Goal: Task Accomplishment & Management: Use online tool/utility

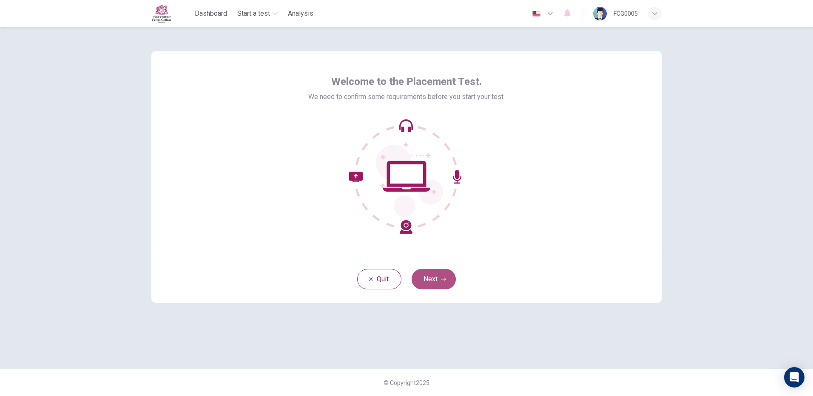
click at [451, 279] on button "Next" at bounding box center [434, 279] width 44 height 20
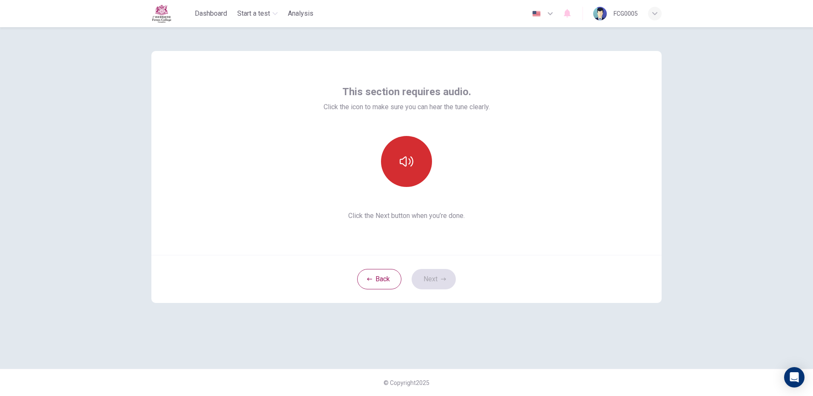
click at [408, 173] on button "button" at bounding box center [406, 161] width 51 height 51
click at [406, 173] on button "button" at bounding box center [406, 161] width 51 height 51
click at [429, 277] on button "Next" at bounding box center [434, 279] width 44 height 20
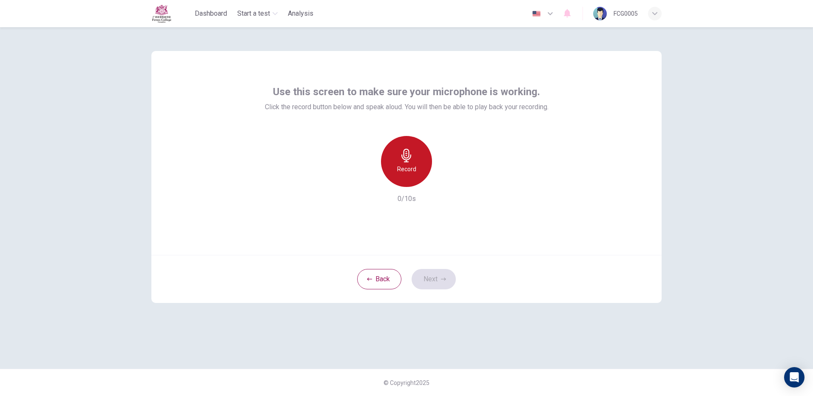
click at [399, 162] on div "Record" at bounding box center [406, 161] width 51 height 51
click at [414, 167] on div "Stop" at bounding box center [406, 161] width 51 height 51
click at [450, 181] on icon "button" at bounding box center [445, 180] width 9 height 9
click at [430, 281] on button "Next" at bounding box center [434, 279] width 44 height 20
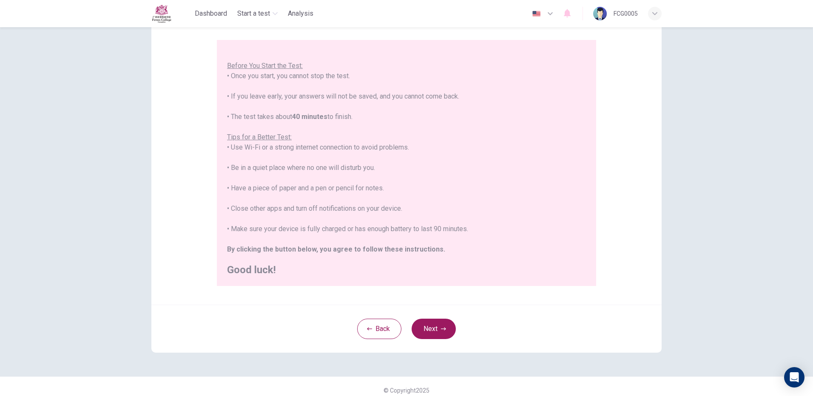
scroll to position [77, 0]
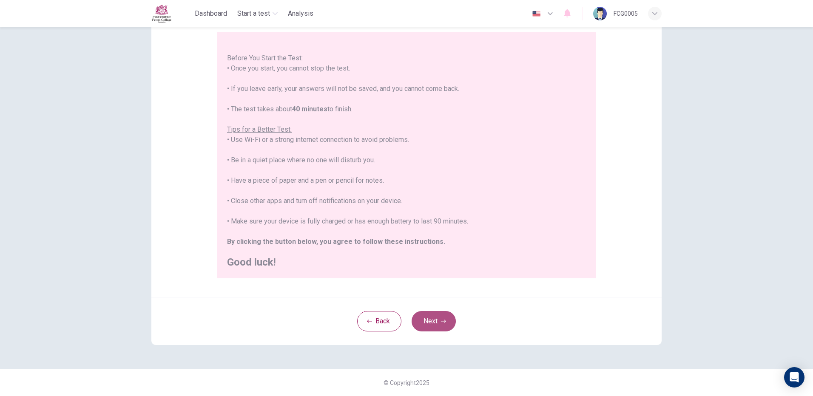
click at [433, 318] on button "Next" at bounding box center [434, 321] width 44 height 20
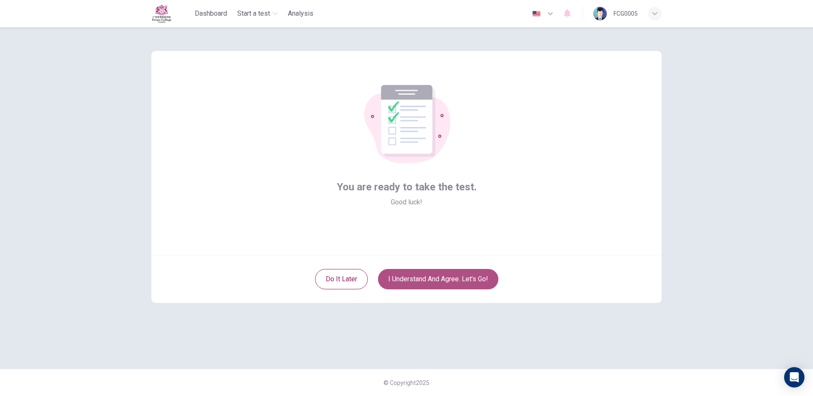
click at [428, 282] on button "I understand and agree. Let’s go!" at bounding box center [438, 279] width 120 height 20
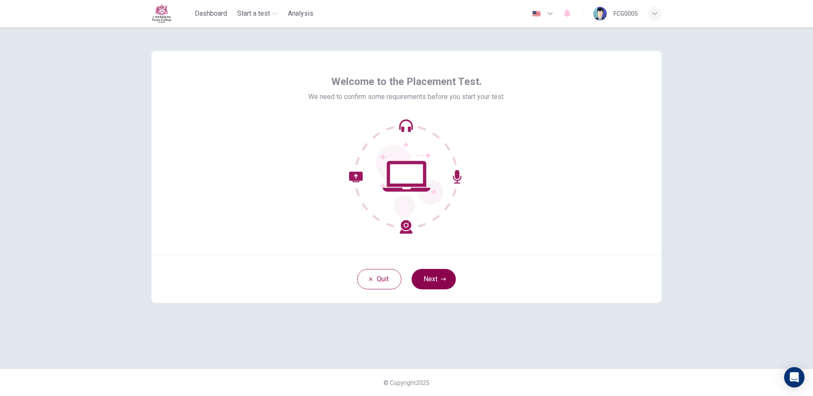
click at [437, 279] on button "Next" at bounding box center [434, 279] width 44 height 20
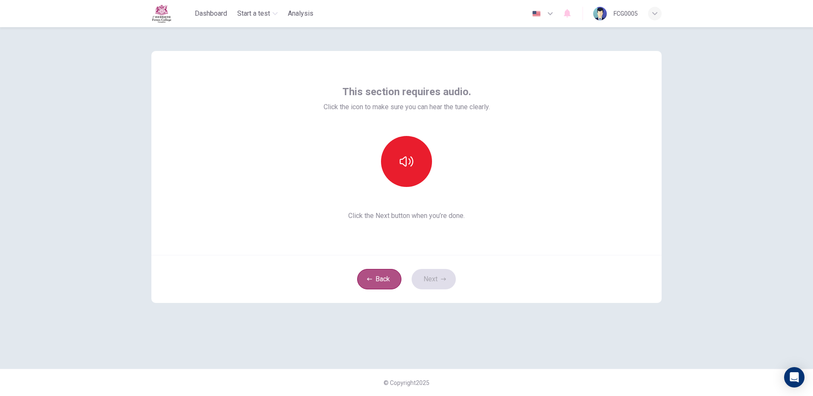
click at [388, 279] on button "Back" at bounding box center [379, 279] width 44 height 20
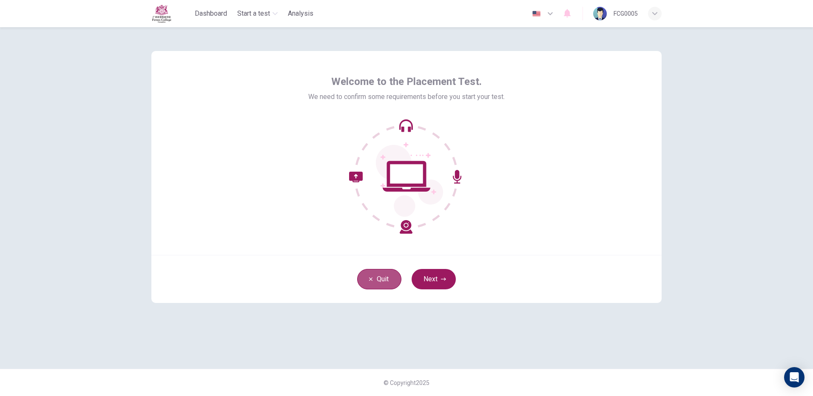
click at [388, 279] on button "Quit" at bounding box center [379, 279] width 44 height 20
click at [432, 276] on button "Next" at bounding box center [434, 279] width 44 height 20
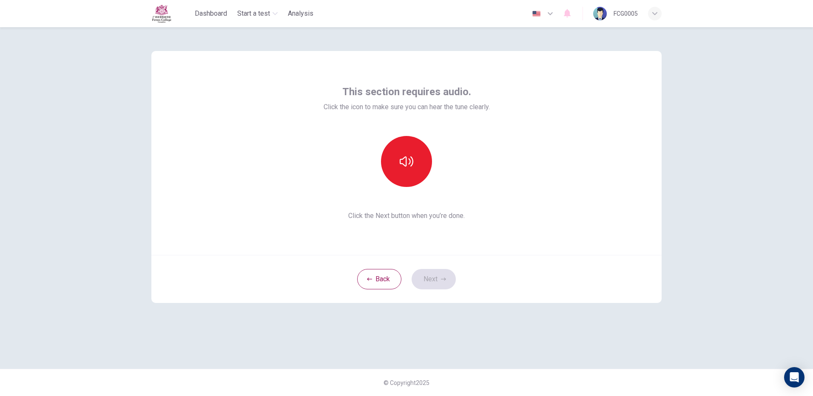
click at [438, 278] on div "Back Next" at bounding box center [406, 279] width 510 height 48
click at [423, 155] on button "button" at bounding box center [406, 161] width 51 height 51
click at [422, 155] on button "button" at bounding box center [406, 161] width 51 height 51
click at [446, 282] on button "Next" at bounding box center [434, 279] width 44 height 20
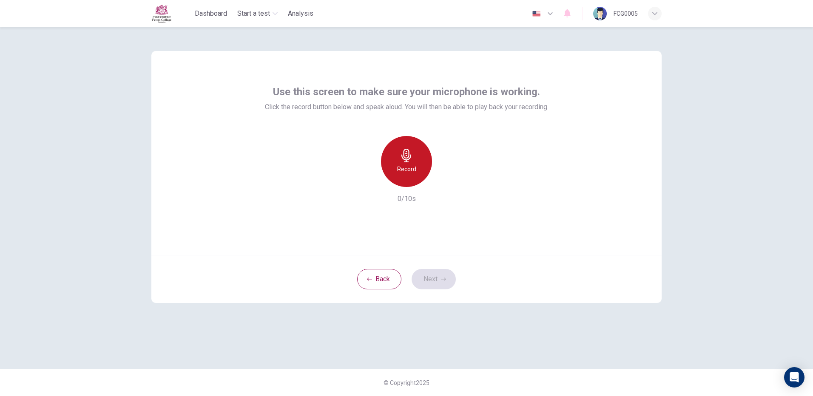
click at [406, 159] on icon "button" at bounding box center [407, 156] width 14 height 14
click at [406, 164] on div "Stop" at bounding box center [406, 161] width 51 height 51
click at [434, 278] on button "Next" at bounding box center [434, 279] width 44 height 20
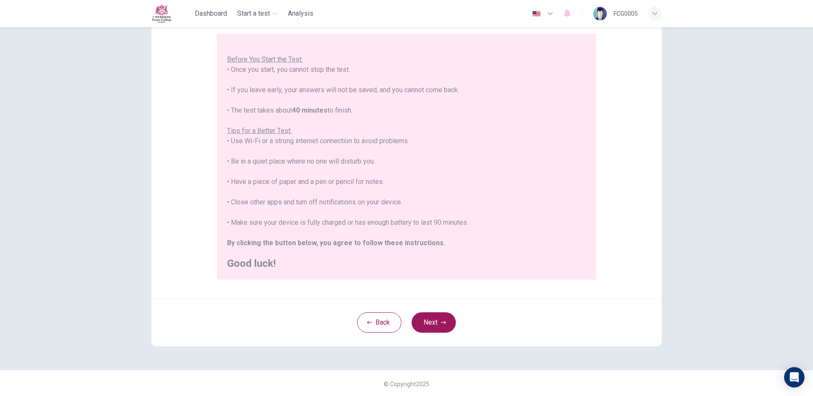
scroll to position [77, 0]
drag, startPoint x: 439, startPoint y: 310, endPoint x: 438, endPoint y: 320, distance: 10.3
click at [438, 310] on div "Back Next" at bounding box center [406, 321] width 510 height 48
click at [438, 322] on button "Next" at bounding box center [434, 321] width 44 height 20
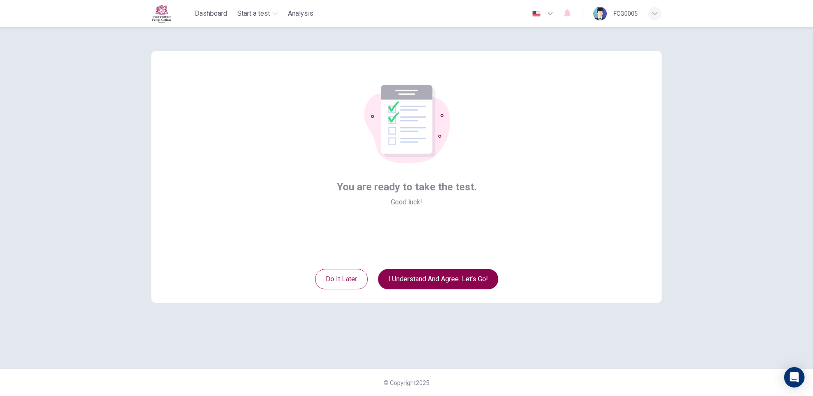
scroll to position [0, 0]
click at [451, 279] on button "I understand and agree. Let’s go!" at bounding box center [438, 279] width 120 height 20
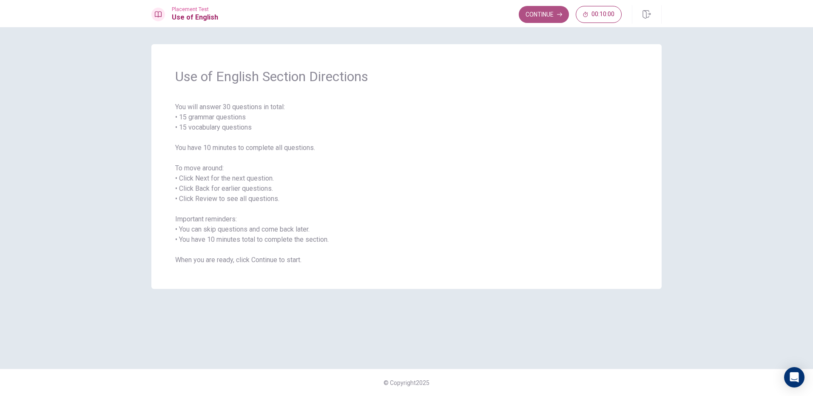
click at [536, 19] on button "Continue" at bounding box center [544, 14] width 50 height 17
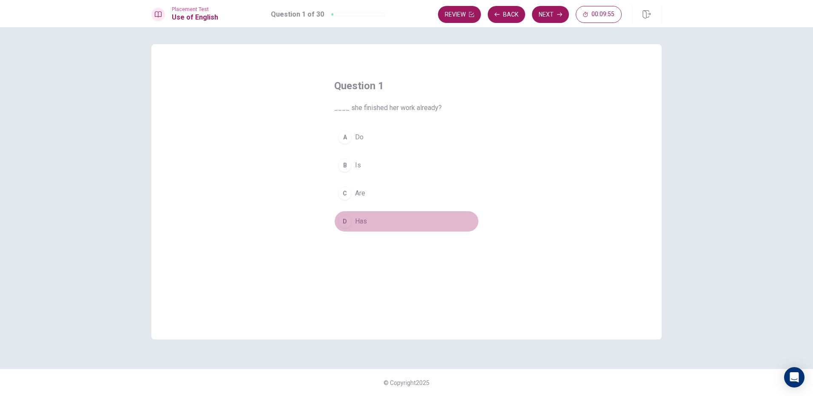
click at [346, 223] on div "D" at bounding box center [345, 222] width 14 height 14
click at [549, 13] on button "Next" at bounding box center [550, 14] width 37 height 17
click at [362, 135] on span "sky" at bounding box center [360, 137] width 11 height 10
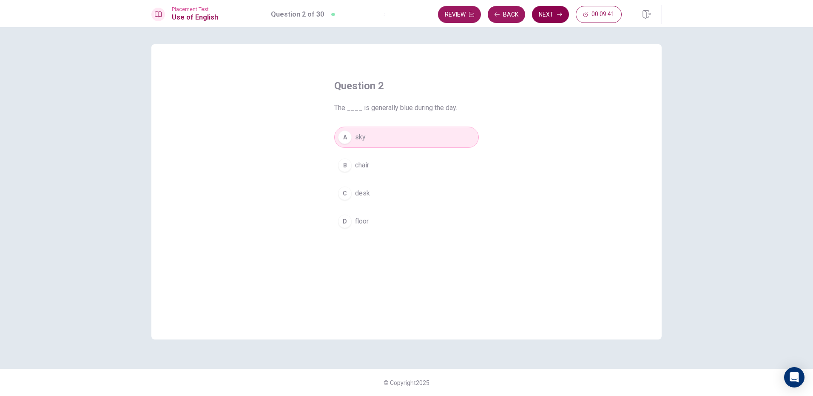
click at [540, 11] on button "Next" at bounding box center [550, 14] width 37 height 17
click at [356, 136] on span "Sell" at bounding box center [360, 137] width 11 height 10
click at [557, 20] on button "Next" at bounding box center [550, 14] width 37 height 17
click at [366, 219] on span "met" at bounding box center [360, 221] width 11 height 10
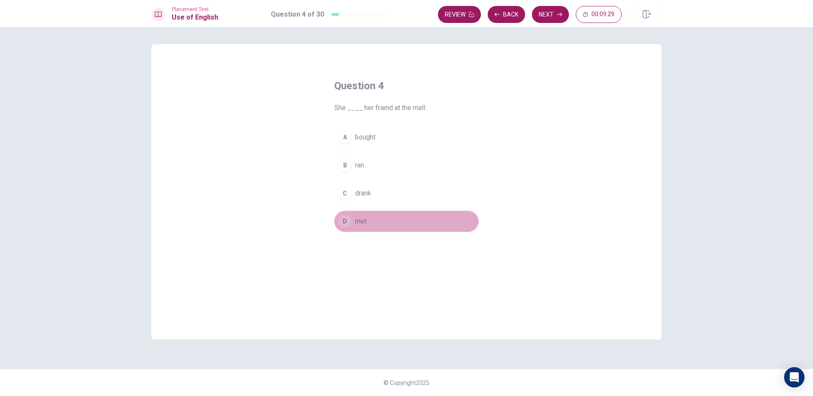
click at [377, 221] on button "D met" at bounding box center [406, 221] width 145 height 21
click at [556, 17] on button "Next" at bounding box center [550, 14] width 37 height 17
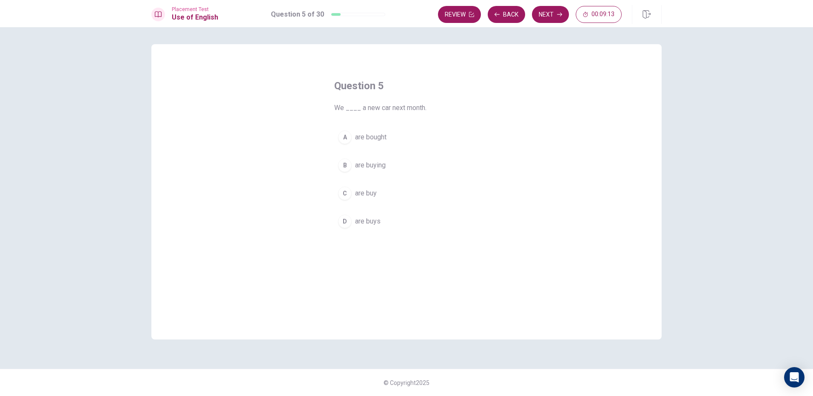
click at [344, 168] on div "B" at bounding box center [345, 166] width 14 height 14
click at [548, 17] on button "Next" at bounding box center [550, 14] width 37 height 17
click at [362, 165] on span "belt" at bounding box center [360, 165] width 11 height 10
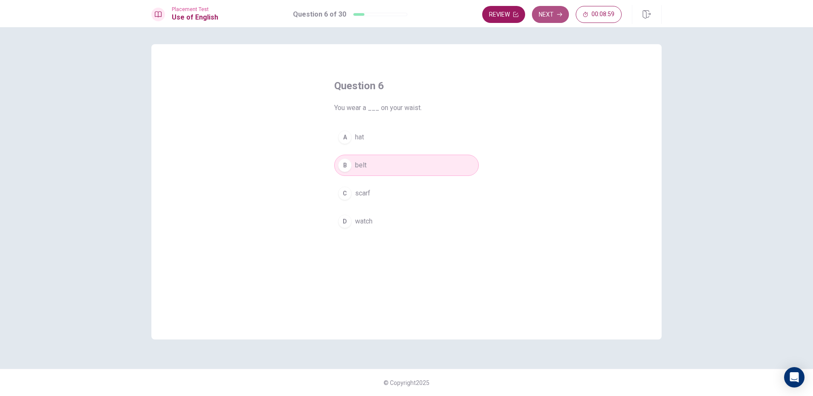
click at [549, 13] on button "Next" at bounding box center [550, 14] width 37 height 17
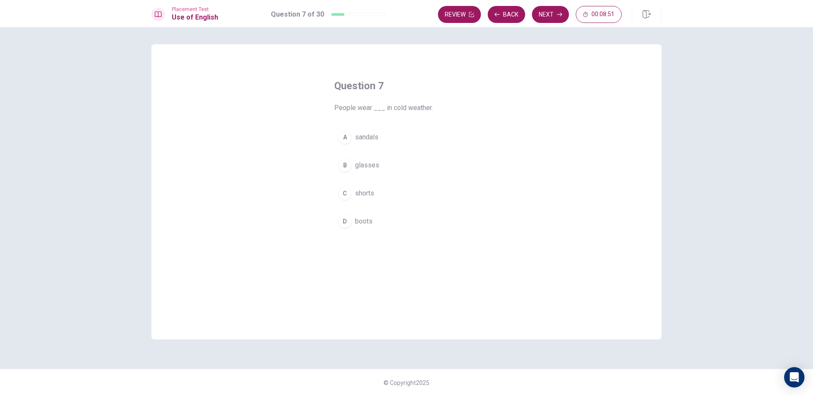
click at [367, 222] on span "boots" at bounding box center [363, 221] width 17 height 10
click at [563, 17] on button "Next" at bounding box center [550, 14] width 37 height 17
click at [347, 198] on div "C" at bounding box center [345, 194] width 14 height 14
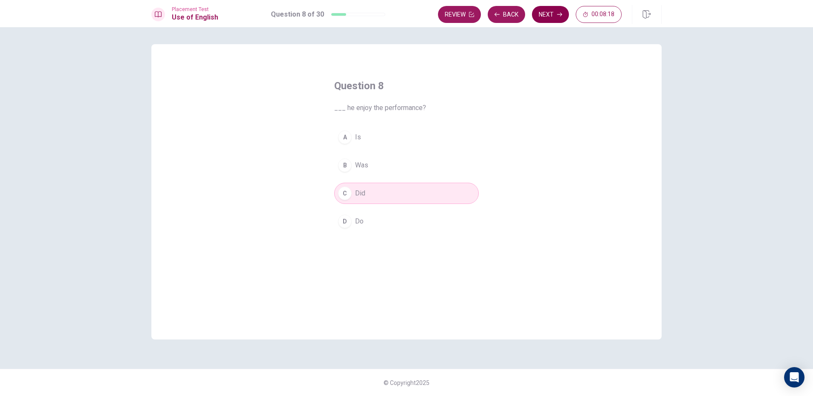
click at [549, 16] on button "Next" at bounding box center [550, 14] width 37 height 17
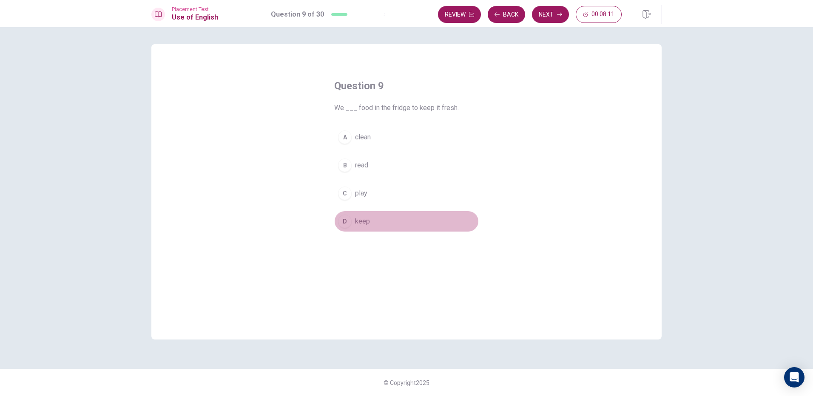
click at [388, 226] on button "D keep" at bounding box center [406, 221] width 145 height 21
click at [561, 14] on button "Next" at bounding box center [550, 14] width 37 height 17
click at [366, 137] on span "open" at bounding box center [362, 137] width 15 height 10
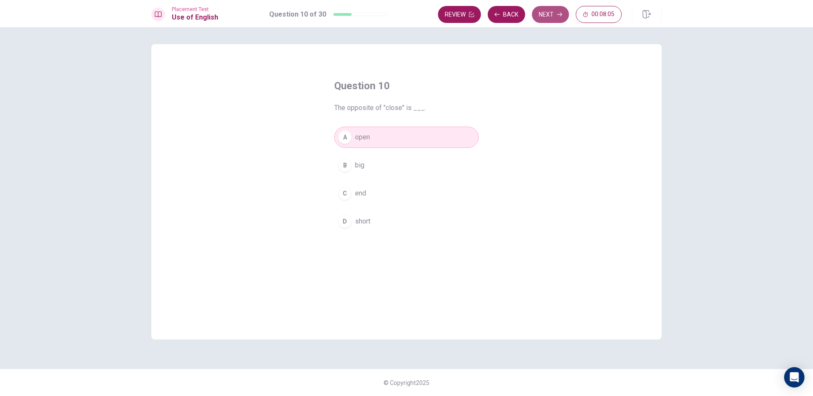
click at [544, 12] on button "Next" at bounding box center [550, 14] width 37 height 17
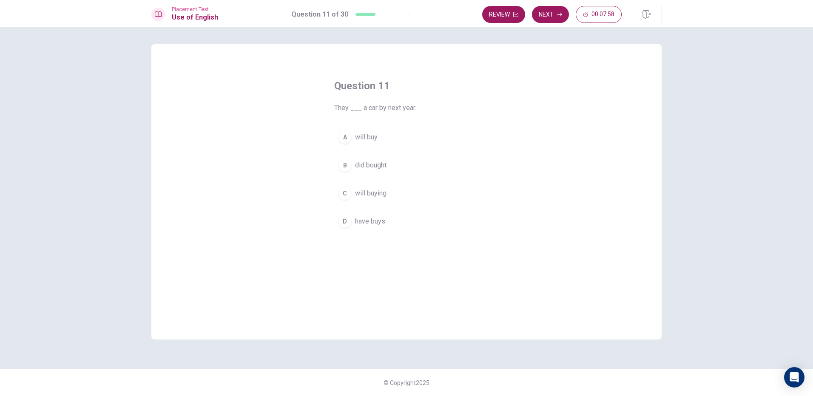
click at [380, 136] on button "A will buy" at bounding box center [406, 137] width 145 height 21
click at [557, 20] on button "Next" at bounding box center [550, 14] width 37 height 17
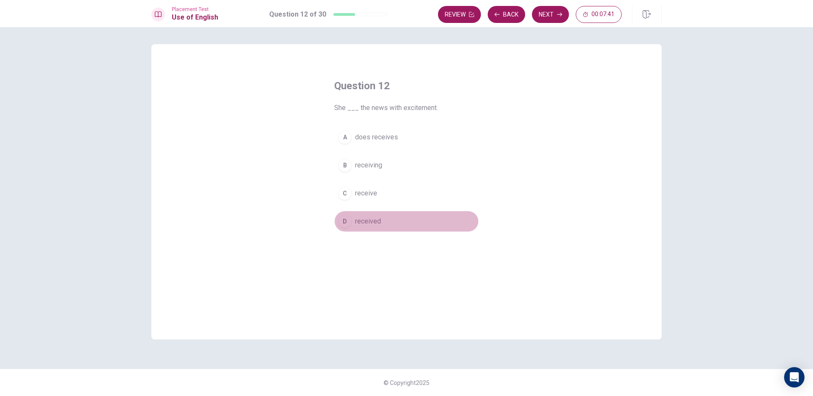
click at [377, 222] on span "received" at bounding box center [368, 221] width 26 height 10
click at [550, 15] on button "Next" at bounding box center [550, 14] width 37 height 17
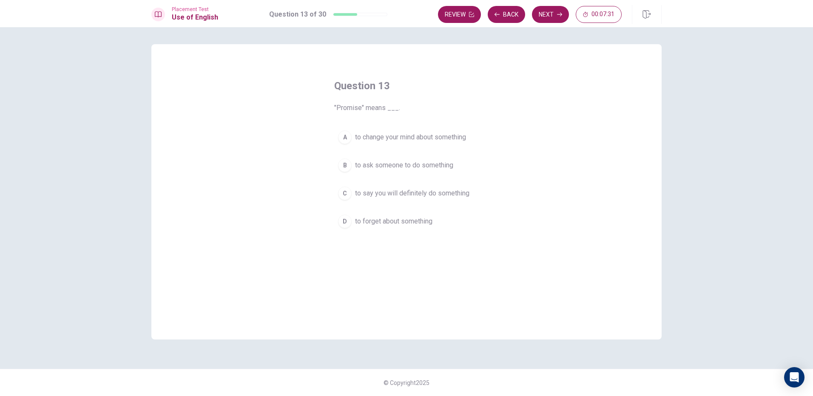
click at [405, 193] on span "to say you will definitely do something" at bounding box center [412, 193] width 114 height 10
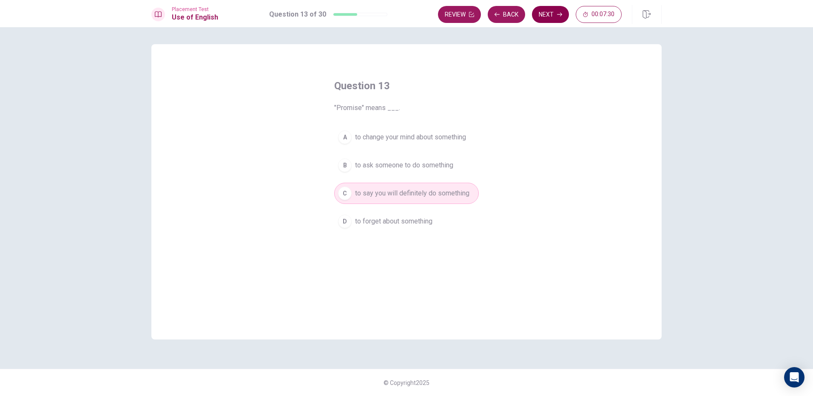
click at [546, 11] on button "Next" at bounding box center [550, 14] width 37 height 17
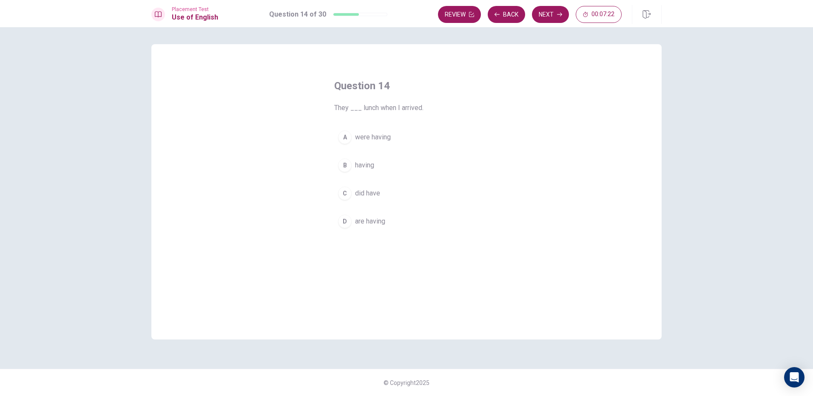
click at [380, 139] on span "were having" at bounding box center [373, 137] width 36 height 10
click at [558, 11] on button "Next" at bounding box center [550, 14] width 37 height 17
click at [342, 140] on div "A" at bounding box center [345, 138] width 14 height 14
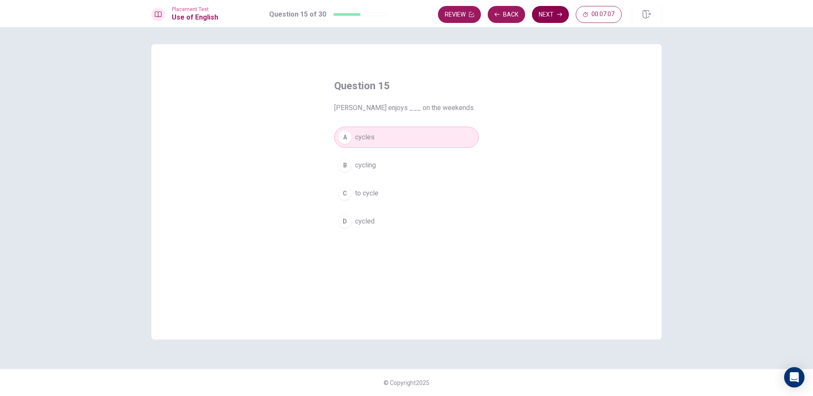
click at [552, 9] on button "Next" at bounding box center [550, 14] width 37 height 17
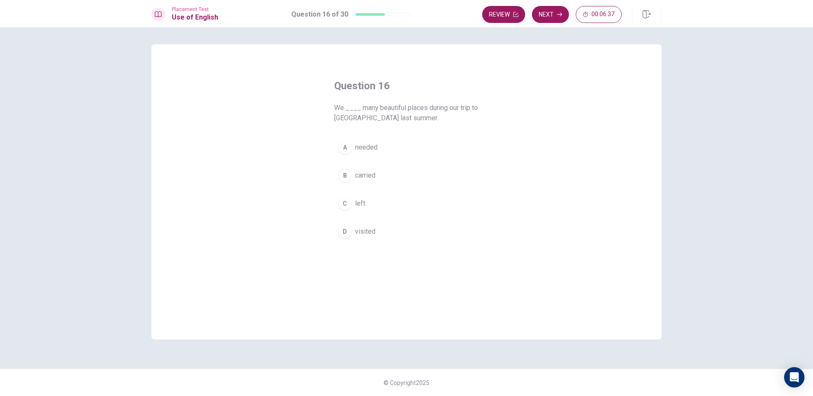
click at [373, 226] on button "D visited" at bounding box center [406, 231] width 145 height 21
click at [557, 14] on icon "button" at bounding box center [559, 14] width 5 height 5
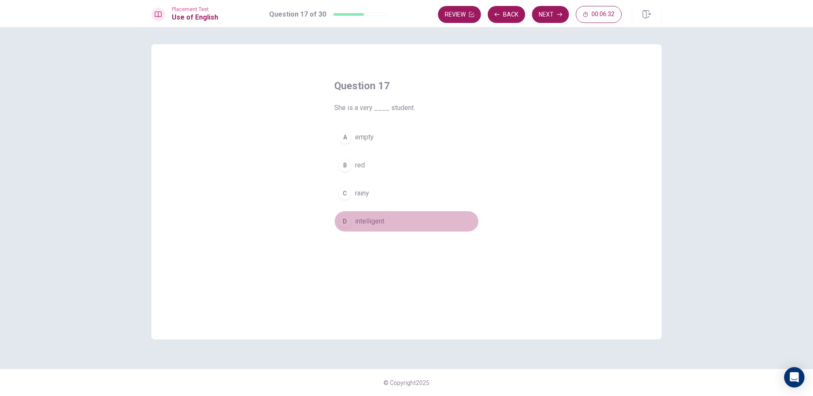
click at [387, 219] on button "D intelligent" at bounding box center [406, 221] width 145 height 21
click at [549, 7] on button "Next" at bounding box center [550, 14] width 37 height 17
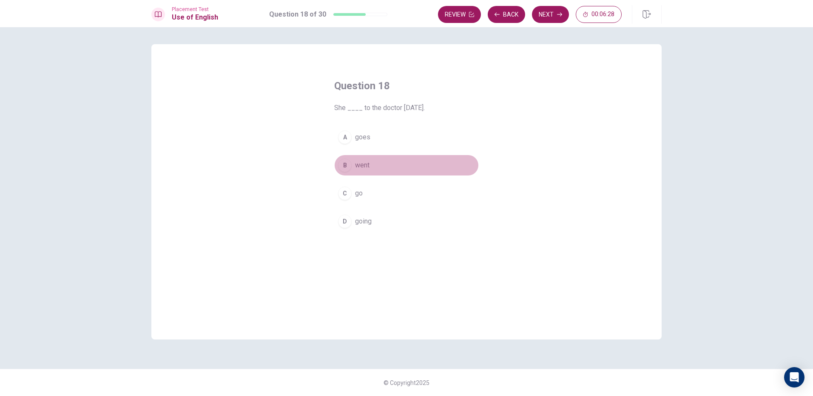
click at [397, 165] on button "B went" at bounding box center [406, 165] width 145 height 21
click at [550, 9] on button "Next" at bounding box center [550, 14] width 37 height 17
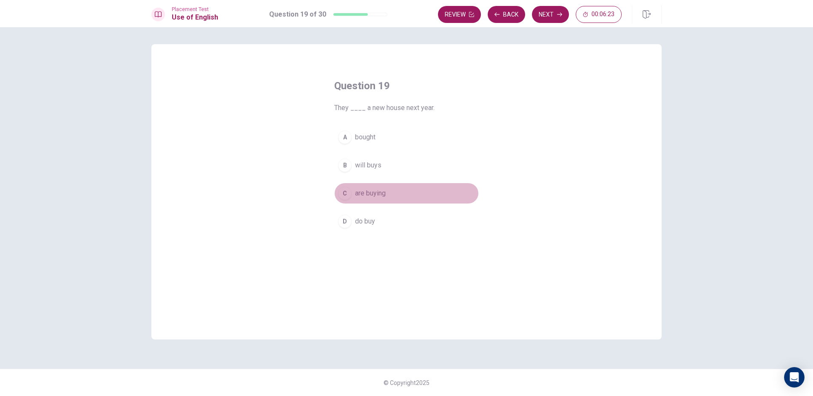
click at [377, 192] on span "are buying" at bounding box center [370, 193] width 31 height 10
click at [564, 18] on button "Next" at bounding box center [550, 14] width 37 height 17
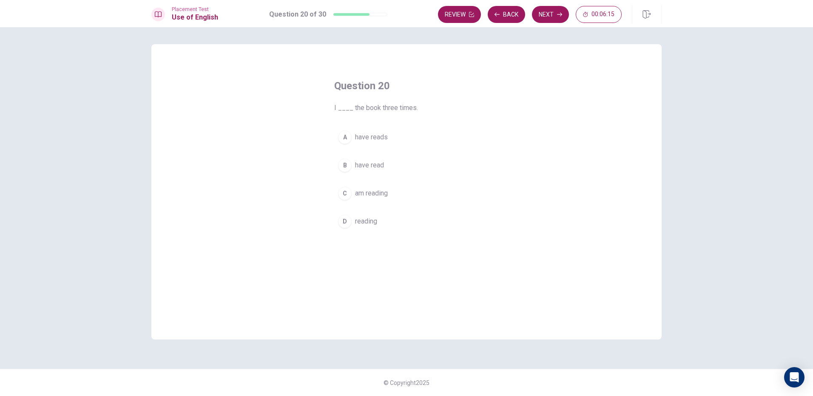
click at [386, 165] on button "B have read" at bounding box center [406, 165] width 145 height 21
click at [552, 19] on button "Next" at bounding box center [550, 14] width 37 height 17
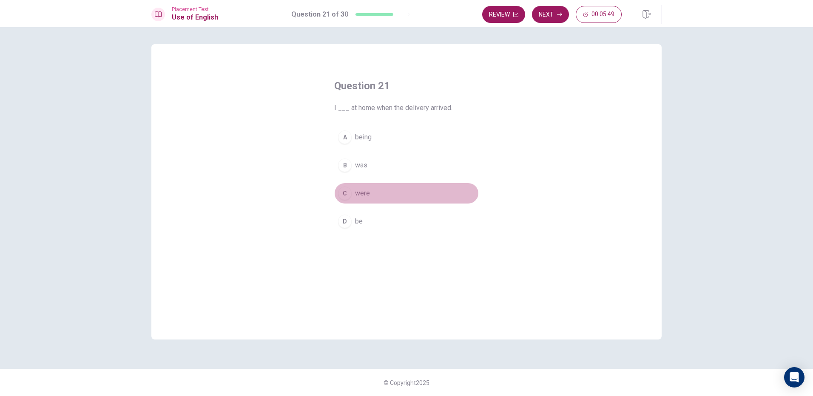
click at [365, 190] on span "were" at bounding box center [362, 193] width 15 height 10
click at [370, 215] on button "D be" at bounding box center [406, 221] width 145 height 21
click at [384, 194] on button "C were" at bounding box center [406, 193] width 145 height 21
click at [561, 13] on icon "button" at bounding box center [559, 15] width 5 height 4
click at [369, 196] on button "C rare" at bounding box center [406, 193] width 145 height 21
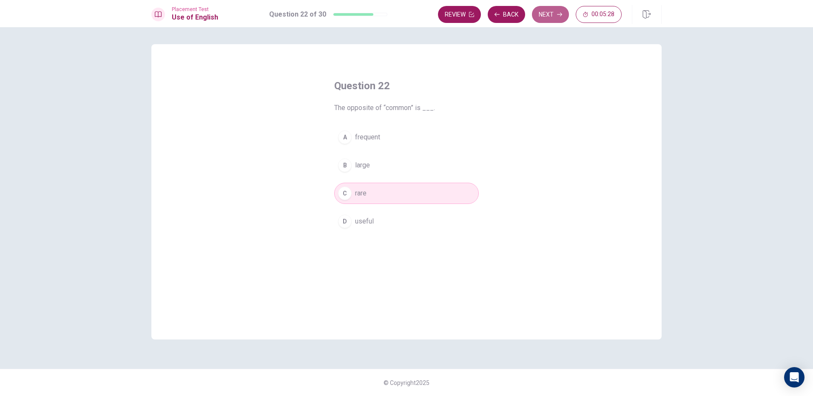
click at [562, 18] on button "Next" at bounding box center [550, 14] width 37 height 17
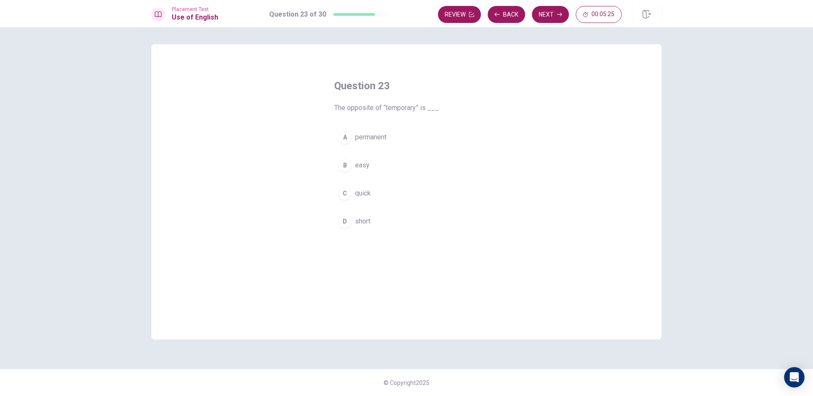
drag, startPoint x: 388, startPoint y: 140, endPoint x: 424, endPoint y: 126, distance: 38.4
click at [390, 139] on button "A permanent" at bounding box center [406, 137] width 145 height 21
click at [544, 19] on button "Next" at bounding box center [550, 14] width 37 height 17
click at [388, 141] on button "A raining" at bounding box center [406, 137] width 145 height 21
click at [555, 17] on button "Next" at bounding box center [550, 14] width 37 height 17
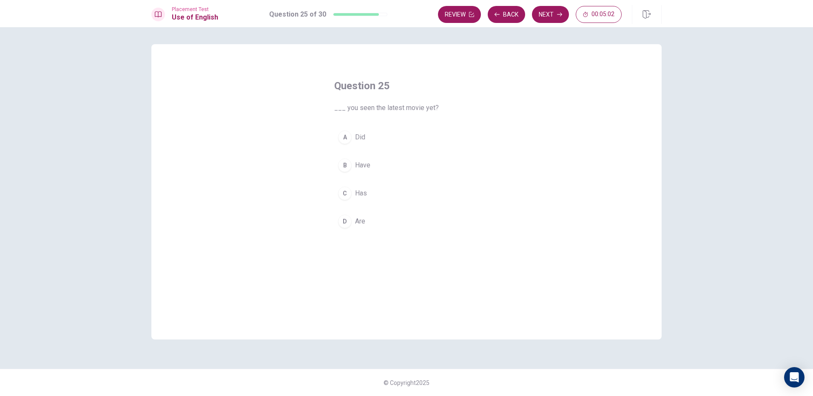
click at [384, 168] on button "B Have" at bounding box center [406, 165] width 145 height 21
click at [560, 16] on icon "button" at bounding box center [559, 14] width 5 height 5
click at [400, 167] on span "normal or expected" at bounding box center [383, 165] width 57 height 10
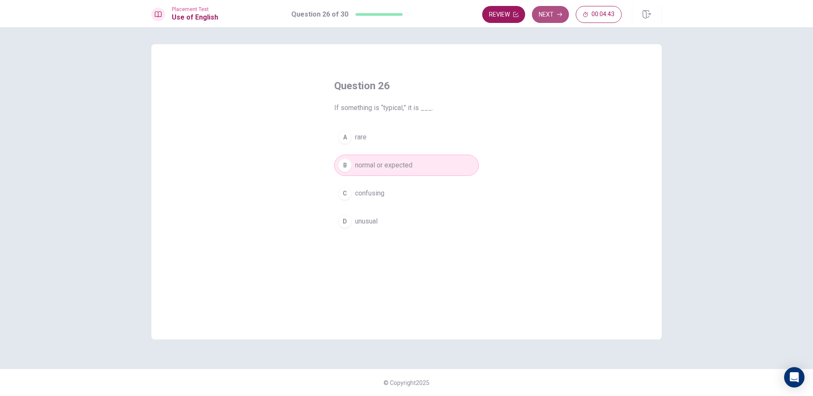
click at [540, 14] on button "Next" at bounding box center [550, 14] width 37 height 17
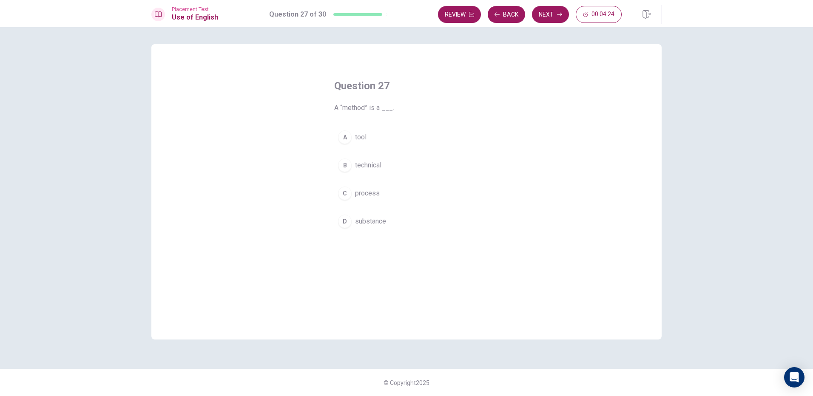
click at [360, 193] on span "process" at bounding box center [367, 193] width 25 height 10
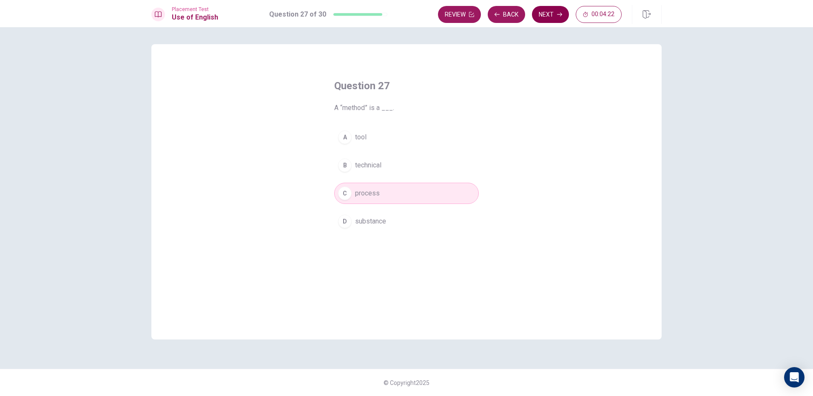
click at [550, 15] on button "Next" at bounding box center [550, 14] width 37 height 17
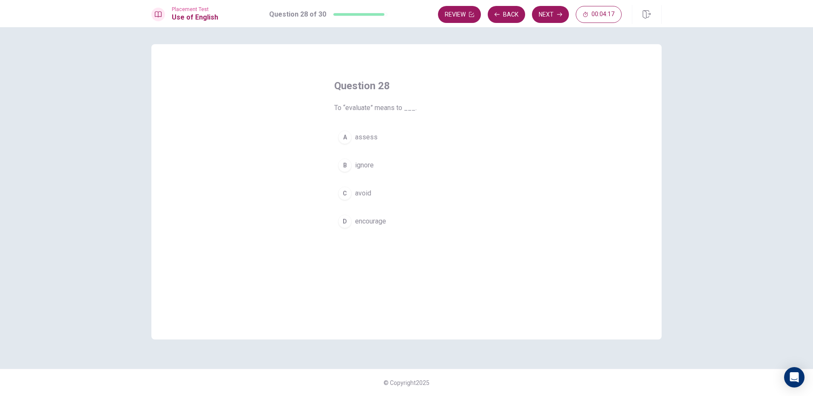
click at [380, 138] on button "A assess" at bounding box center [406, 137] width 145 height 21
click at [562, 12] on icon "button" at bounding box center [559, 14] width 5 height 5
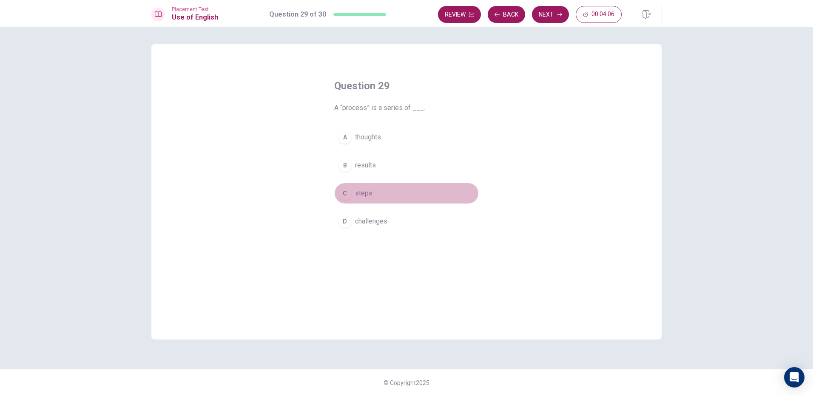
click at [383, 193] on button "C steps" at bounding box center [406, 193] width 145 height 21
click at [502, 17] on button "Back" at bounding box center [506, 14] width 37 height 17
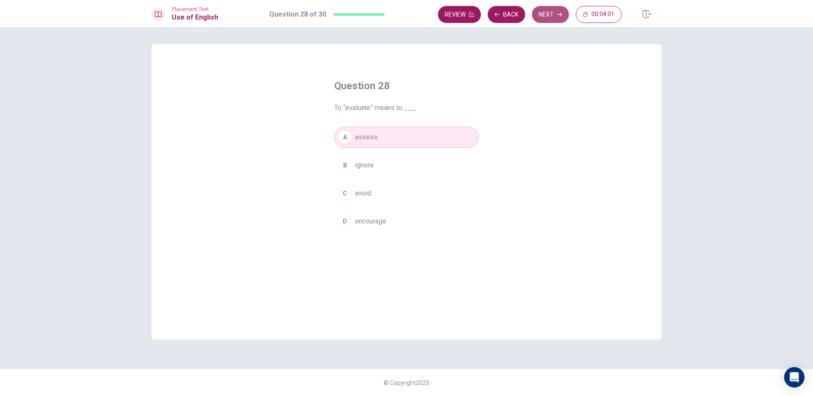
click at [547, 10] on button "Next" at bounding box center [550, 14] width 37 height 17
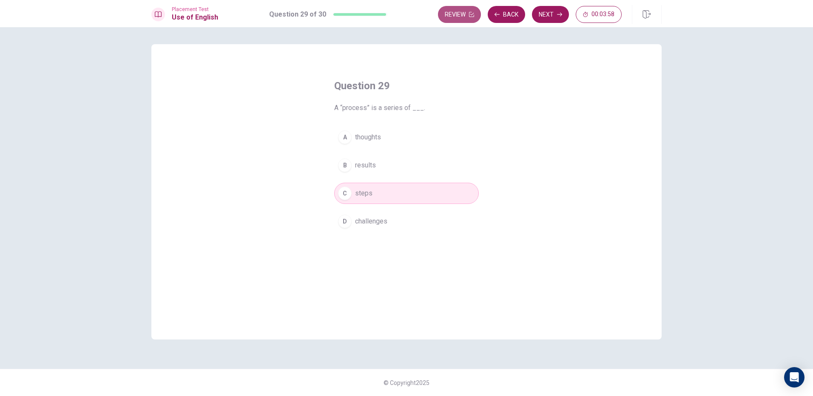
click at [464, 17] on button "Review" at bounding box center [459, 14] width 43 height 17
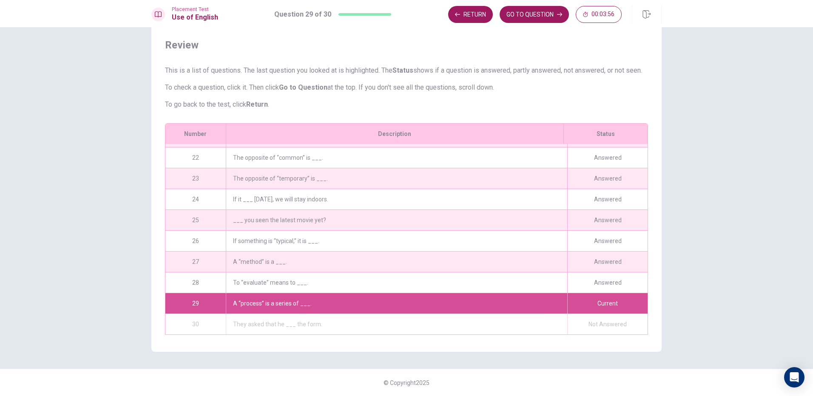
scroll to position [438, 0]
click at [333, 316] on div "They asked that he ___ the form." at bounding box center [397, 324] width 342 height 20
click at [531, 9] on button "GO TO QUESTION" at bounding box center [534, 14] width 69 height 17
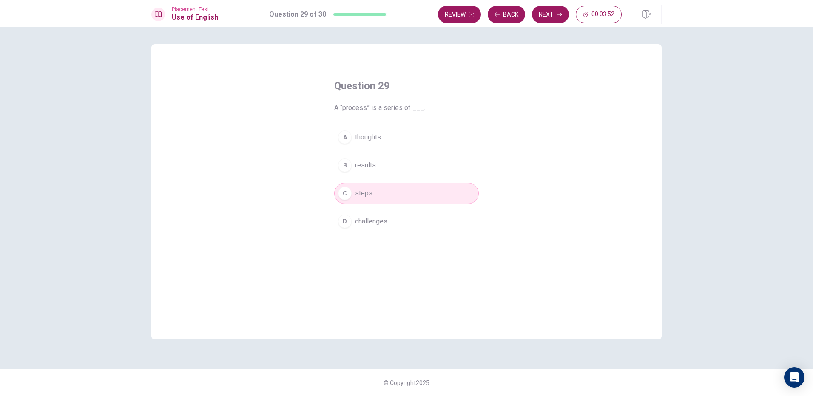
scroll to position [0, 0]
click at [564, 14] on button "Next" at bounding box center [550, 14] width 37 height 17
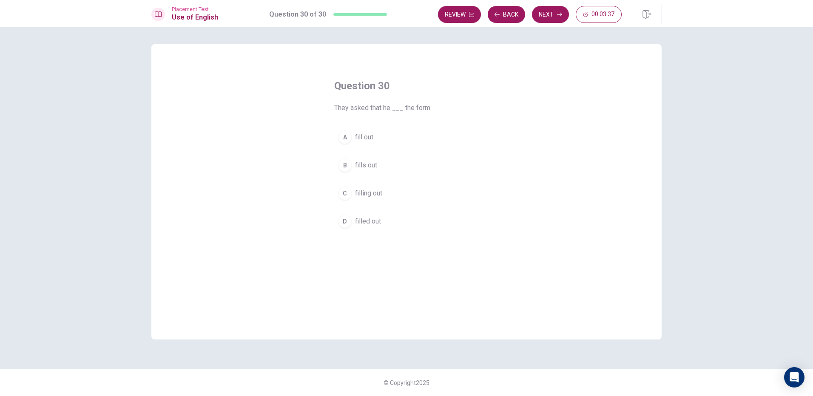
click at [374, 135] on button "A fill out" at bounding box center [406, 137] width 145 height 21
click at [506, 13] on button "Back" at bounding box center [506, 14] width 37 height 17
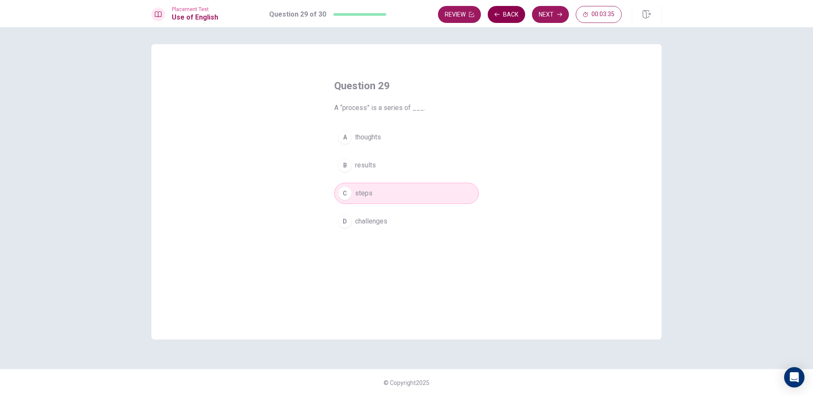
click at [506, 13] on button "Back" at bounding box center [506, 14] width 37 height 17
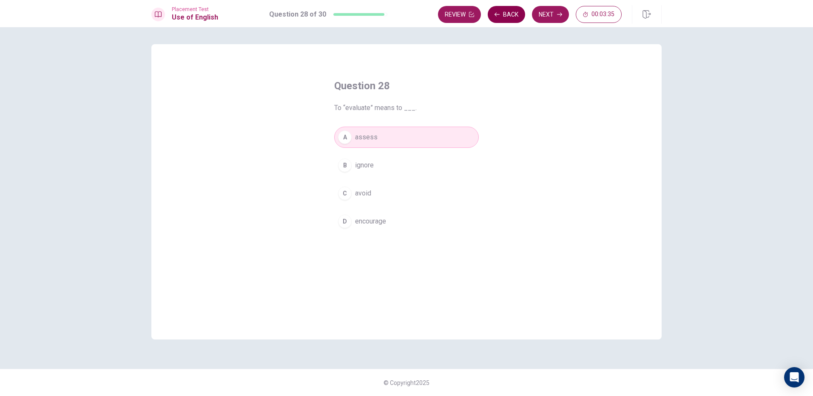
click at [506, 13] on button "Back" at bounding box center [506, 14] width 37 height 17
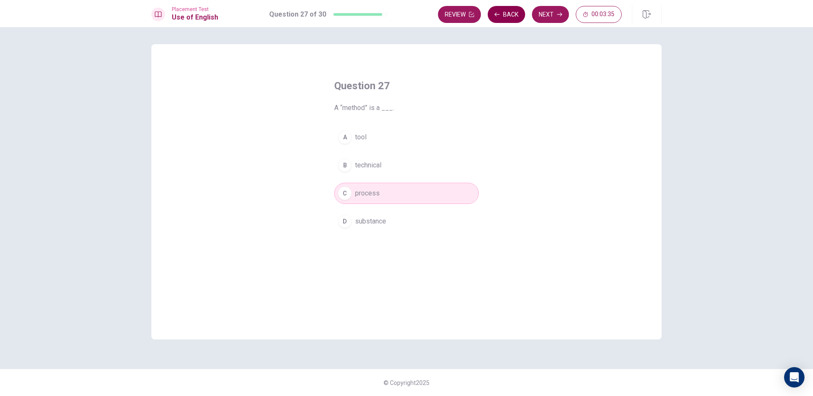
click at [506, 13] on button "Back" at bounding box center [506, 14] width 37 height 17
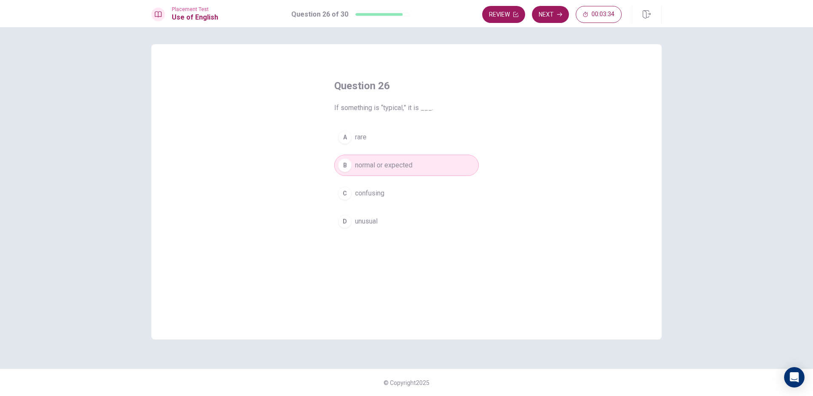
click at [506, 13] on button "Review" at bounding box center [503, 14] width 43 height 17
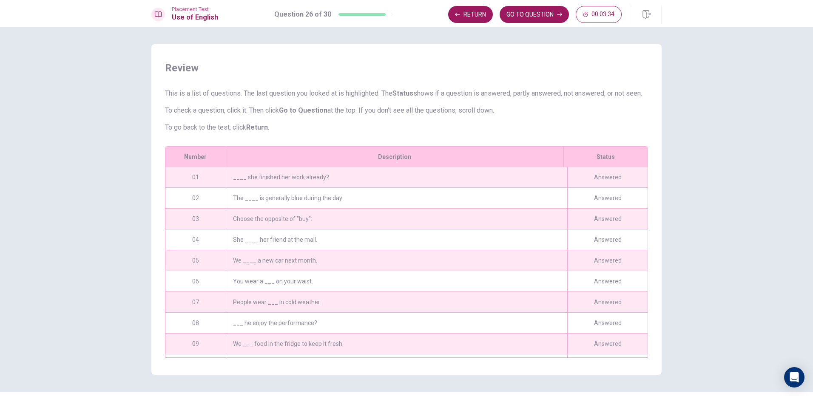
scroll to position [72, 0]
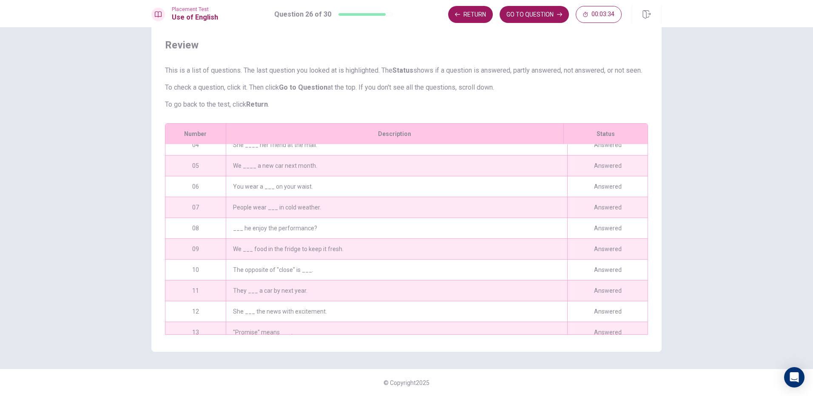
click at [506, 13] on button "GO TO QUESTION" at bounding box center [534, 14] width 69 height 17
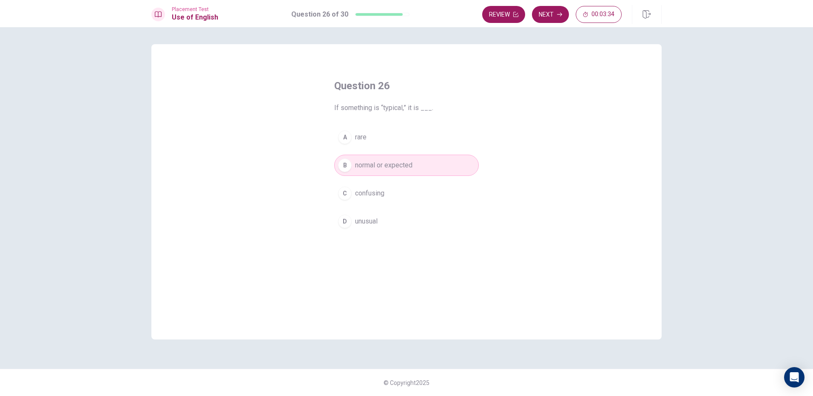
scroll to position [0, 0]
click at [506, 13] on button "Review" at bounding box center [503, 14] width 43 height 17
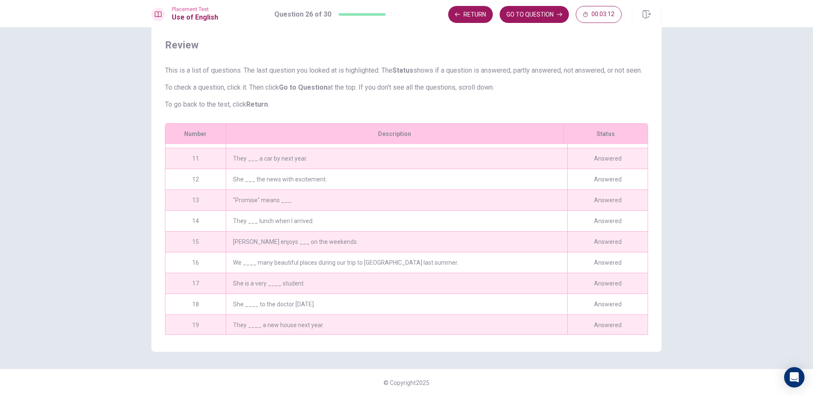
scroll to position [183, 0]
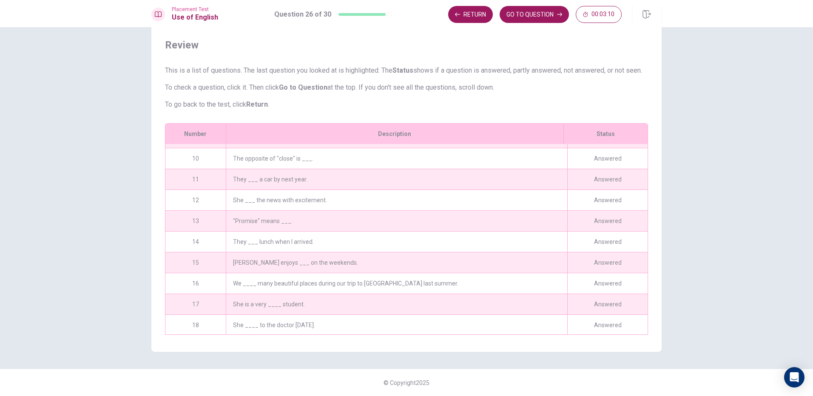
click at [613, 200] on div "Answered" at bounding box center [607, 200] width 80 height 20
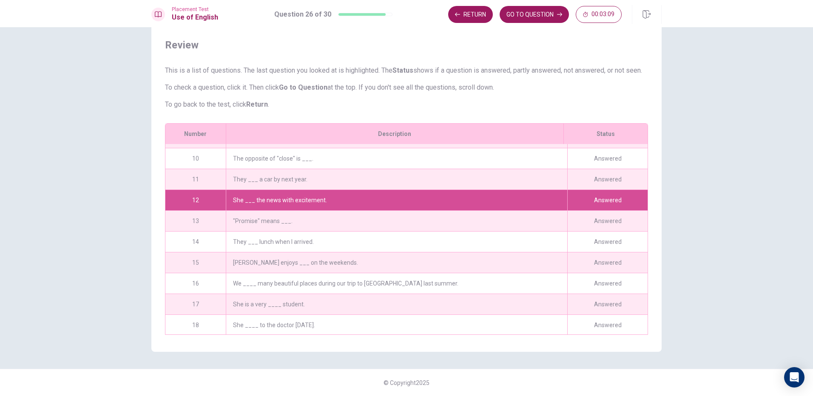
click at [613, 200] on div "Answered" at bounding box center [607, 200] width 80 height 20
click at [317, 196] on div "She ___ the news with excitement." at bounding box center [397, 200] width 342 height 20
click at [316, 198] on div "She ___ the news with excitement." at bounding box center [397, 200] width 342 height 20
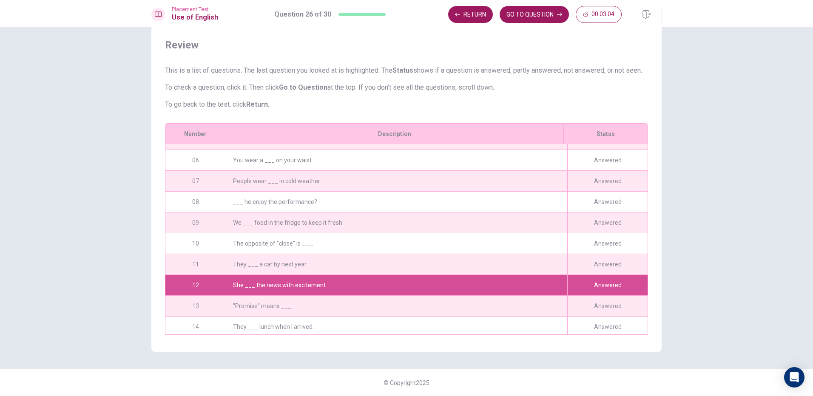
scroll to position [56, 0]
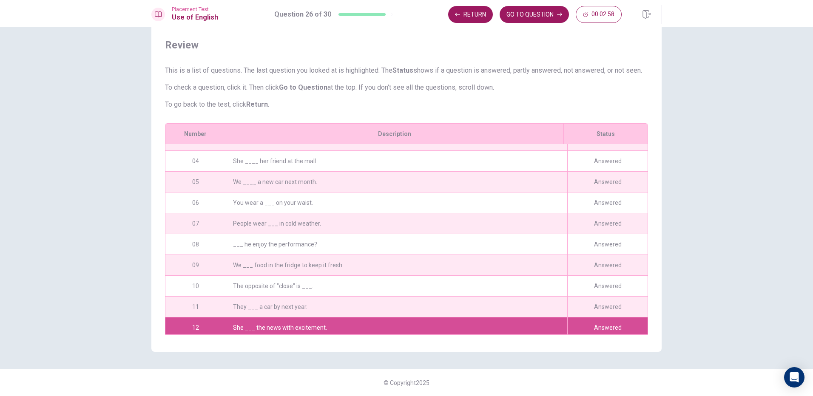
click at [552, 5] on div "Return GO TO QUESTION 00:02:58" at bounding box center [555, 14] width 214 height 19
click at [541, 12] on button "GO TO QUESTION" at bounding box center [534, 14] width 69 height 17
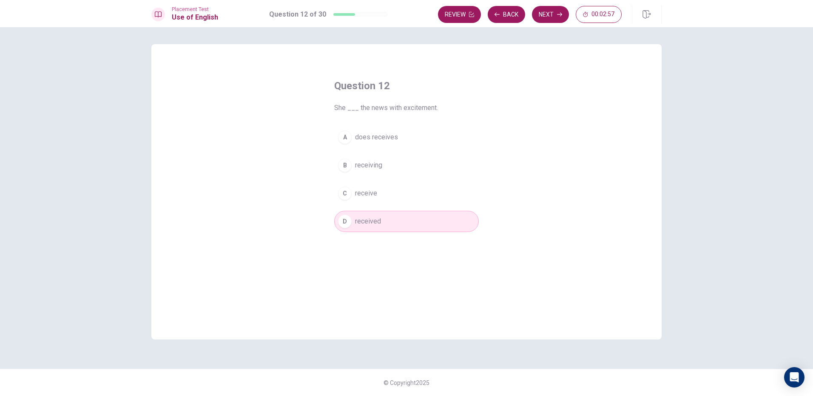
scroll to position [0, 0]
click at [543, 16] on button "Next" at bounding box center [550, 14] width 37 height 17
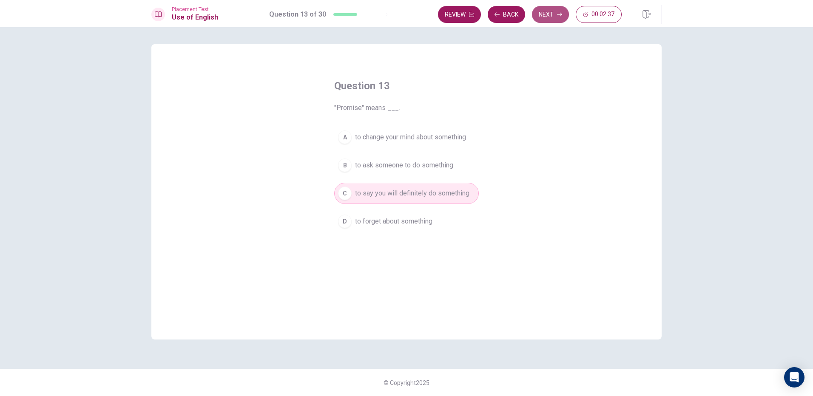
click at [543, 16] on button "Next" at bounding box center [550, 14] width 37 height 17
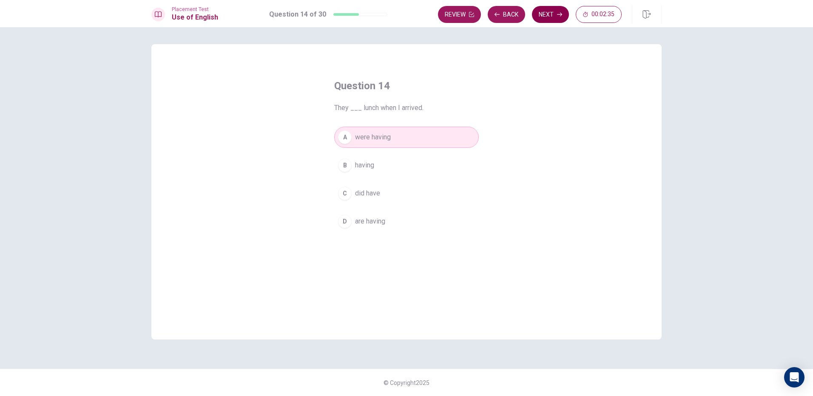
click at [543, 16] on button "Next" at bounding box center [550, 14] width 37 height 17
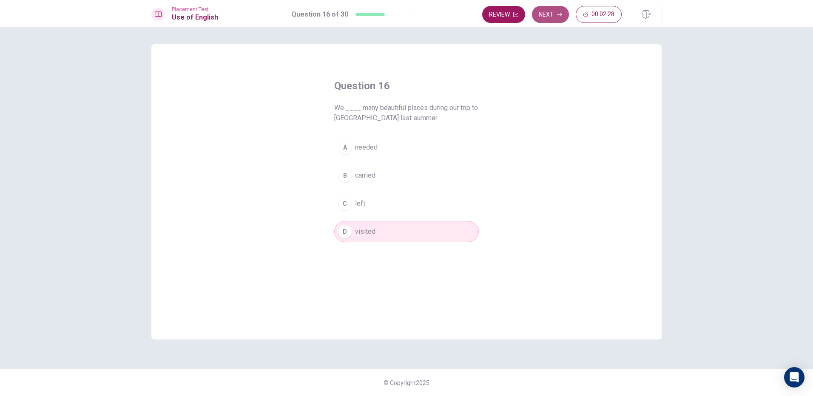
click at [543, 16] on button "Next" at bounding box center [550, 14] width 37 height 17
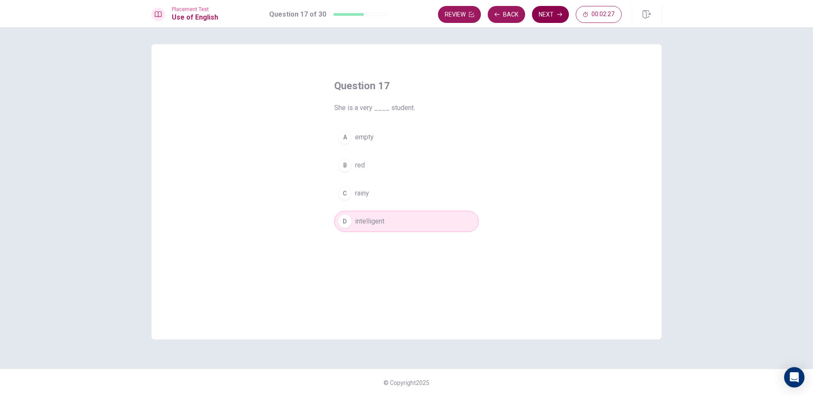
click at [543, 16] on button "Next" at bounding box center [550, 14] width 37 height 17
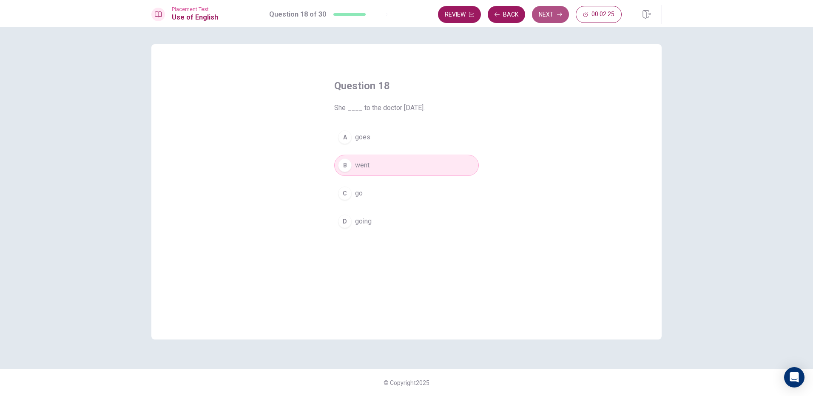
click at [543, 16] on button "Next" at bounding box center [550, 14] width 37 height 17
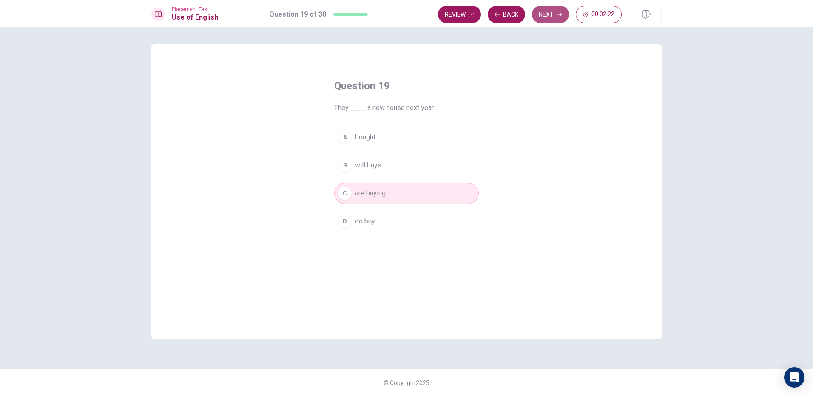
click at [543, 16] on button "Next" at bounding box center [550, 14] width 37 height 17
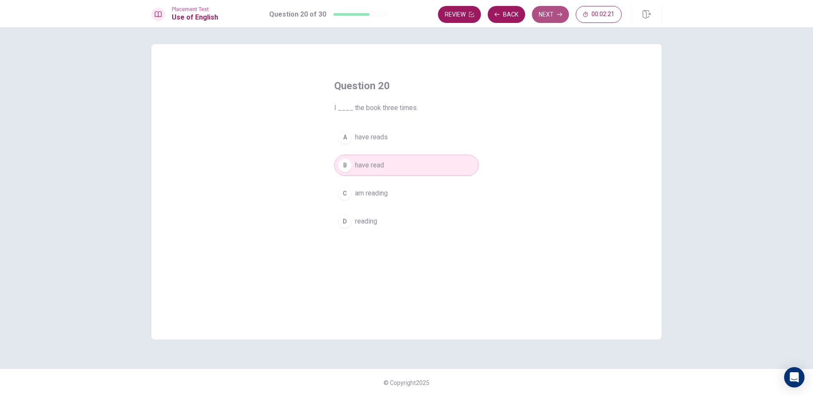
click at [543, 16] on button "Next" at bounding box center [550, 14] width 37 height 17
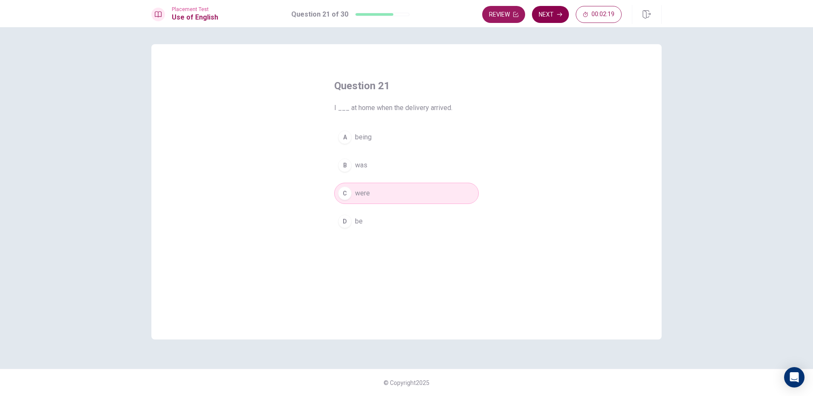
click at [543, 16] on button "Next" at bounding box center [550, 14] width 37 height 17
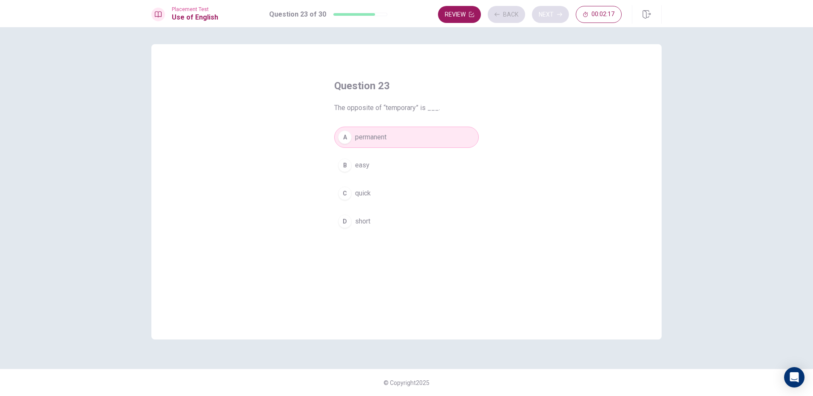
click at [543, 16] on button "Next" at bounding box center [550, 14] width 37 height 17
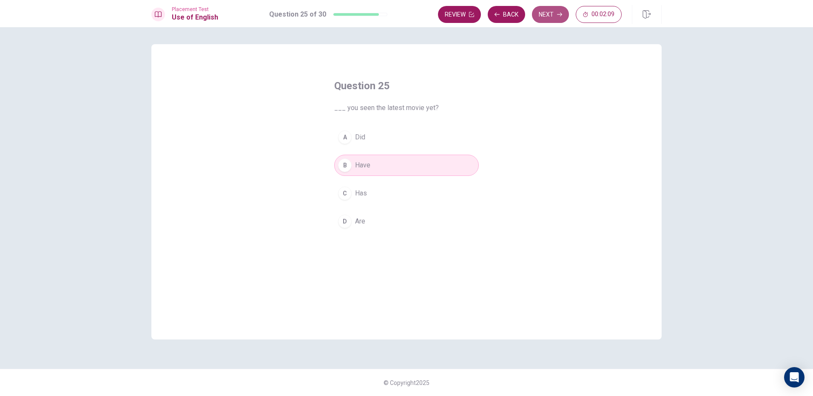
click at [543, 16] on button "Next" at bounding box center [550, 14] width 37 height 17
click at [543, 16] on div "Review Next 00:02:08" at bounding box center [551, 14] width 139 height 17
click at [543, 16] on button "Next" at bounding box center [550, 14] width 37 height 17
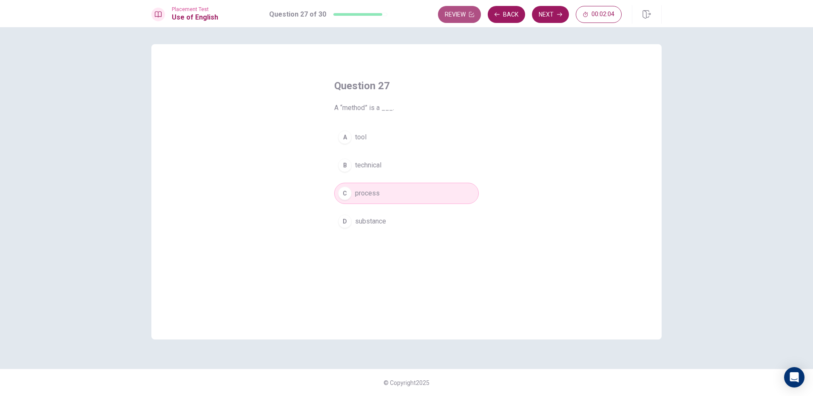
click at [476, 17] on button "Review" at bounding box center [459, 14] width 43 height 17
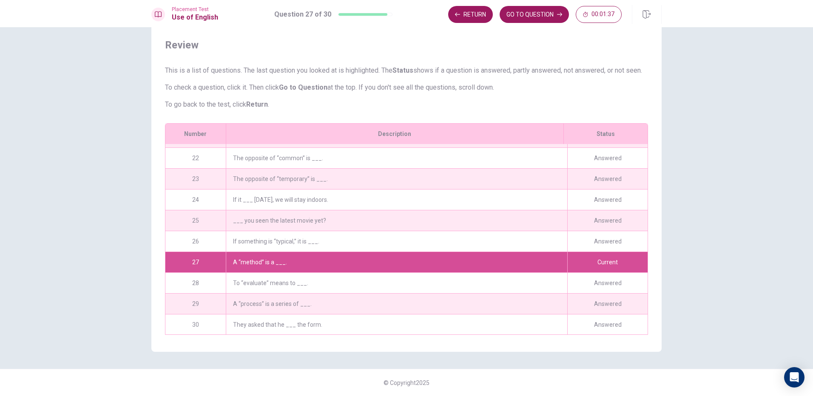
scroll to position [438, 0]
click at [538, 22] on button "GO TO QUESTION" at bounding box center [534, 14] width 69 height 17
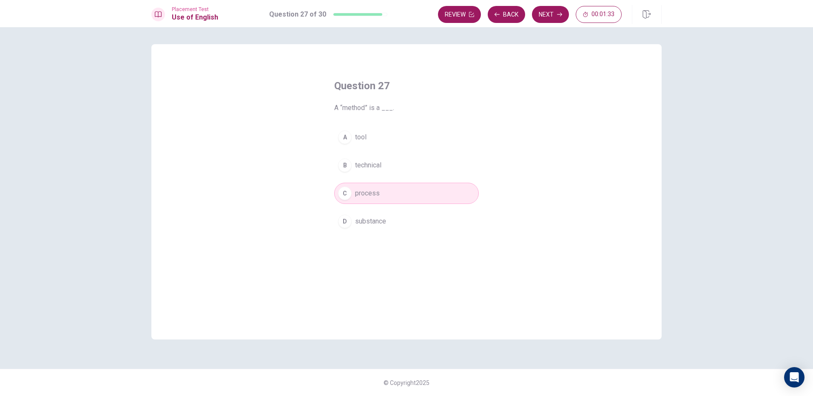
scroll to position [0, 0]
click at [470, 16] on icon "button" at bounding box center [471, 14] width 5 height 5
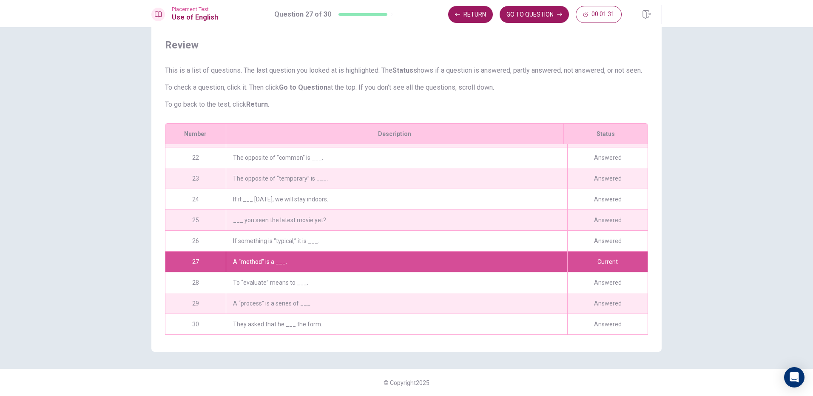
scroll to position [438, 0]
click at [607, 321] on div "Answered" at bounding box center [607, 324] width 80 height 20
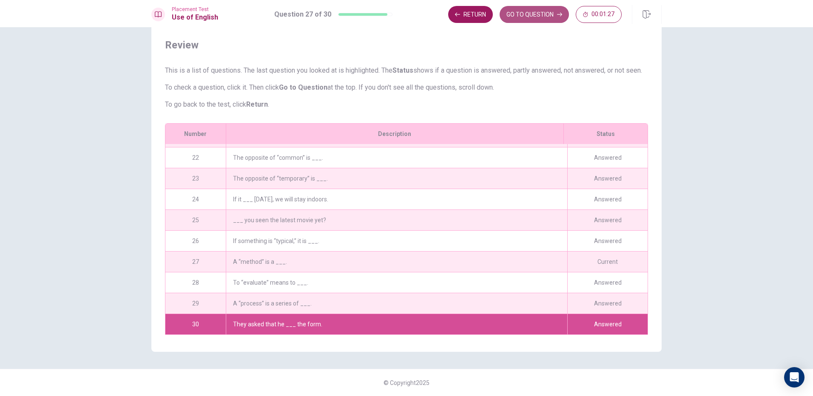
click at [546, 15] on button "GO TO QUESTION" at bounding box center [534, 14] width 69 height 17
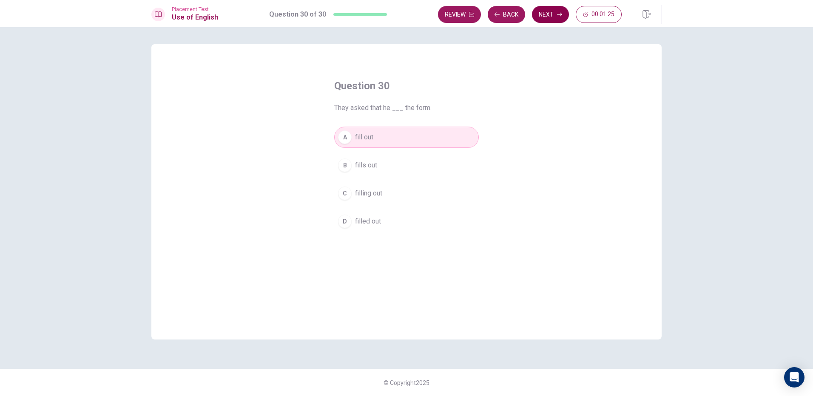
click at [555, 12] on button "Next" at bounding box center [550, 14] width 37 height 17
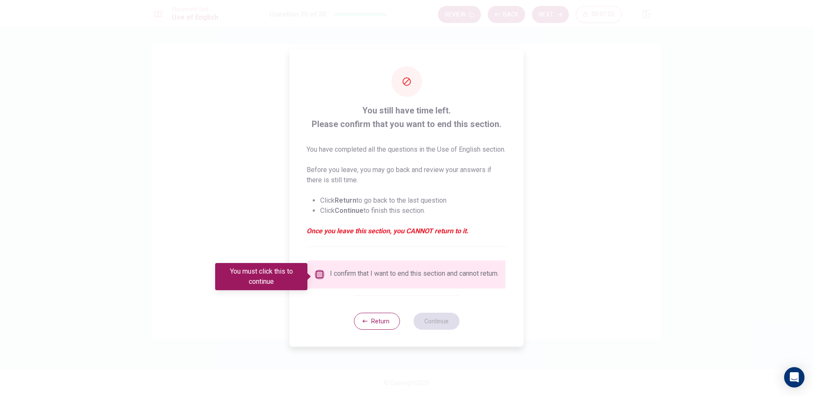
click at [315, 276] on input "You must click this to continue" at bounding box center [320, 275] width 10 height 10
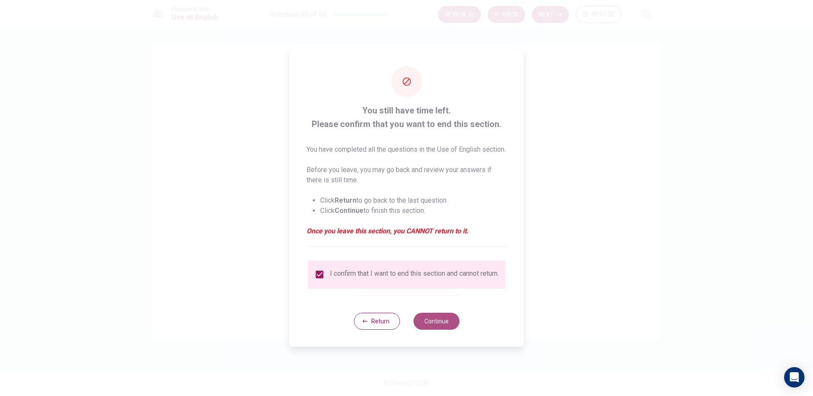
click at [447, 324] on button "Continue" at bounding box center [436, 321] width 46 height 17
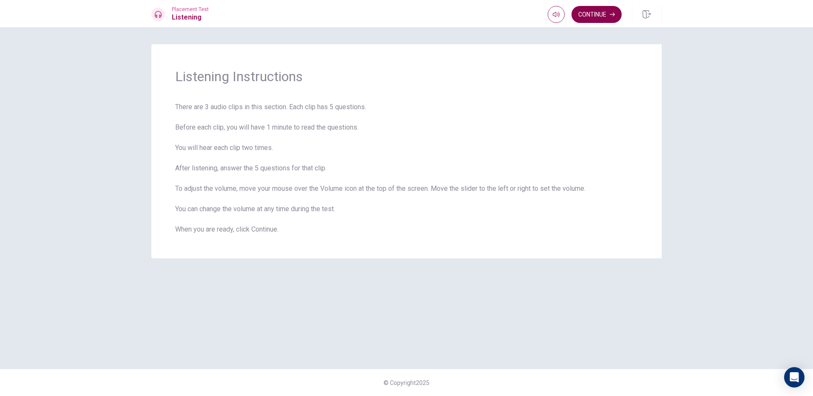
click at [598, 21] on button "Continue" at bounding box center [597, 14] width 50 height 17
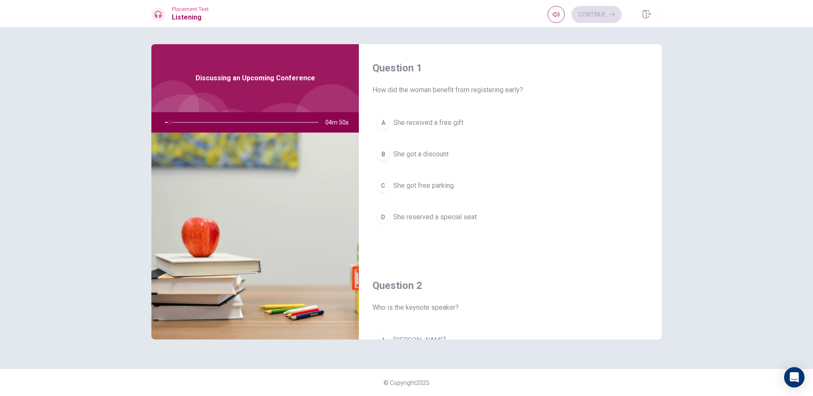
drag, startPoint x: 490, startPoint y: 87, endPoint x: 474, endPoint y: 93, distance: 16.4
click at [474, 93] on span "How did the woman benefit from registering early?" at bounding box center [511, 90] width 276 height 10
drag, startPoint x: 474, startPoint y: 93, endPoint x: 496, endPoint y: 80, distance: 25.7
click at [496, 80] on div "Question 1 How did the woman benefit from registering early?" at bounding box center [511, 78] width 276 height 34
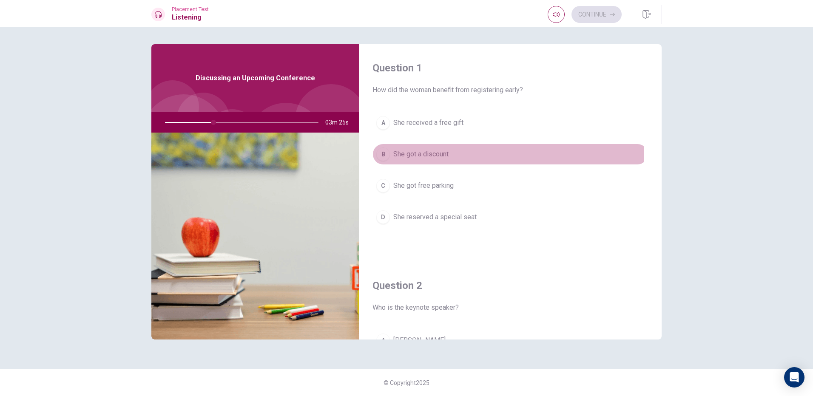
click at [422, 151] on span "She got a discount" at bounding box center [420, 154] width 55 height 10
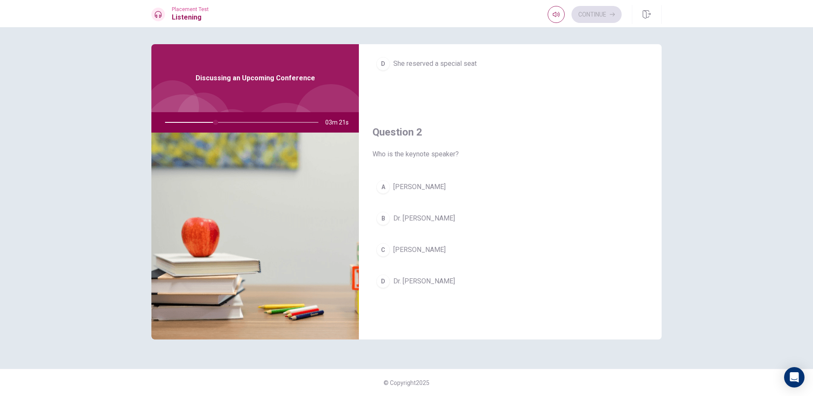
scroll to position [170, 0]
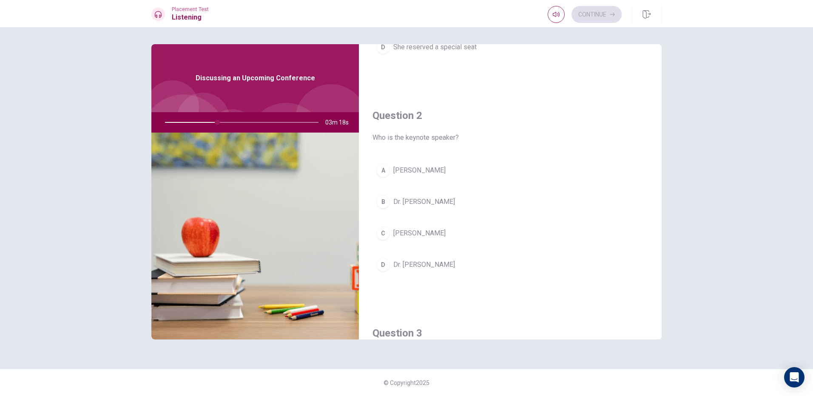
click at [430, 228] on button "C [PERSON_NAME]" at bounding box center [511, 233] width 276 height 21
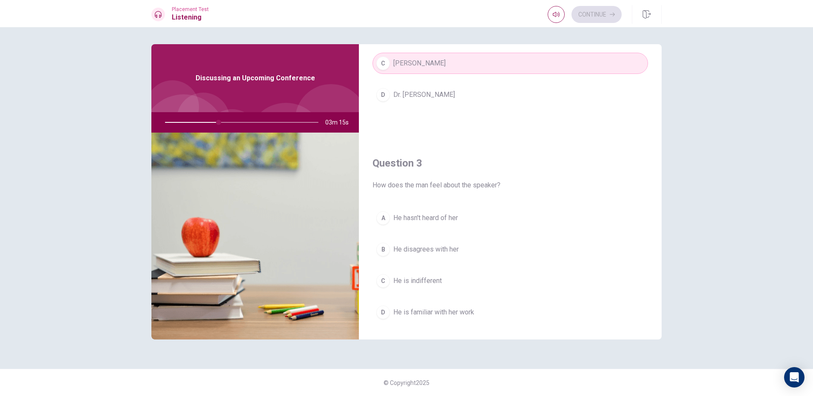
scroll to position [383, 0]
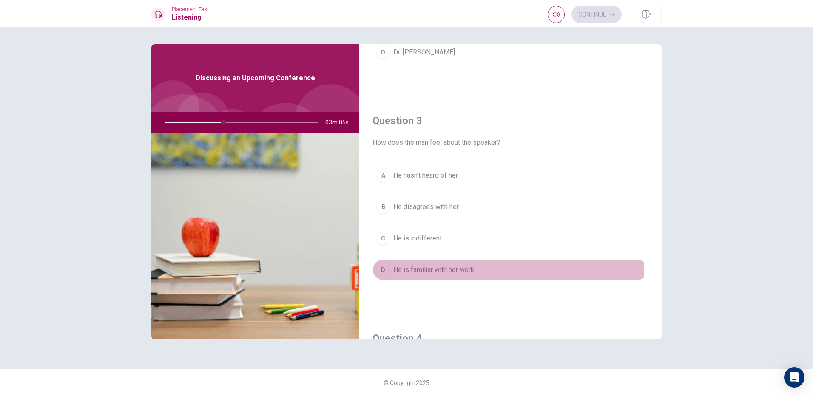
click at [450, 269] on span "He is familiar with her work" at bounding box center [433, 270] width 81 height 10
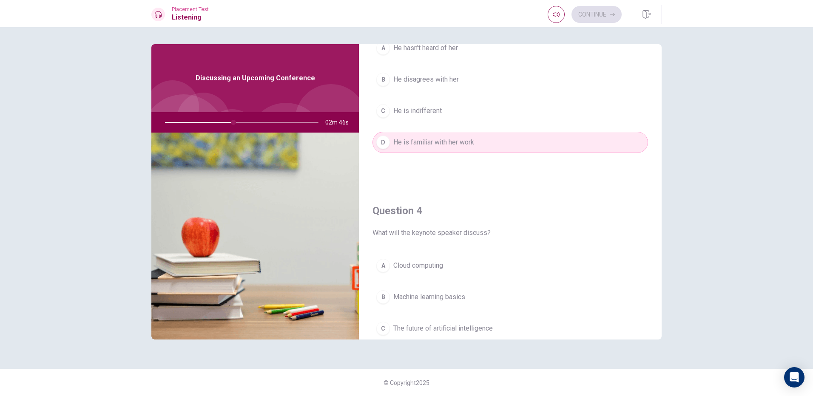
scroll to position [553, 0]
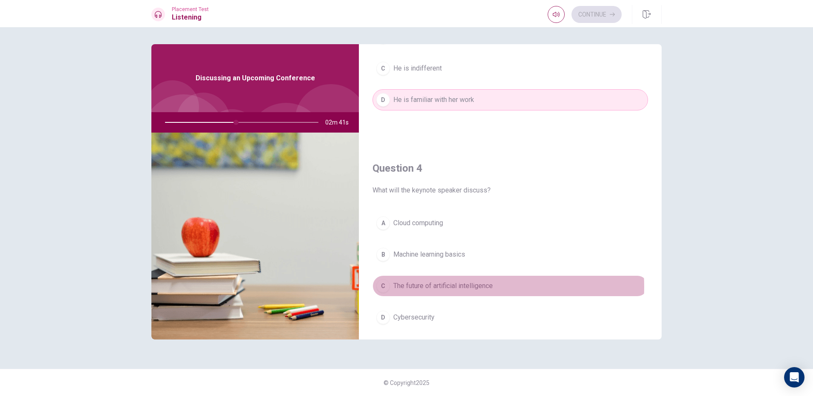
click at [438, 286] on span "The future of artificial intelligence" at bounding box center [443, 286] width 100 height 10
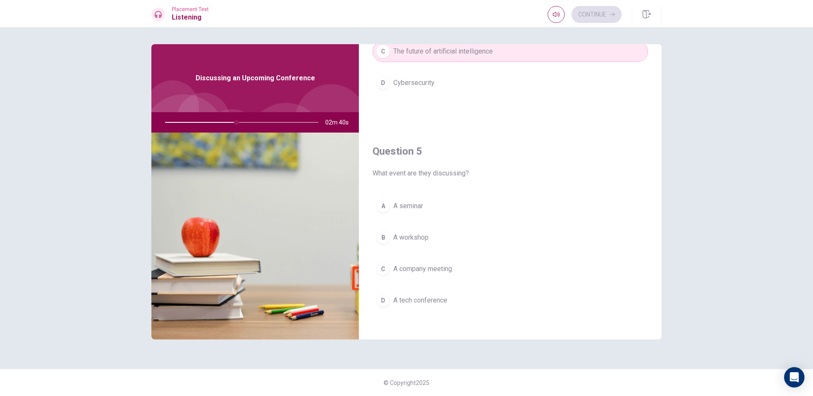
scroll to position [793, 0]
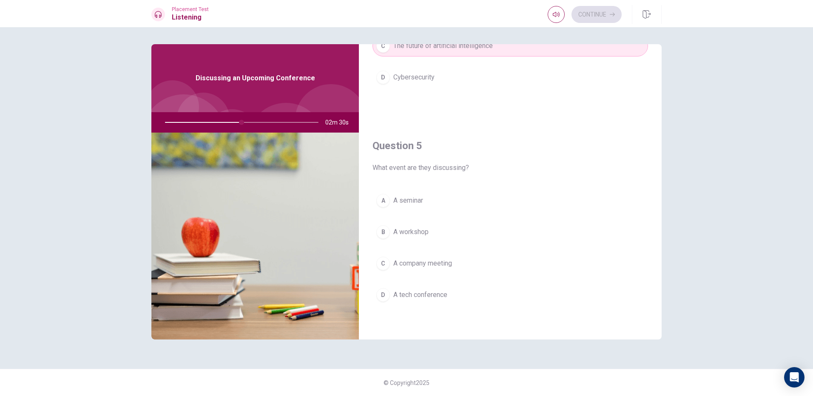
click at [422, 232] on span "A workshop" at bounding box center [410, 232] width 35 height 10
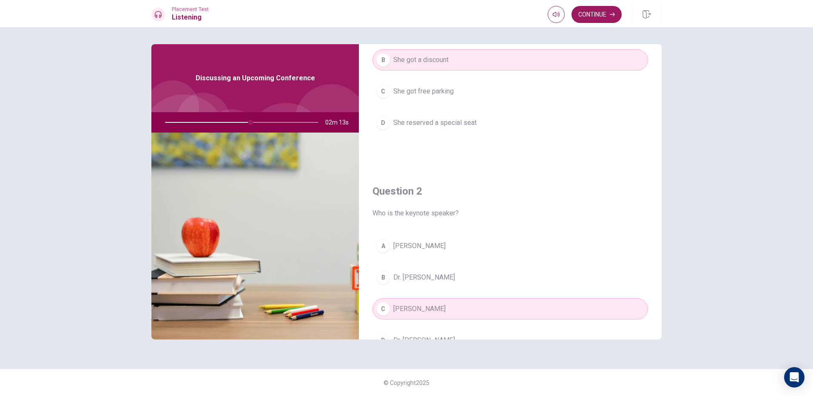
scroll to position [0, 0]
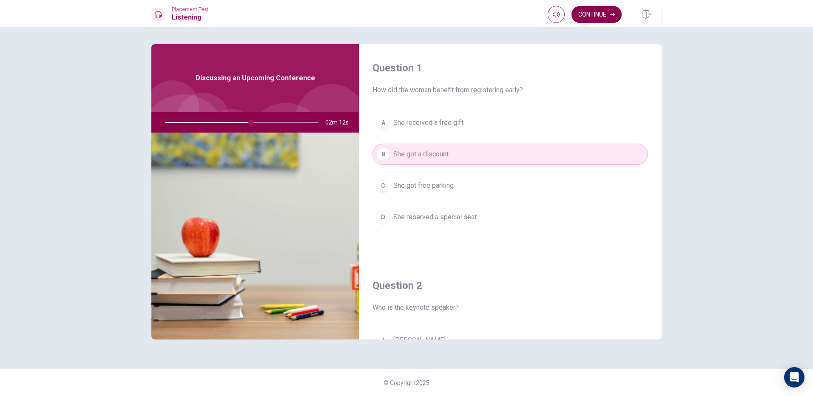
click at [599, 8] on button "Continue" at bounding box center [597, 14] width 50 height 17
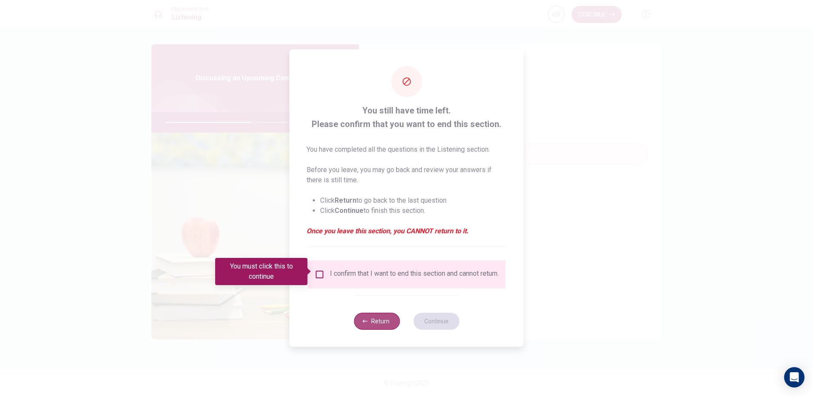
click at [388, 326] on button "Return" at bounding box center [377, 321] width 46 height 17
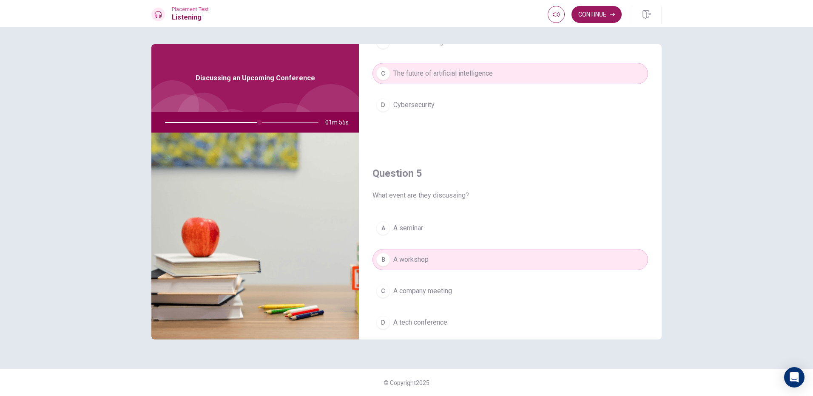
scroll to position [793, 0]
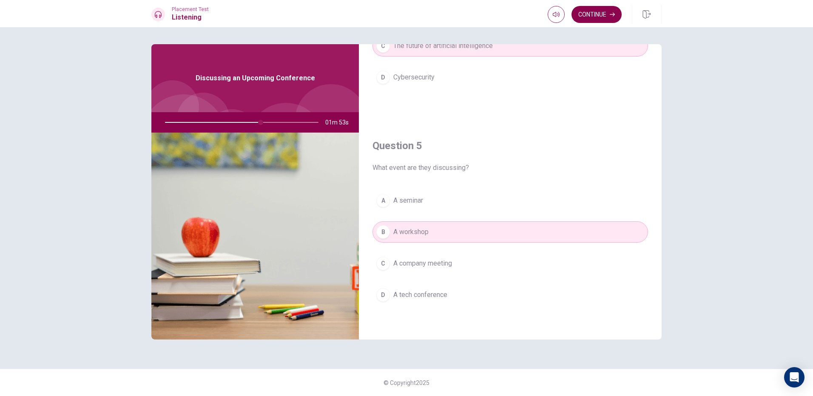
click at [595, 21] on button "Continue" at bounding box center [597, 14] width 50 height 17
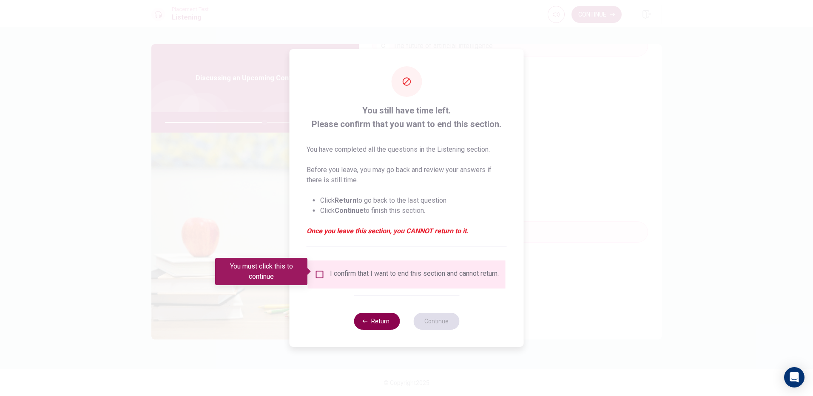
click at [369, 326] on button "Return" at bounding box center [377, 321] width 46 height 17
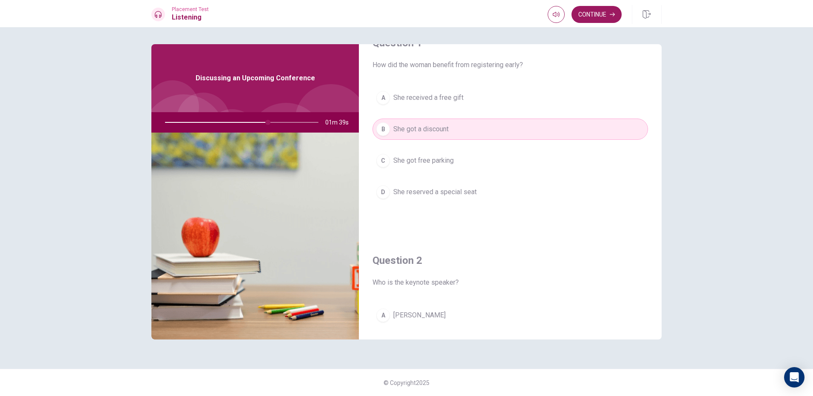
scroll to position [0, 0]
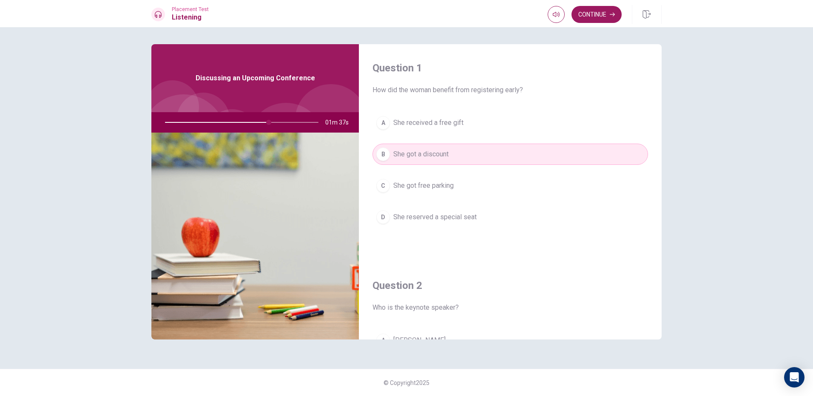
click at [280, 123] on div at bounding box center [240, 122] width 171 height 20
click at [288, 122] on div at bounding box center [240, 122] width 171 height 20
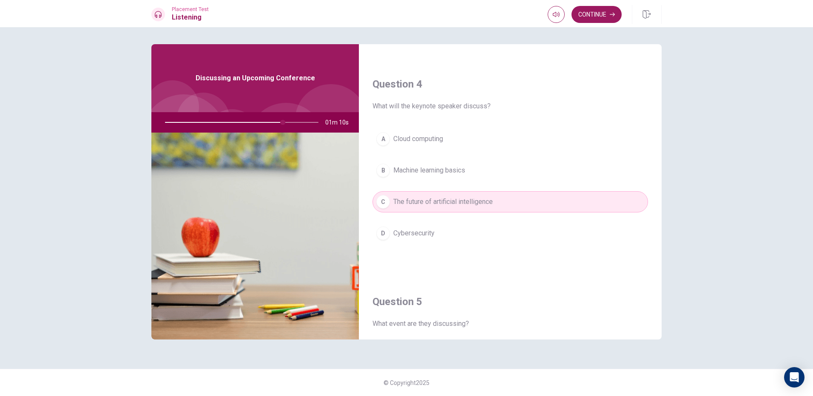
scroll to position [581, 0]
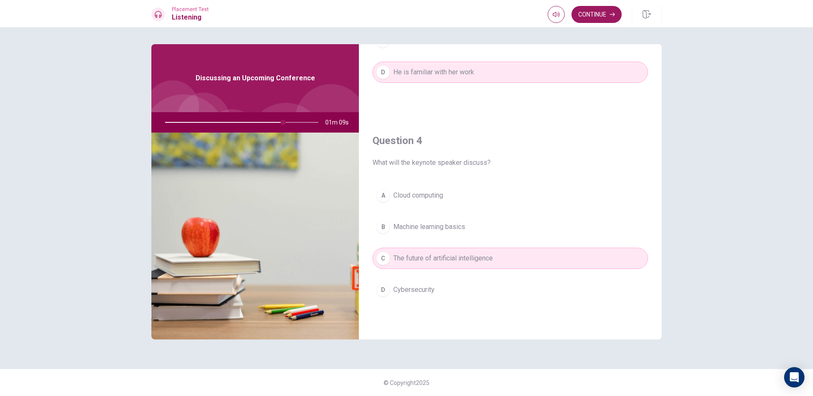
click at [307, 122] on div at bounding box center [240, 122] width 171 height 20
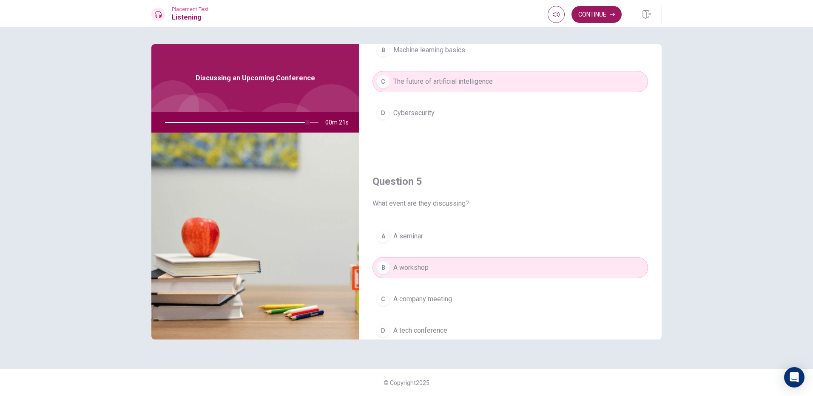
scroll to position [793, 0]
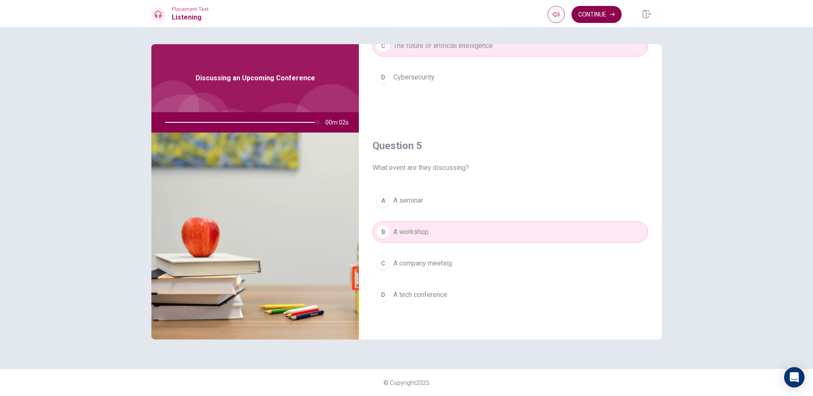
click at [596, 9] on button "Continue" at bounding box center [597, 14] width 50 height 17
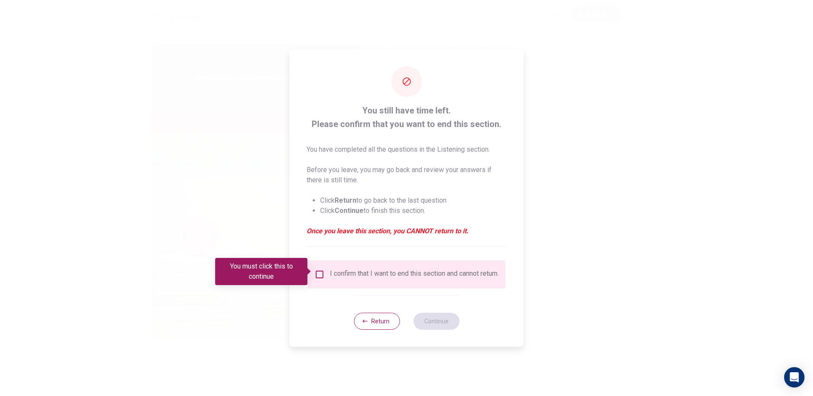
type input "0"
click at [384, 327] on button "Return" at bounding box center [377, 321] width 46 height 17
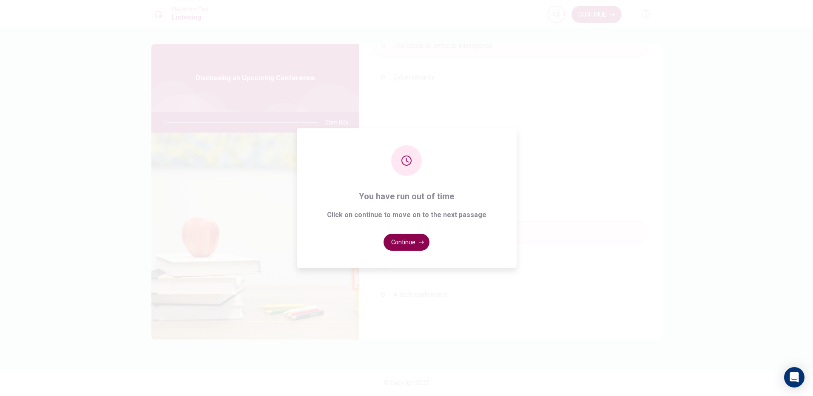
click at [413, 245] on button "Continue" at bounding box center [407, 242] width 46 height 17
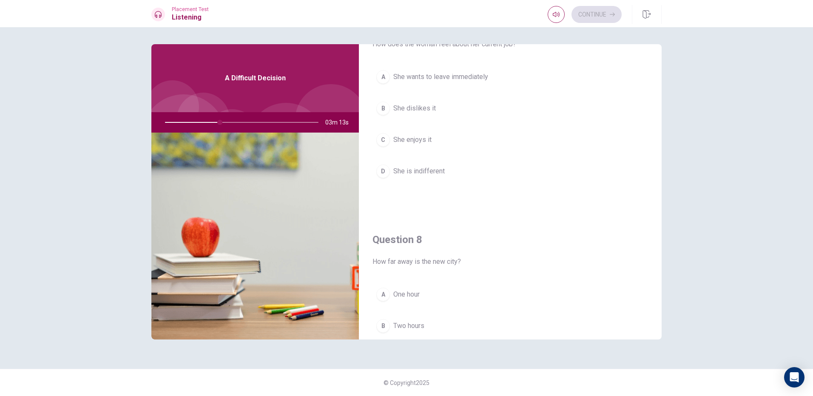
scroll to position [255, 0]
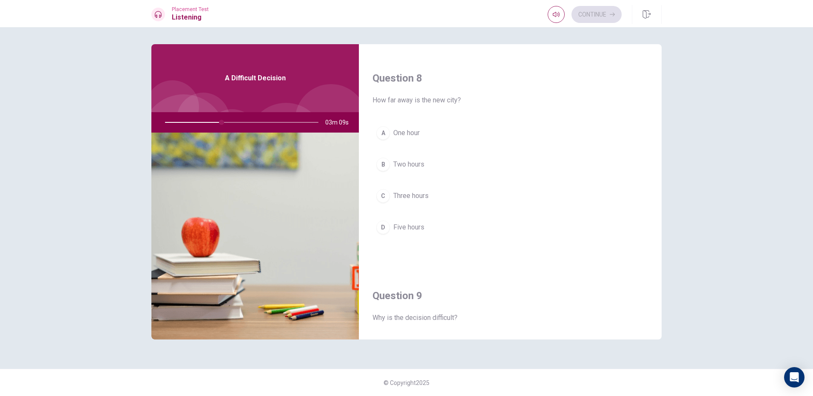
click at [416, 193] on span "Three hours" at bounding box center [410, 196] width 35 height 10
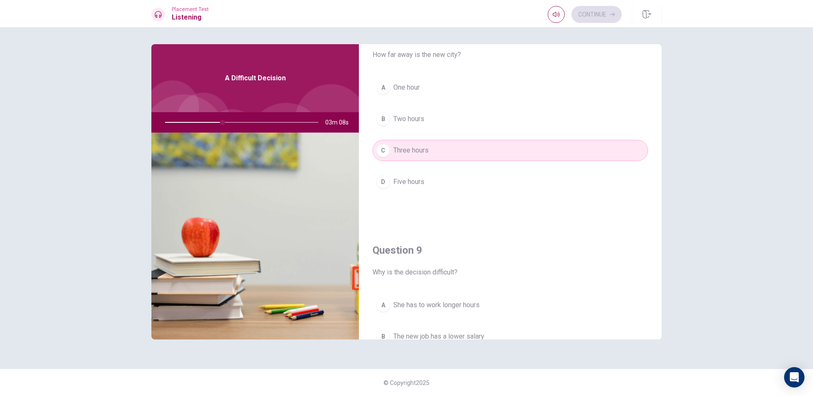
scroll to position [553, 0]
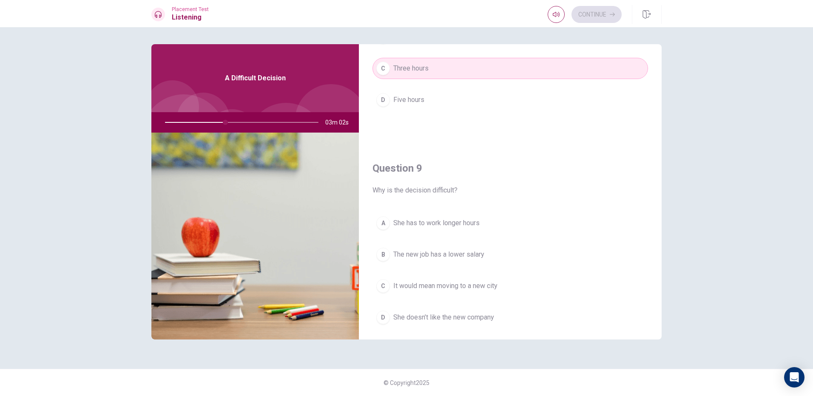
click at [466, 292] on button "C It would mean moving to a new city" at bounding box center [511, 286] width 276 height 21
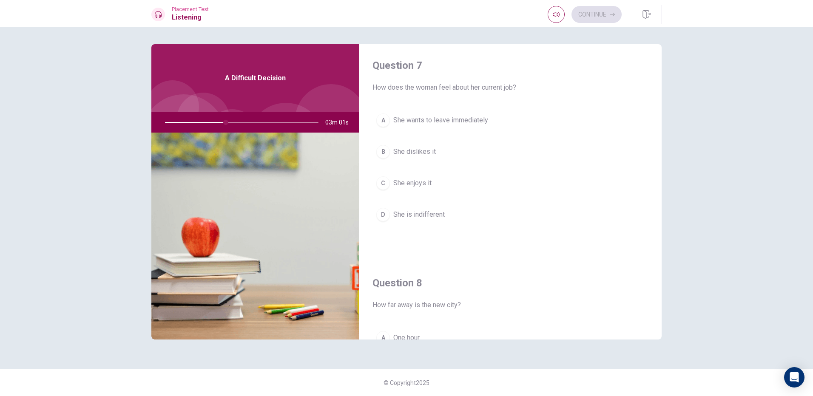
scroll to position [213, 0]
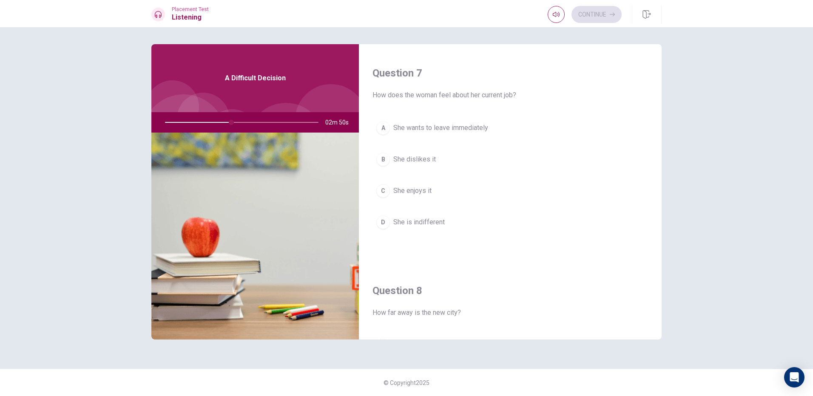
click at [436, 188] on button "C She enjoys it" at bounding box center [511, 190] width 276 height 21
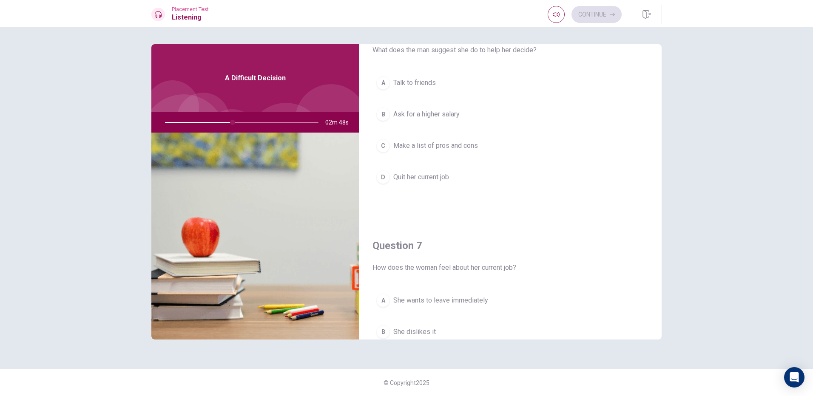
scroll to position [0, 0]
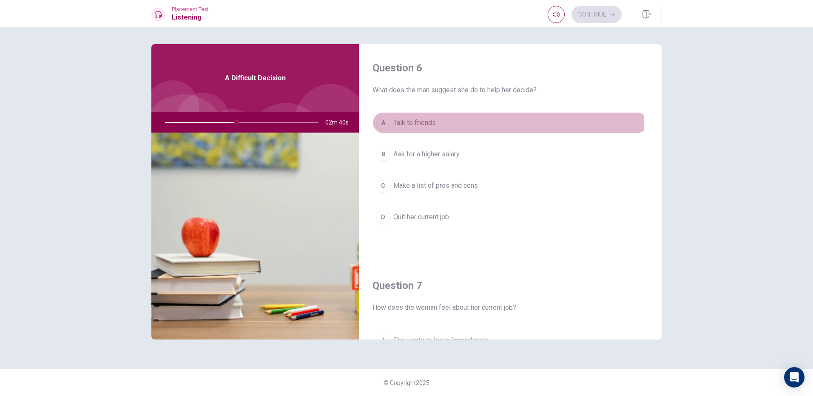
click at [422, 120] on span "Talk to friends" at bounding box center [414, 123] width 43 height 10
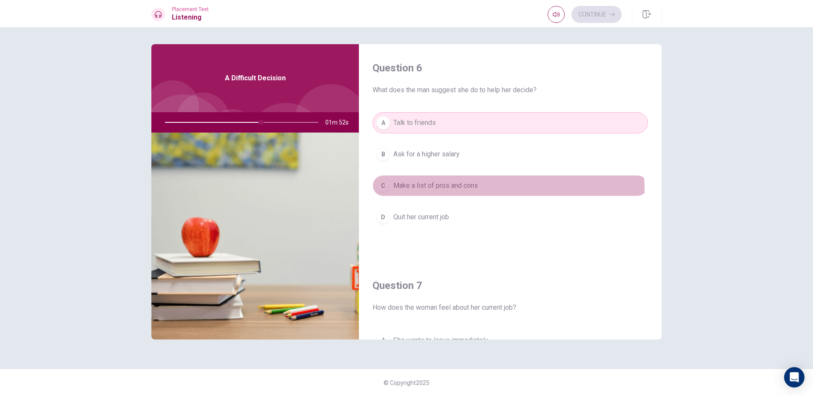
click at [472, 191] on button "C Make a list of pros and cons" at bounding box center [511, 185] width 276 height 21
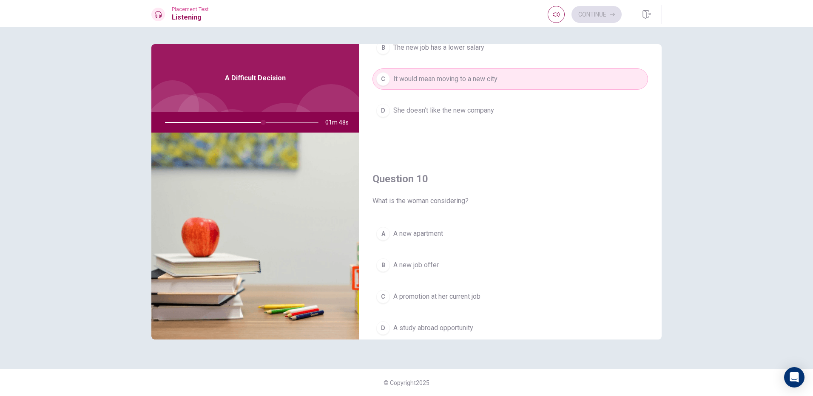
scroll to position [793, 0]
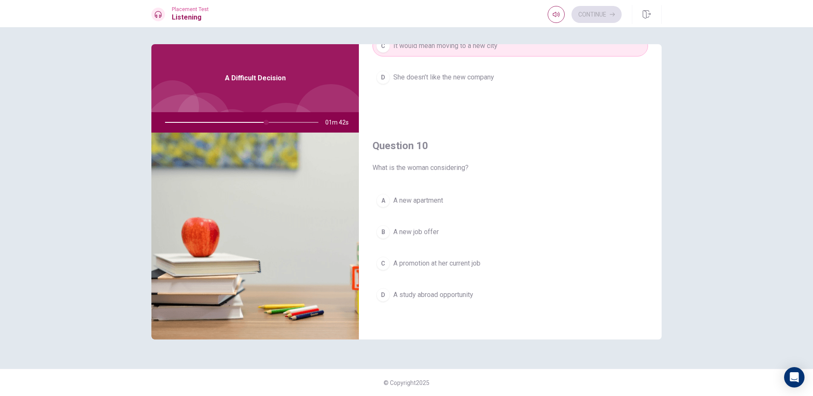
click at [490, 264] on button "C A promotion at her current job" at bounding box center [511, 263] width 276 height 21
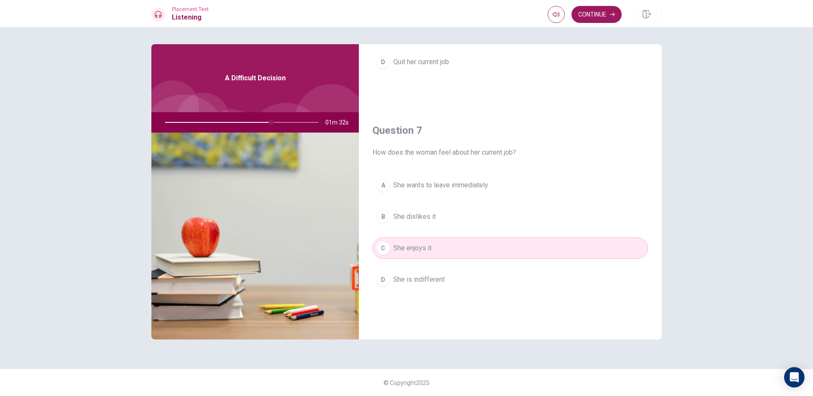
scroll to position [0, 0]
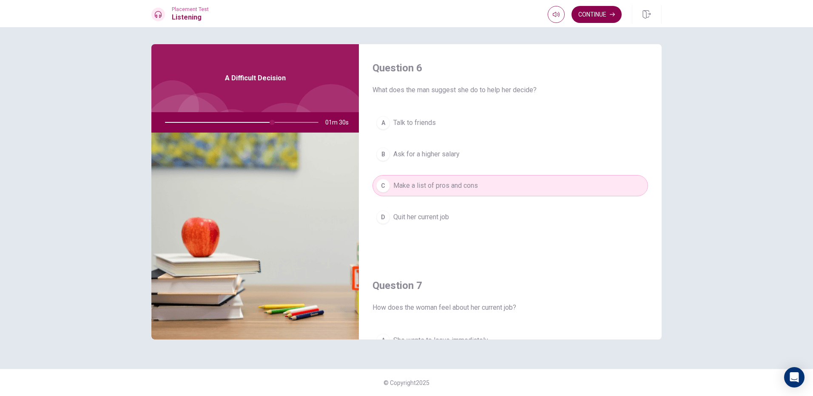
click at [607, 14] on button "Continue" at bounding box center [597, 14] width 50 height 17
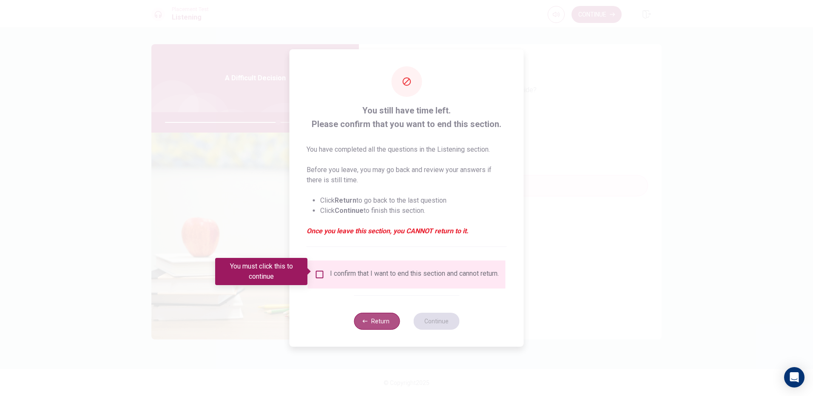
click at [373, 329] on button "Return" at bounding box center [377, 321] width 46 height 17
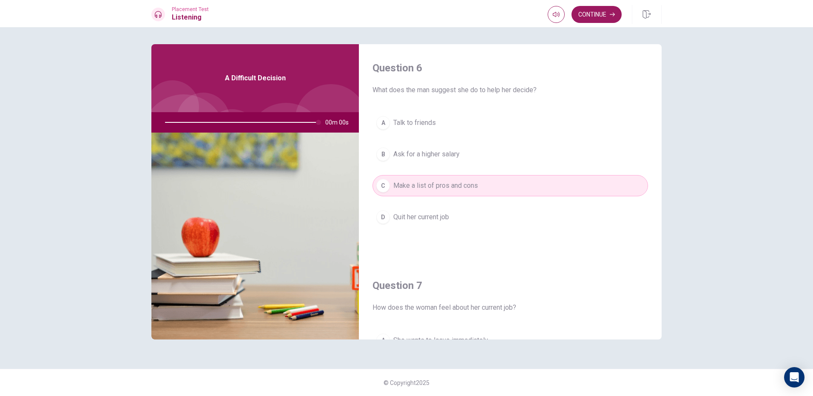
type input "0"
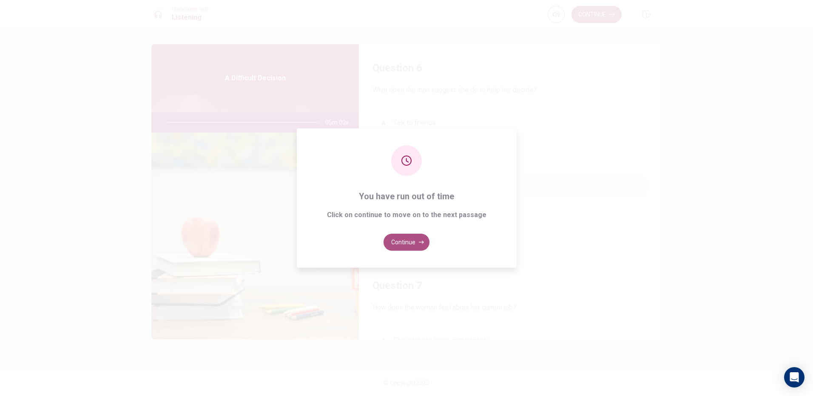
click at [417, 243] on button "Continue" at bounding box center [407, 242] width 46 height 17
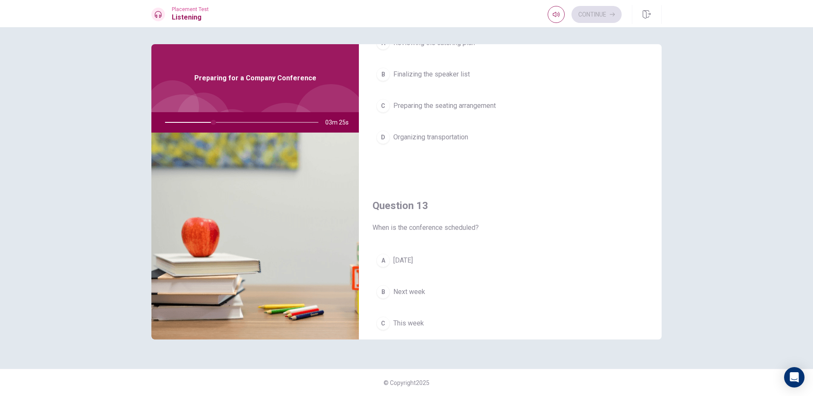
scroll to position [383, 0]
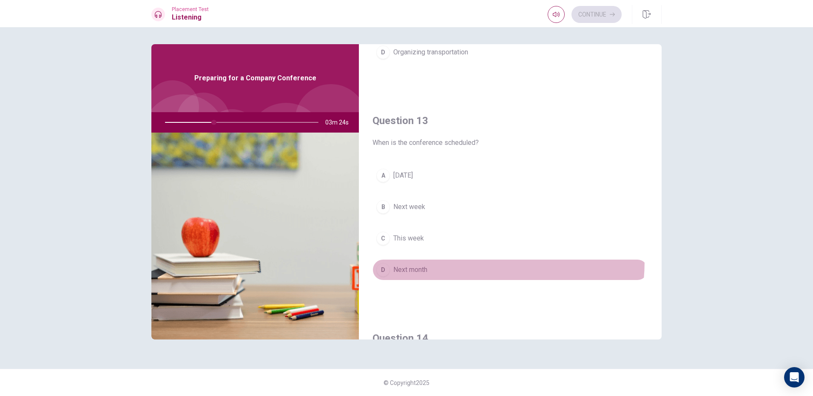
click at [423, 261] on button "D Next month" at bounding box center [511, 269] width 276 height 21
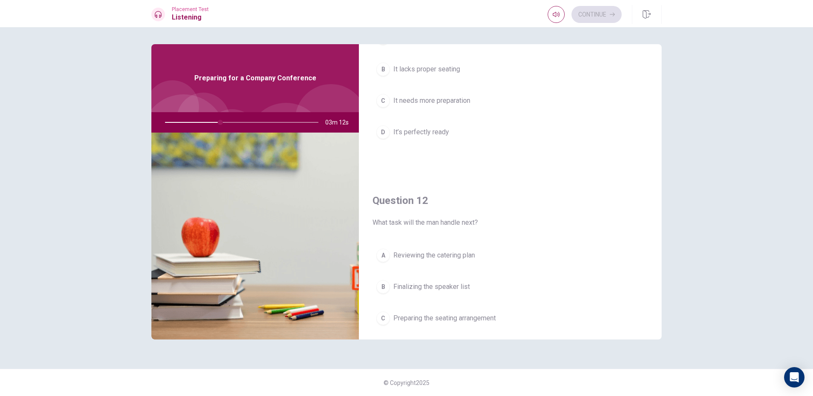
scroll to position [0, 0]
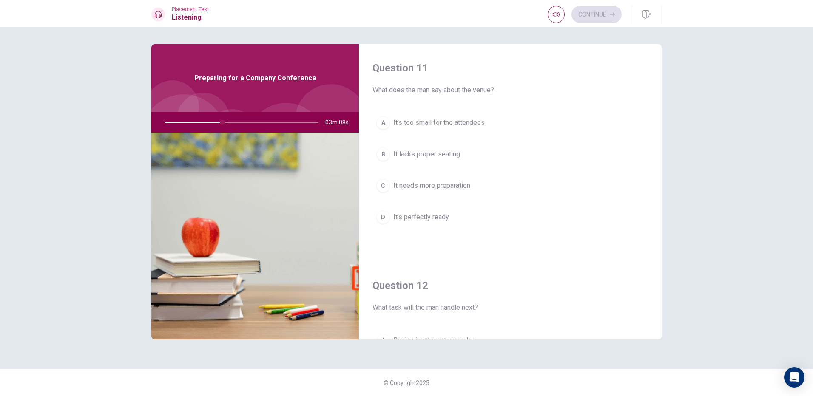
click at [435, 216] on span "It’s perfectly ready" at bounding box center [421, 217] width 56 height 10
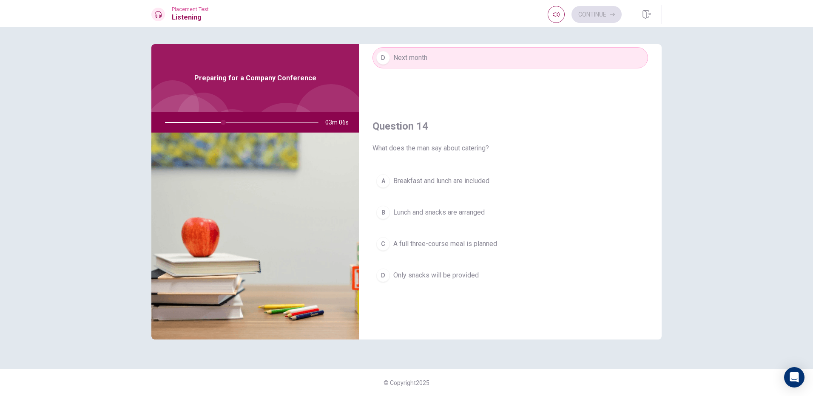
scroll to position [595, 0]
click at [439, 214] on span "Lunch and snacks are arranged" at bounding box center [438, 212] width 91 height 10
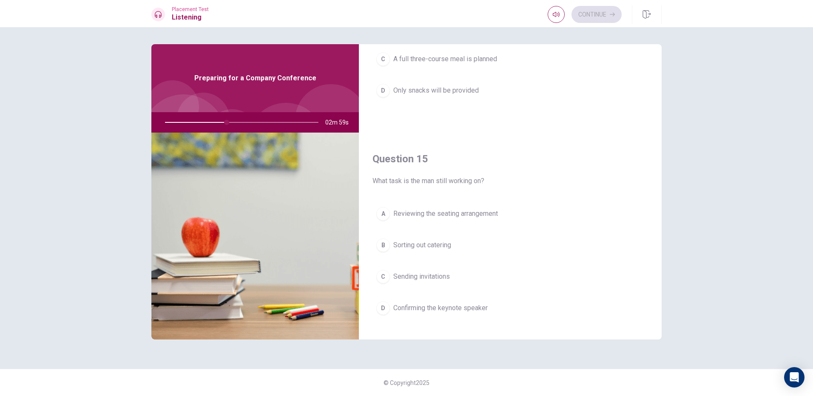
scroll to position [793, 0]
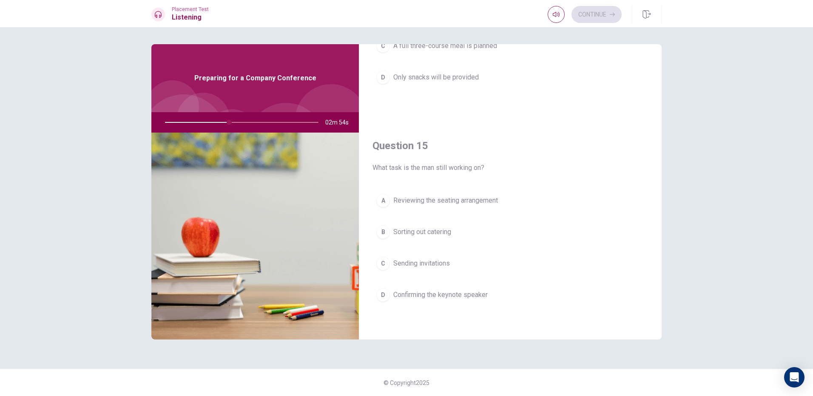
click at [456, 291] on span "Confirming the keynote speaker" at bounding box center [440, 295] width 94 height 10
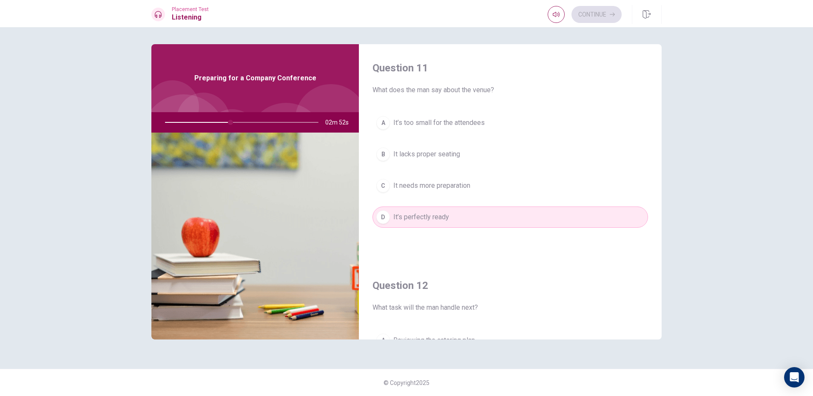
scroll to position [170, 0]
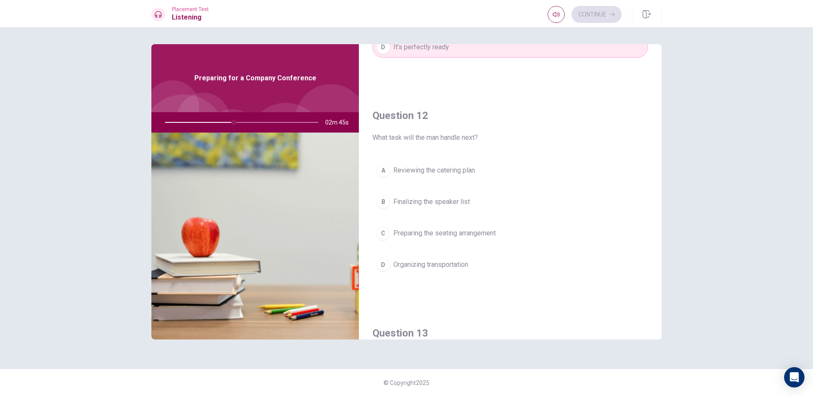
click at [474, 205] on button "B Finalizing the speaker list" at bounding box center [511, 201] width 276 height 21
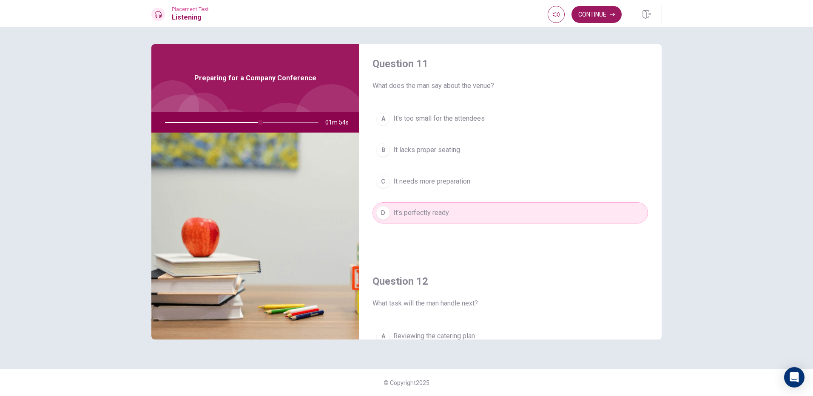
scroll to position [0, 0]
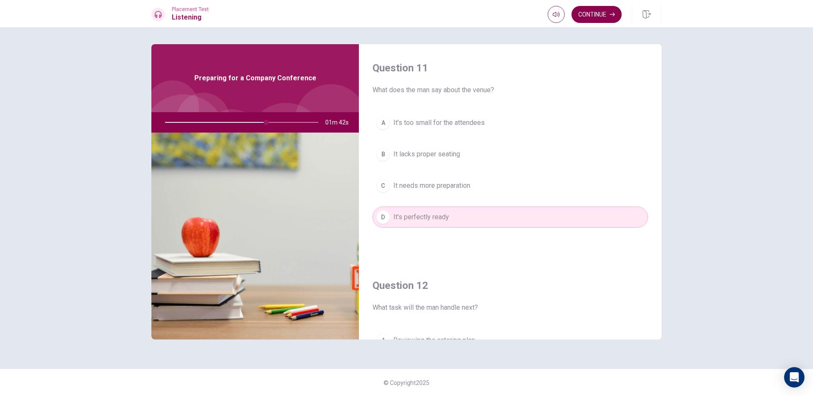
click at [593, 19] on button "Continue" at bounding box center [597, 14] width 50 height 17
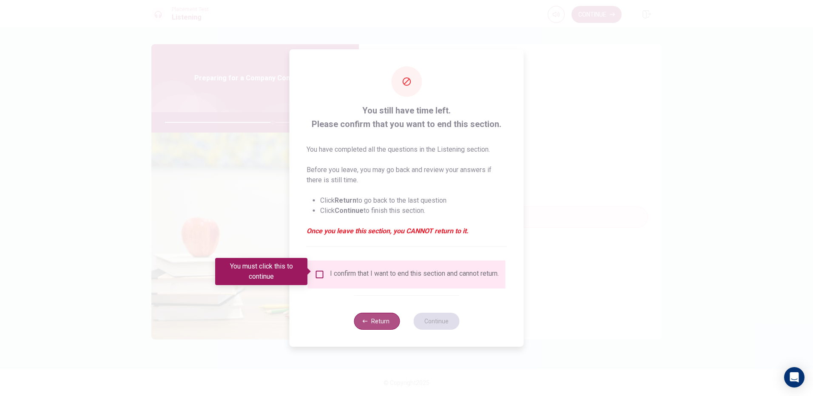
click at [393, 322] on button "Return" at bounding box center [377, 321] width 46 height 17
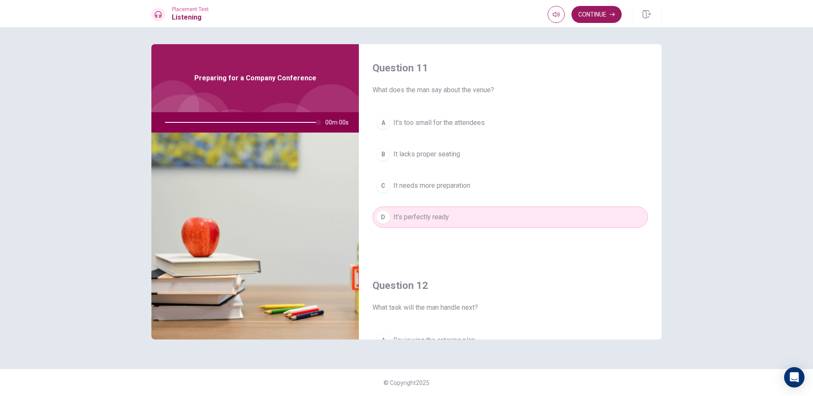
type input "0"
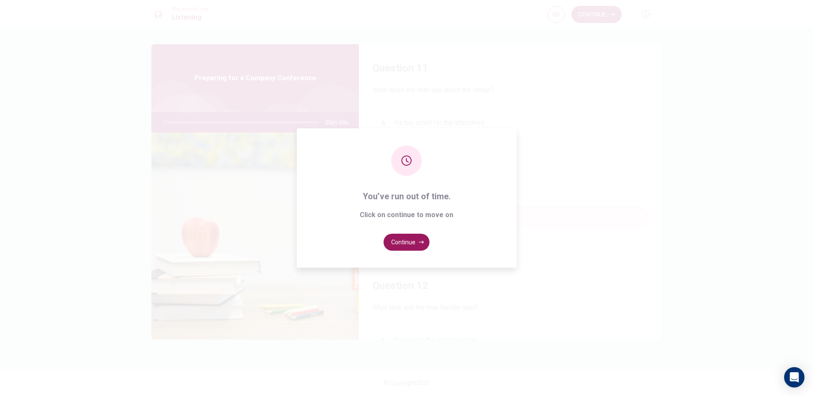
click at [407, 244] on button "Continue" at bounding box center [407, 242] width 46 height 17
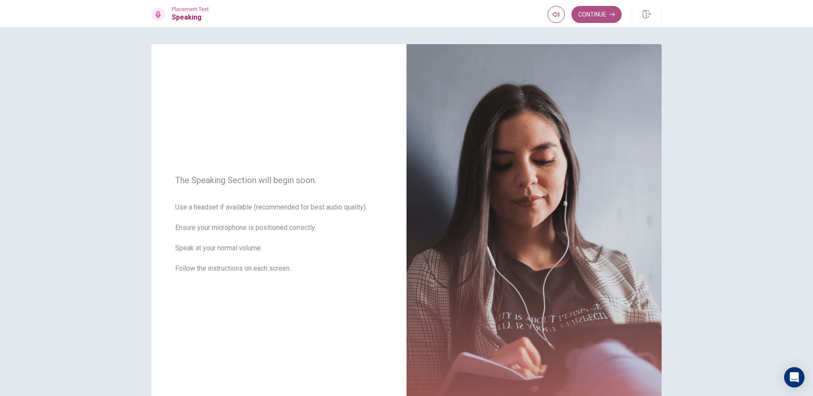
click at [604, 8] on button "Continue" at bounding box center [597, 14] width 50 height 17
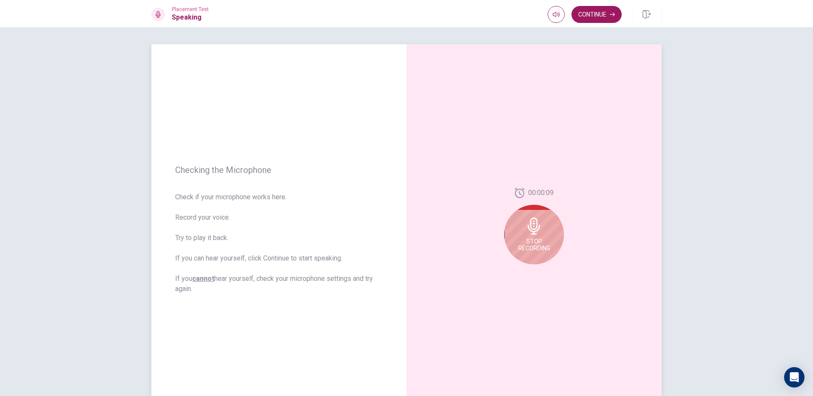
click at [538, 231] on icon at bounding box center [534, 226] width 17 height 17
click at [541, 271] on icon "Play Audio" at bounding box center [543, 271] width 4 height 5
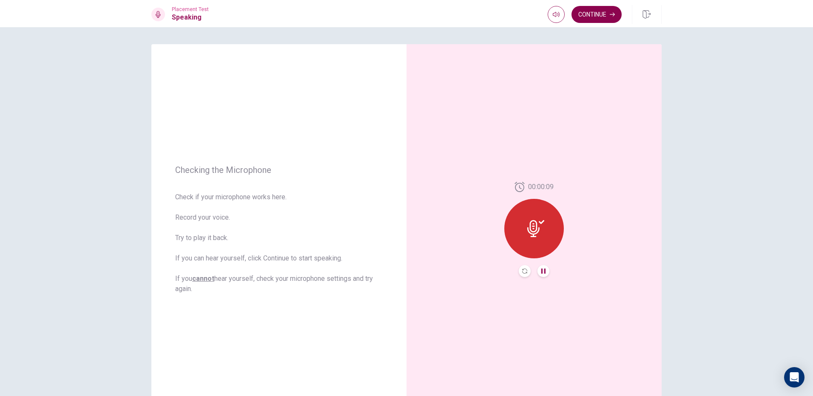
click at [593, 13] on button "Continue" at bounding box center [597, 14] width 50 height 17
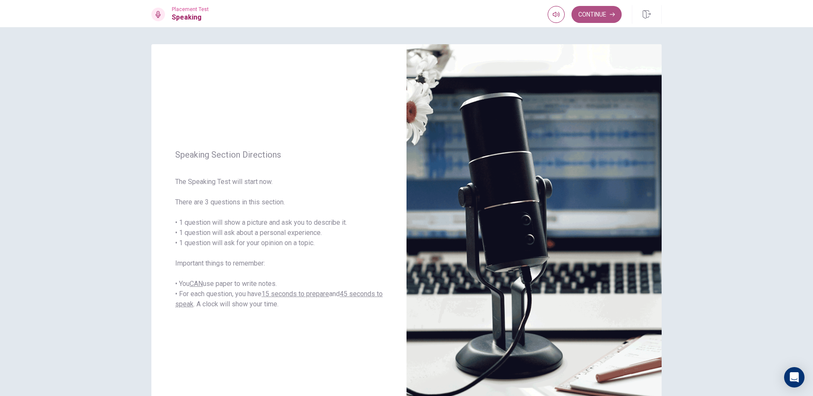
click at [590, 11] on button "Continue" at bounding box center [597, 14] width 50 height 17
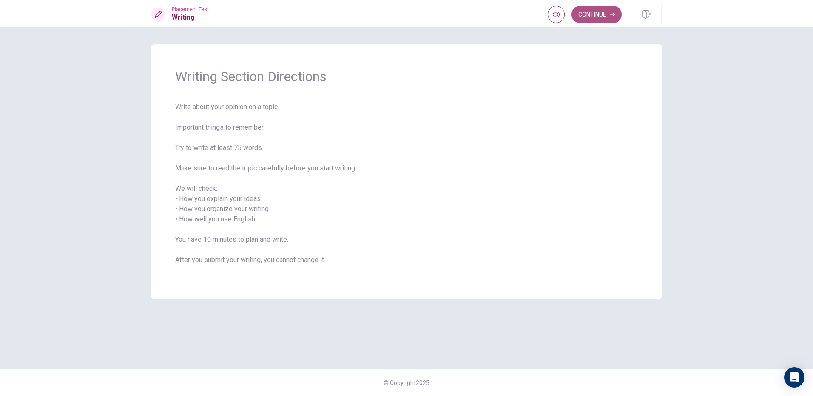
click at [606, 12] on button "Continue" at bounding box center [597, 14] width 50 height 17
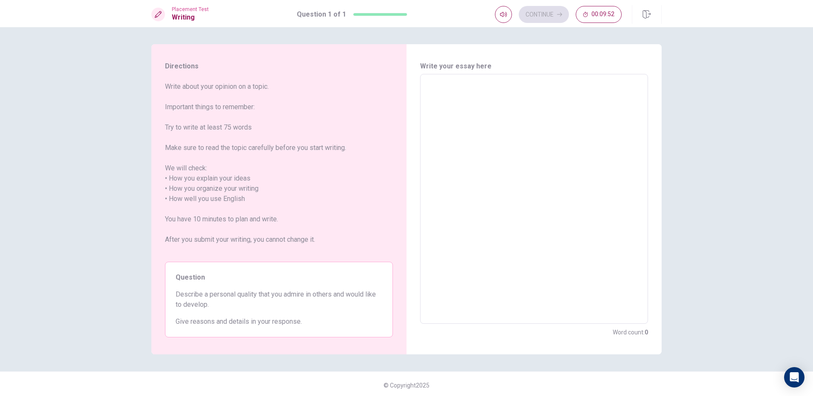
click at [517, 111] on textarea at bounding box center [534, 199] width 216 height 236
type textarea "M"
type textarea "x"
type textarea "My"
type textarea "x"
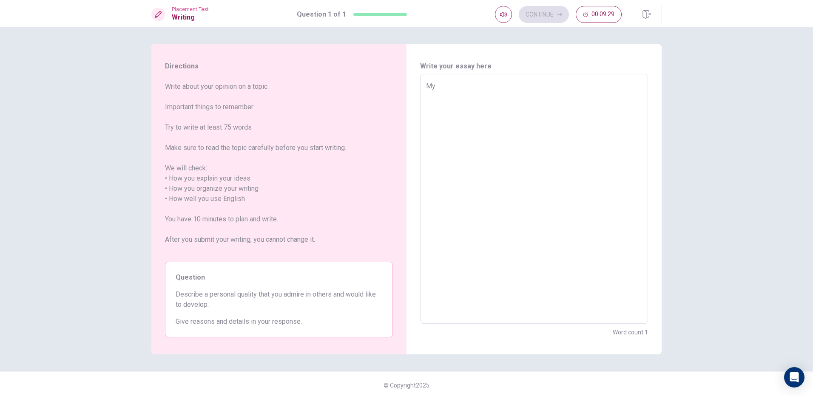
type textarea "My"
type textarea "x"
type textarea "My b"
type textarea "x"
type textarea "My be"
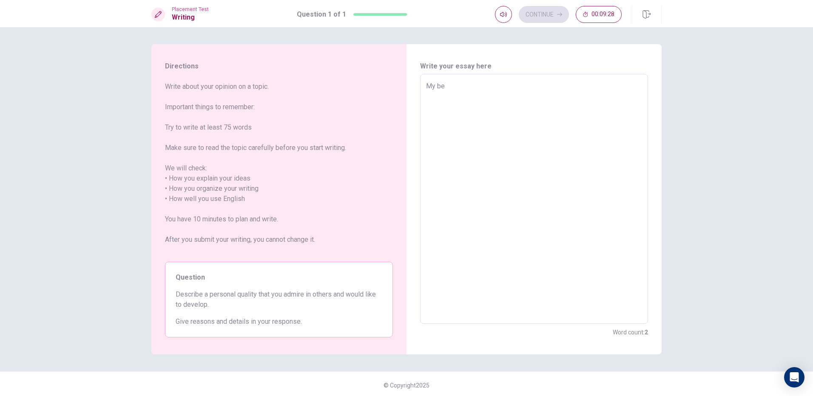
type textarea "x"
type textarea "My bes"
type textarea "x"
type textarea "My best"
type textarea "x"
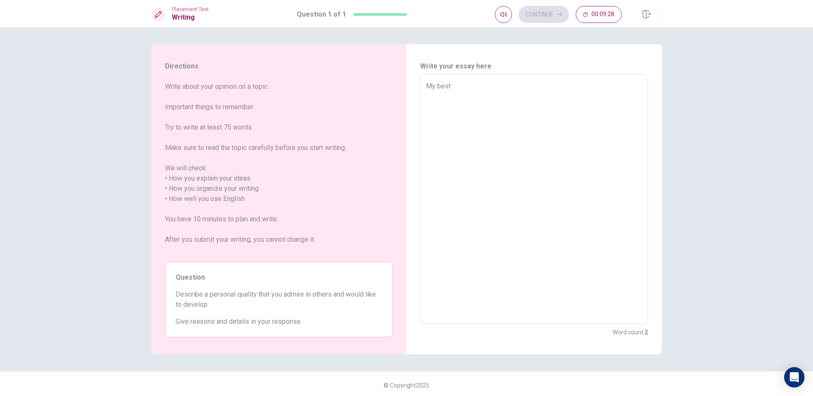
type textarea "My best"
type textarea "x"
type textarea "My best f"
type textarea "x"
type textarea "My best fr"
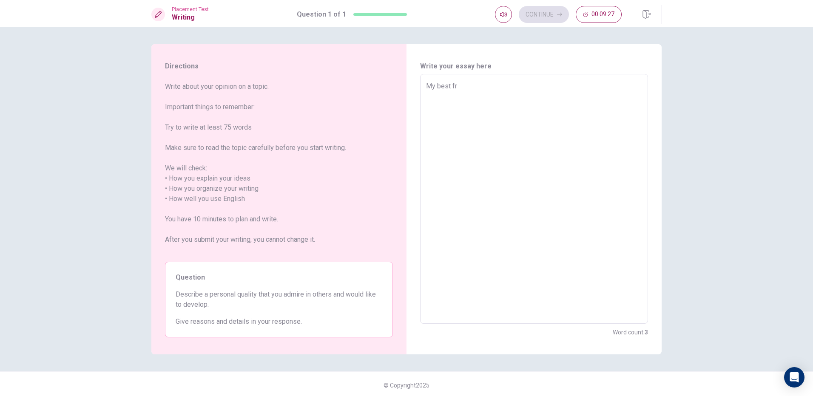
type textarea "x"
type textarea "My best fri"
type textarea "x"
type textarea "My best frie"
type textarea "x"
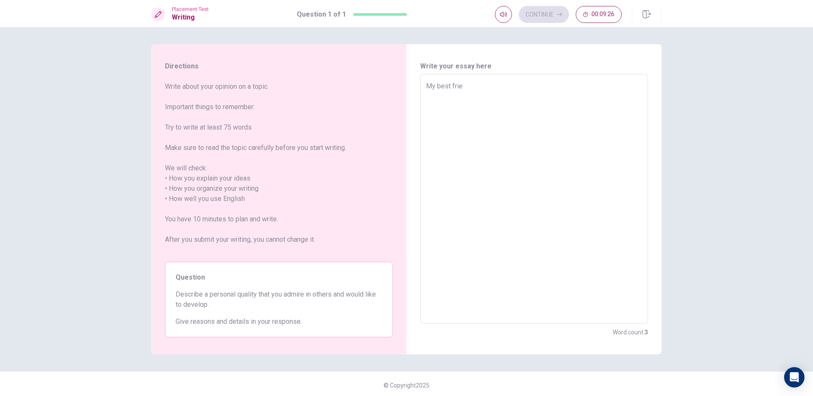
type textarea "My best frien"
type textarea "x"
type textarea "My best friend"
type textarea "x"
type textarea "My best friend"
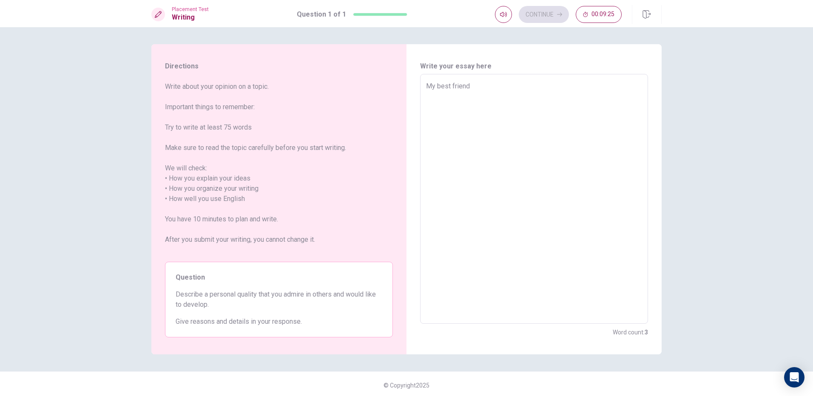
type textarea "x"
type textarea "My best friend h"
type textarea "x"
type textarea "My best friend [PERSON_NAME]"
type textarea "x"
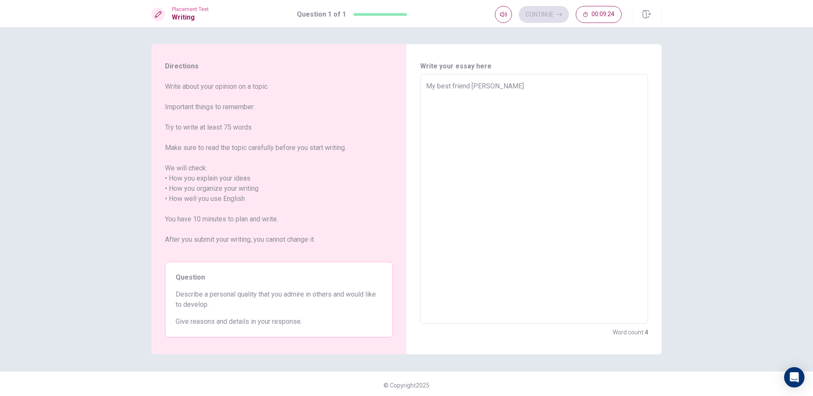
type textarea "My best friend hav"
type textarea "x"
type textarea "My best friend have"
type textarea "x"
type textarea "My best friend have"
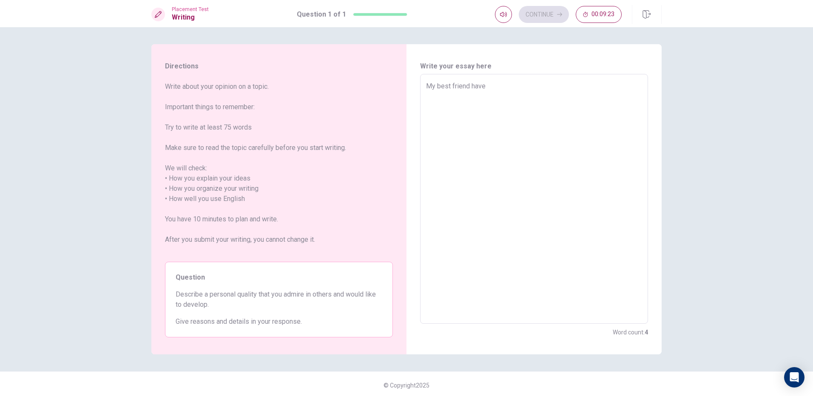
type textarea "x"
type textarea "My best friend have a"
type textarea "x"
type textarea "My best friend have a"
type textarea "x"
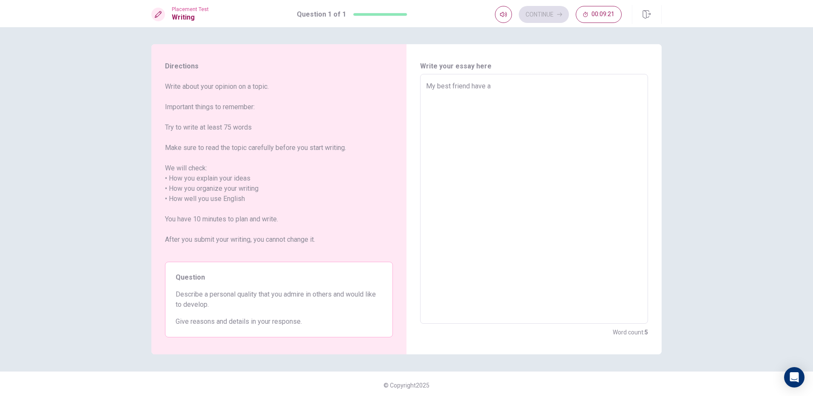
type textarea "My best friend have a"
type textarea "x"
type textarea "My best friend have an"
type textarea "x"
type textarea "My best friend have an"
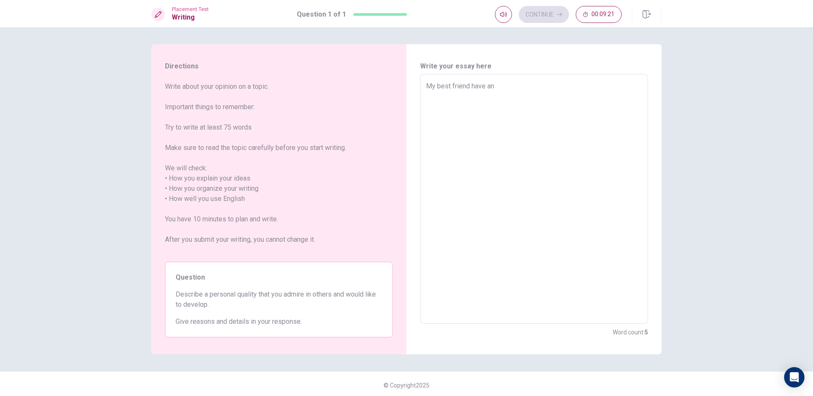
type textarea "x"
type textarea "My best friend have an e"
type textarea "x"
type textarea "My best friend have an ex"
type textarea "x"
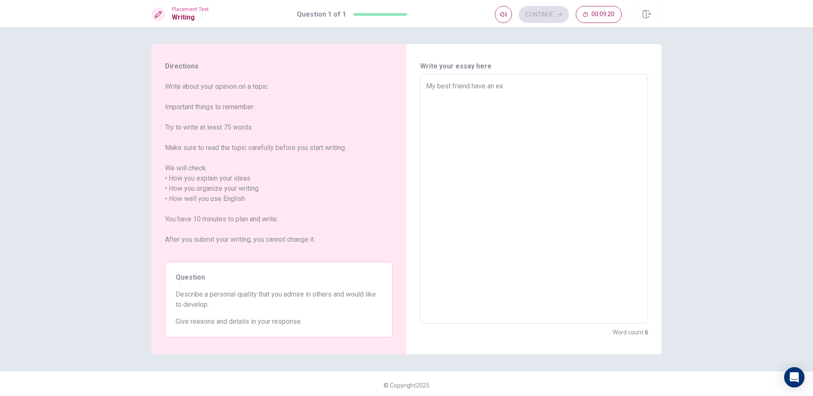
type textarea "My best friend have an exc"
type textarea "x"
type textarea "My best friend have an exce"
type textarea "x"
type textarea "My best friend have an excel"
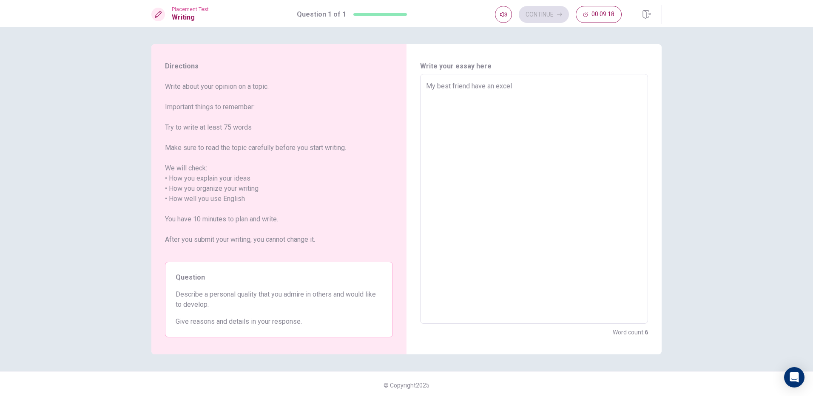
type textarea "x"
type textarea "My best friend have an excell"
type textarea "x"
type textarea "My best friend have an excelle"
type textarea "x"
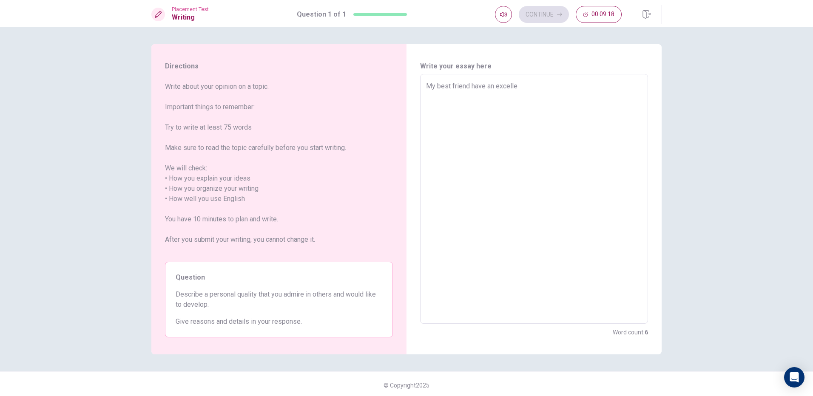
type textarea "My best friend have an excellen"
type textarea "x"
type textarea "My best friend have an excellent"
type textarea "x"
type textarea "My best friend have an excellent"
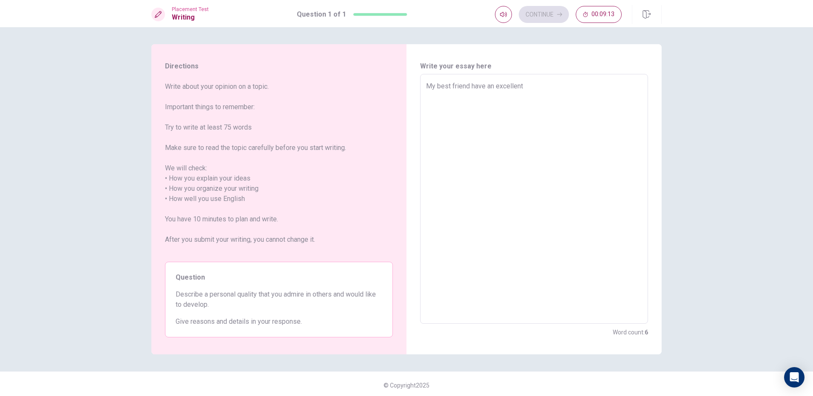
type textarea "x"
type textarea "My best friend have an excellent o"
type textarea "x"
type textarea "My best friend have an excellent op"
type textarea "x"
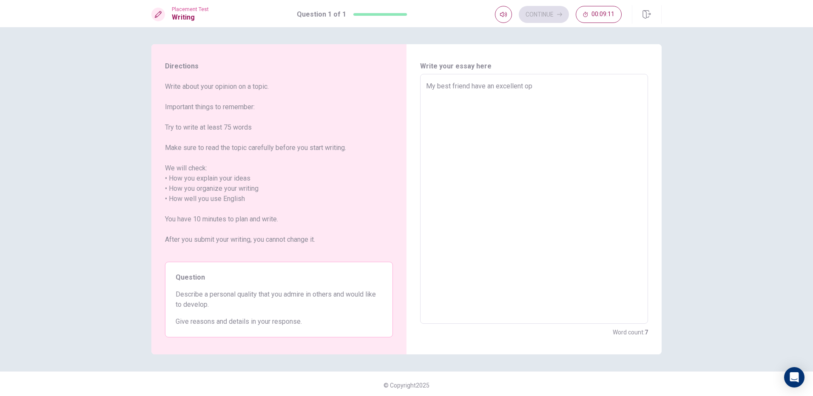
type textarea "My best friend have an excellent o"
type textarea "x"
type textarea "My best friend have an excellent"
type textarea "x"
type textarea "My best friend have an excellent p"
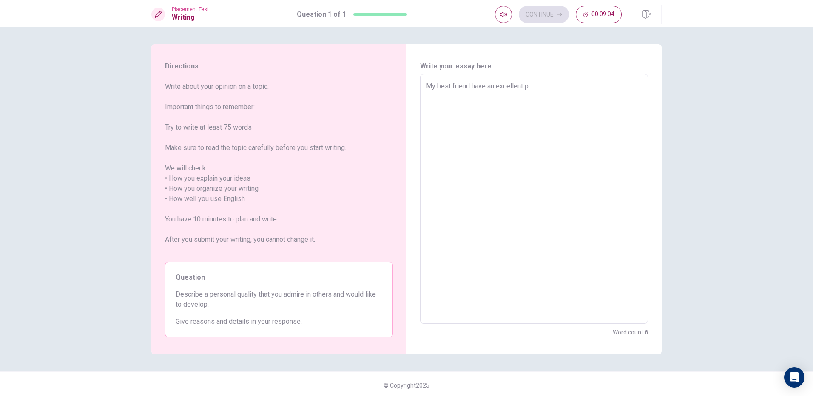
type textarea "x"
type textarea "My best friend have an excellent pe"
type textarea "x"
type textarea "My best friend have an excellent per"
type textarea "x"
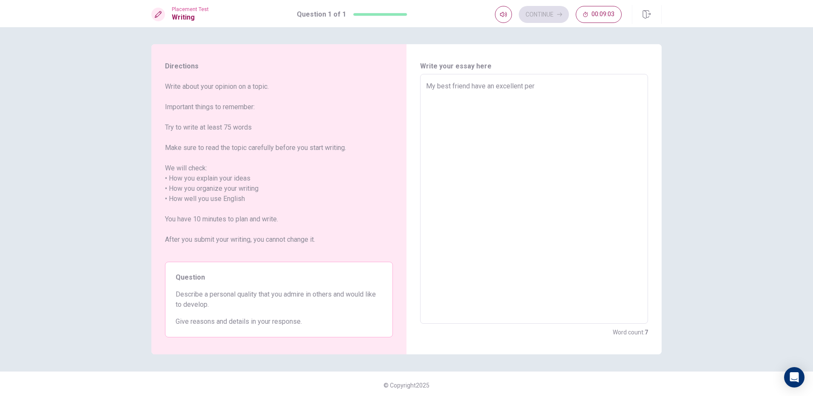
type textarea "My best friend have an excellent pers"
type textarea "x"
type textarea "My best friend have an excellent perso"
type textarea "x"
type textarea "My best friend have an excellent person"
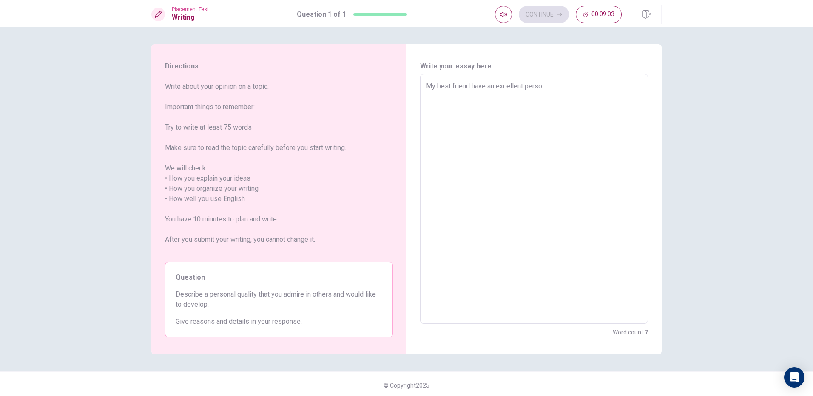
type textarea "x"
type textarea "My best friend have an excellent personm"
type textarea "x"
type textarea "My best friend have an excellent person"
type textarea "x"
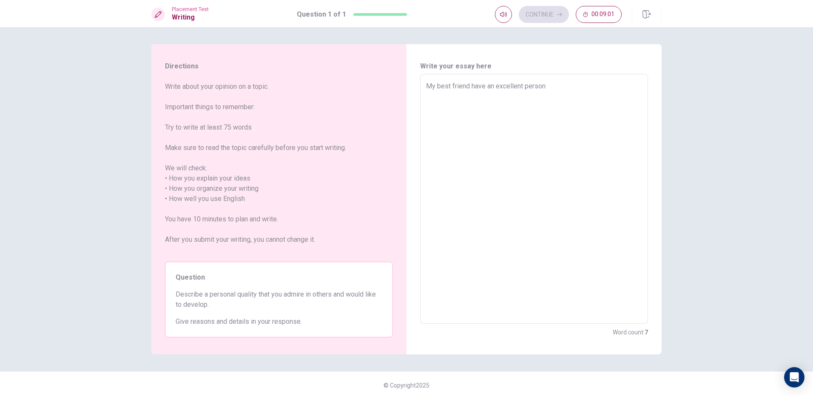
type textarea "My best friend have an excellent persona"
type textarea "x"
type textarea "My best friend have an excellent personal"
type textarea "x"
type textarea "My best friend have an excellent personal"
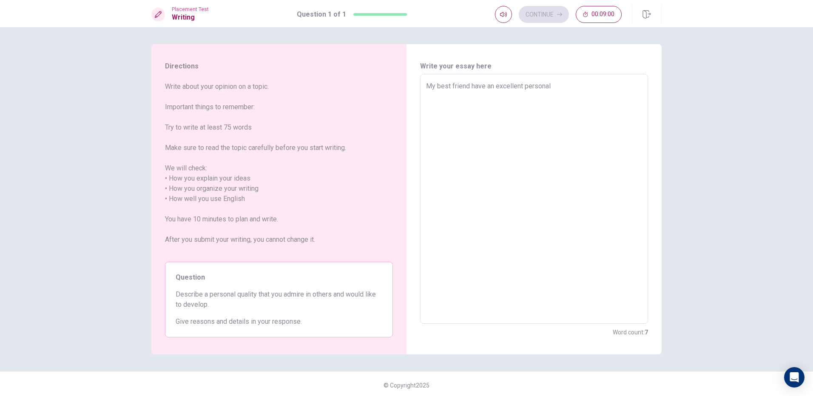
type textarea "x"
type textarea "My best friend have an excellent personal q"
type textarea "x"
type textarea "My best friend have an excellent personal qu"
type textarea "x"
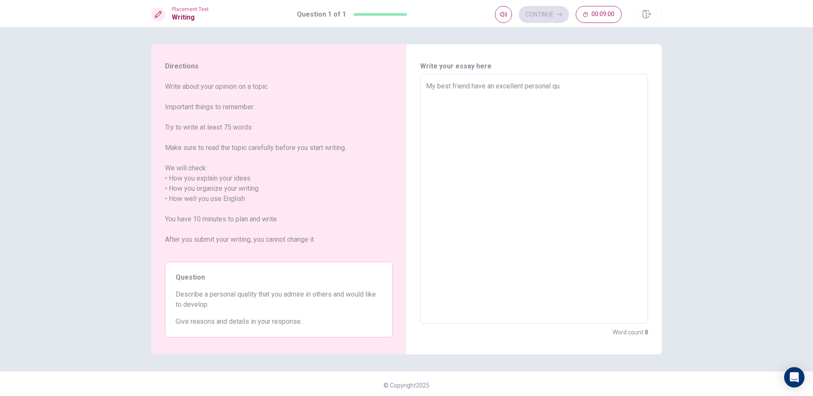
type textarea "My best friend have an excellent personal qua"
type textarea "x"
type textarea "My best friend have an excellent personal qual"
type textarea "x"
type textarea "My best friend have an excellent personal quali"
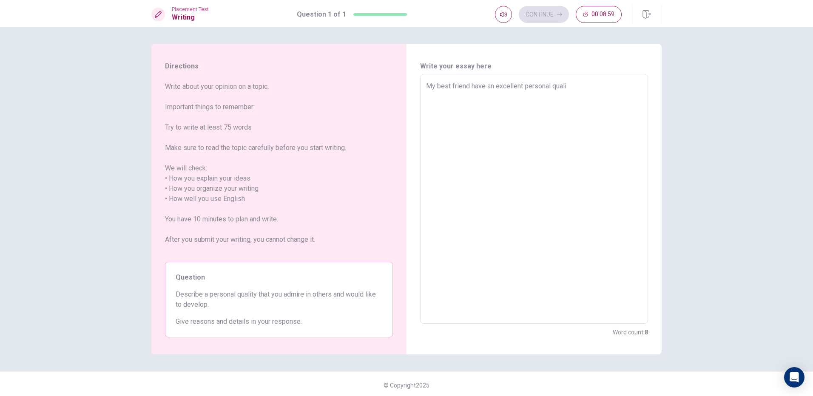
type textarea "x"
type textarea "My best friend have an excellent personal qualit"
type textarea "x"
type textarea "My best friend have an excellent personal quality"
type textarea "x"
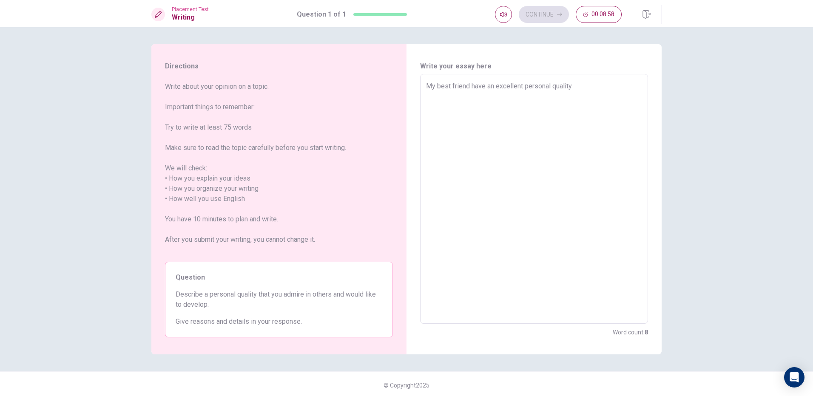
type textarea "My best friend have an excellent personal quality"
type textarea "x"
type textarea "My best friend have an excellent personal quality o"
type textarea "x"
type textarea "My best friend have an excellent personal quality of"
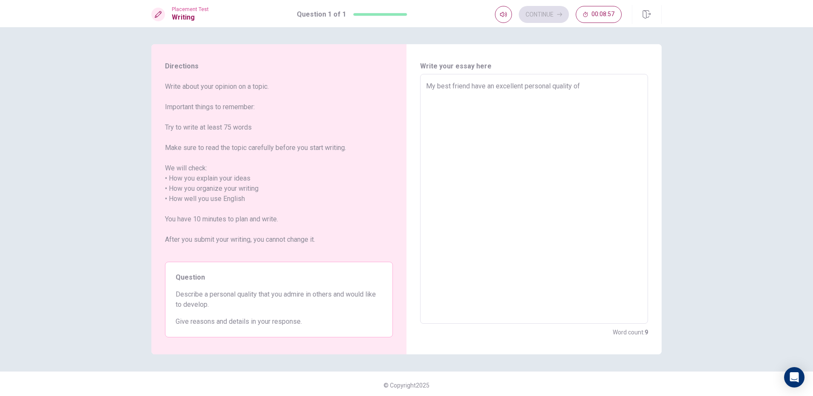
type textarea "x"
type textarea "My best friend have an excellent personal quality of"
type textarea "x"
type textarea "My best friend have an excellent personal quality of r"
type textarea "x"
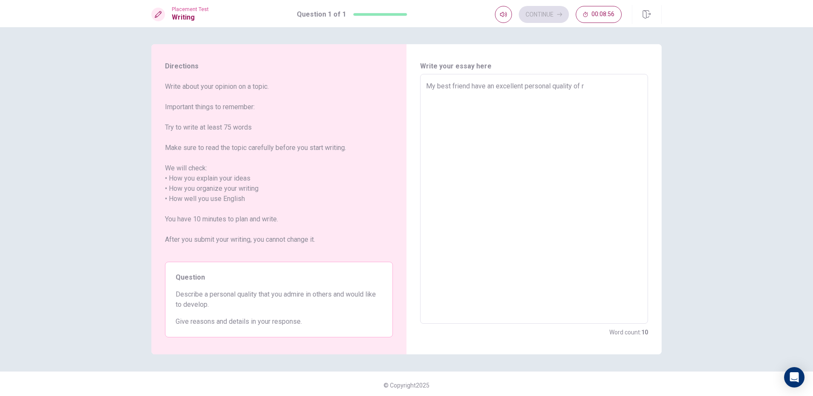
type textarea "My best friend have an excellent personal quality of ri"
type textarea "x"
type textarea "My best friend have an excellent personal quality of r"
type textarea "x"
type textarea "My best friend have an excellent personal quality of"
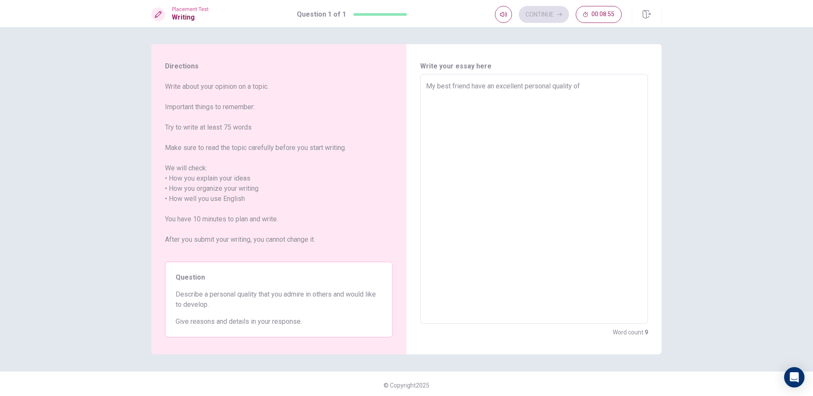
type textarea "x"
type textarea "My best friend have an excellent personal quality of t"
type textarea "x"
type textarea "My best friend have an excellent personal quality of ta"
type textarea "x"
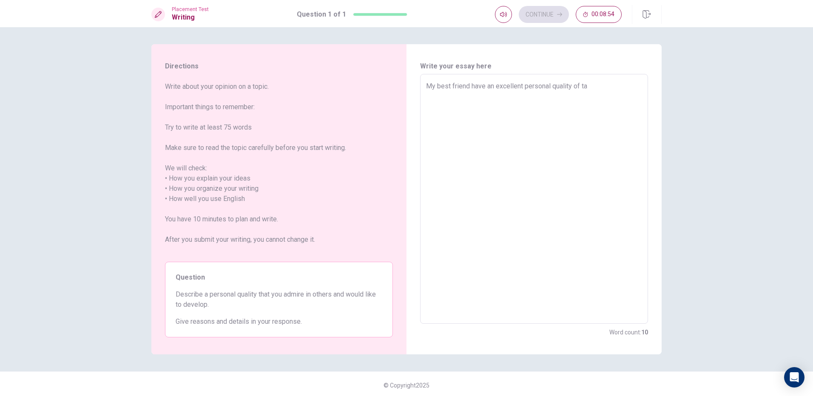
type textarea "My best friend have an excellent personal quality of [PERSON_NAME]"
type textarea "x"
type textarea "My best friend have an excellent personal quality of [PERSON_NAME]"
type textarea "x"
type textarea "My best friend have an excellent personal quality of [PERSON_NAME]"
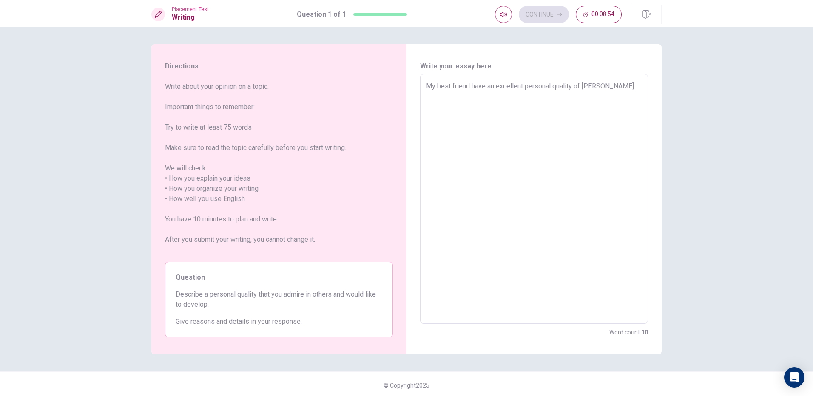
type textarea "x"
type textarea "My best friend have an excellent personal quality of taking"
type textarea "x"
type textarea "My best friend have an excellent personal quality of taking"
type textarea "x"
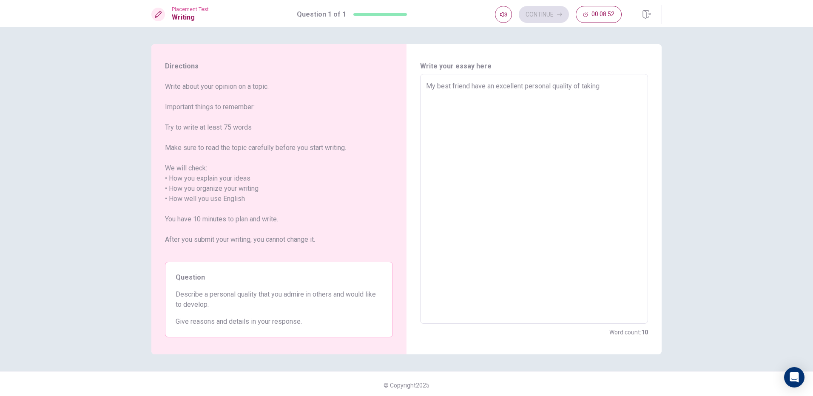
type textarea "My best friend have an excellent personal quality of taking r"
type textarea "x"
type textarea "My best friend have an excellent personal quality of taking ri"
type textarea "x"
type textarea "My best friend have an excellent personal quality of taking ris"
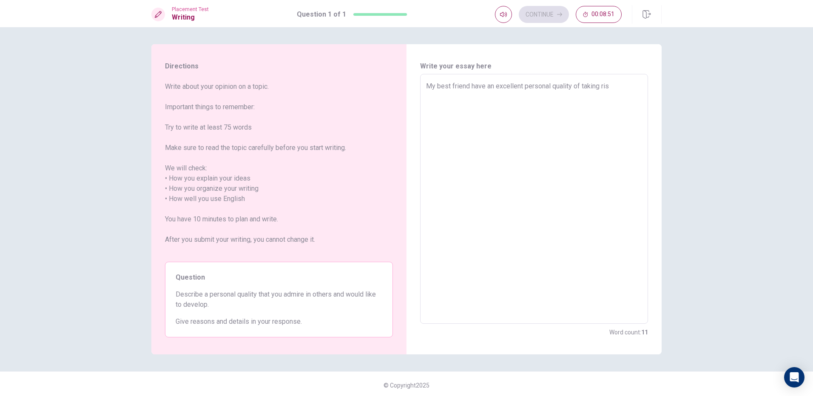
type textarea "x"
type textarea "My best friend have an excellent personal quality of taking risk"
type textarea "x"
type textarea "My best friend have an excellent personal quality of taking risks"
type textarea "x"
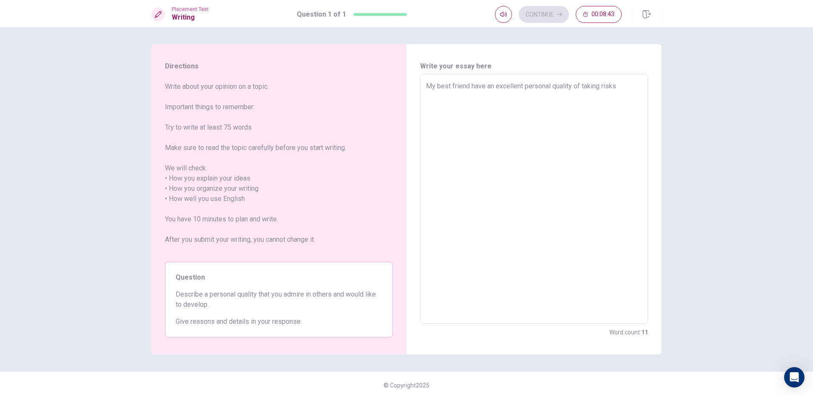
type textarea "My best friend have an excellent personal quality of taking risks."
type textarea "x"
type textarea "My best friend have an excellent personal quality of taking risks."
type textarea "x"
type textarea "My best friend have an excellent personal quality of taking risks. S"
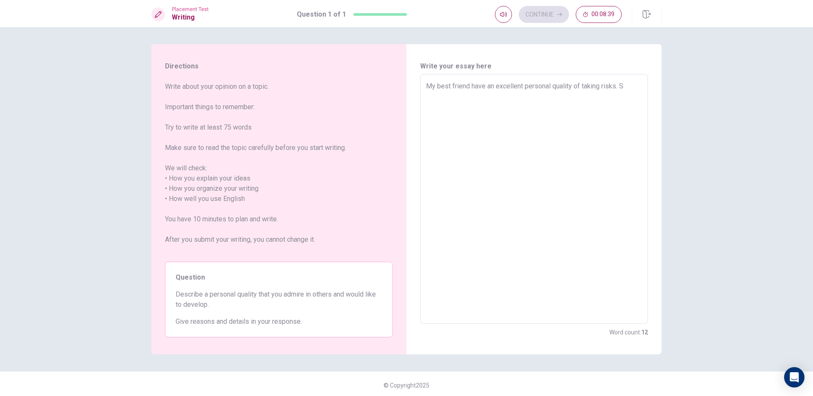
type textarea "x"
type textarea "My best friend have an excellent personal quality of taking risks. Sh"
type textarea "x"
type textarea "My best friend have an excellent personal quality of taking risks. She"
type textarea "x"
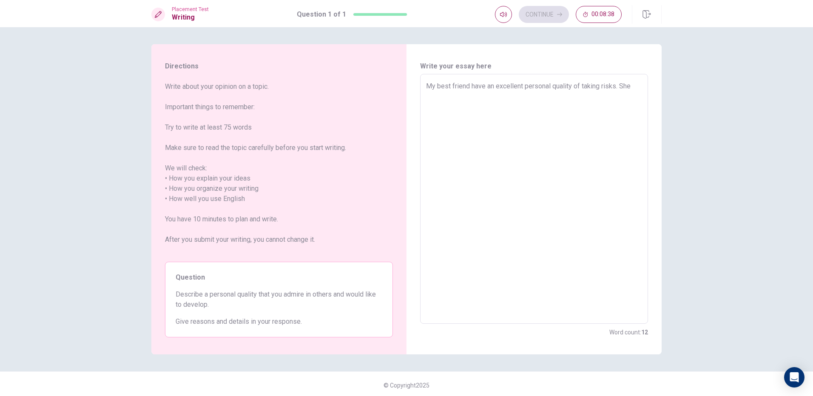
type textarea "My best friend have an excellent personal quality of taking risks. She"
type textarea "x"
type textarea "My best friend have an excellent personal quality of taking risks. She a"
type textarea "x"
type textarea "My best friend have an excellent personal quality of taking risks. She al"
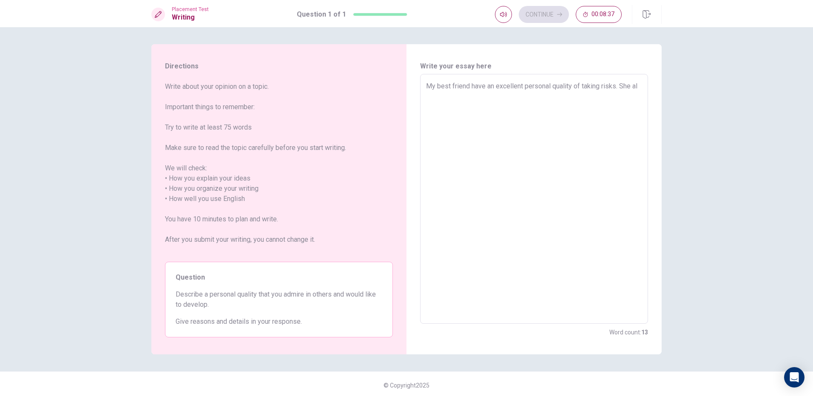
type textarea "x"
type textarea "My best friend have an excellent personal quality of taking risks. She alw"
type textarea "x"
type textarea "My best friend have an excellent personal quality of taking risks. She alwa"
type textarea "x"
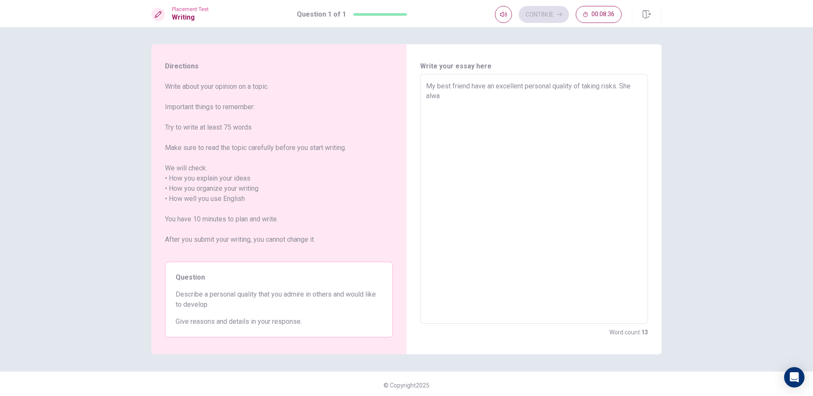
type textarea "My best friend have an excellent personal quality of taking risks. She alway"
type textarea "x"
type textarea "My best friend have an excellent personal quality of taking risks. She alwa"
type textarea "x"
type textarea "My best friend have an excellent personal quality of taking risks. She alw"
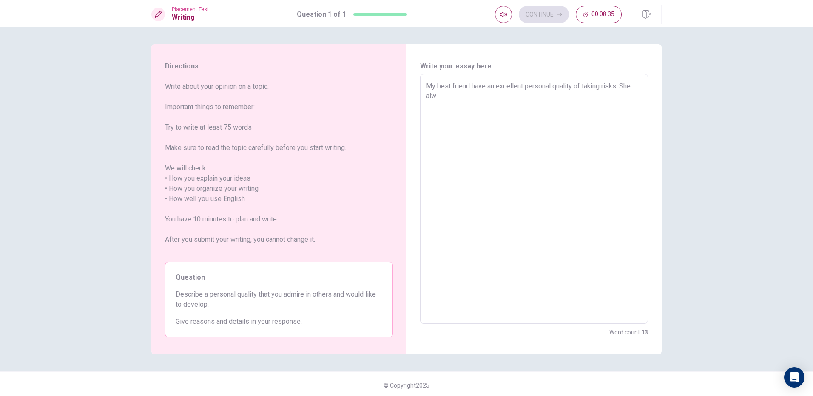
type textarea "x"
type textarea "My best friend have an excellent personal quality of taking risks. She al"
type textarea "x"
type textarea "My best friend have an excellent personal quality of taking risks. She a"
type textarea "x"
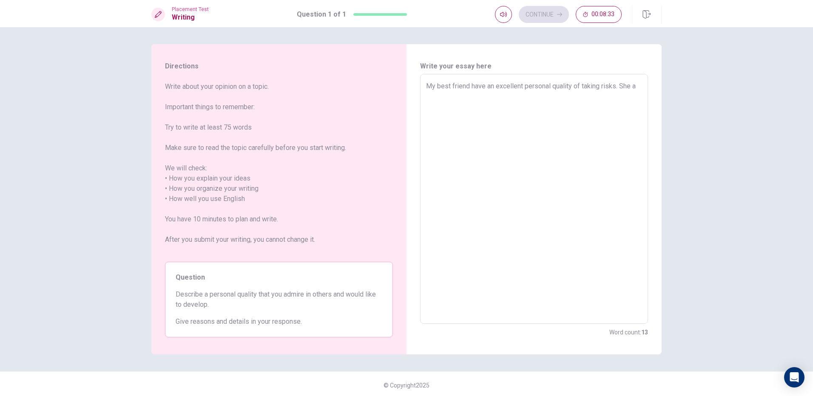
type textarea "My best friend have an excellent personal quality of taking risks. She"
type textarea "x"
type textarea "My best friend have an excellent personal quality of taking risks. She i"
type textarea "x"
type textarea "My best friend have an excellent personal quality of taking risks. She is"
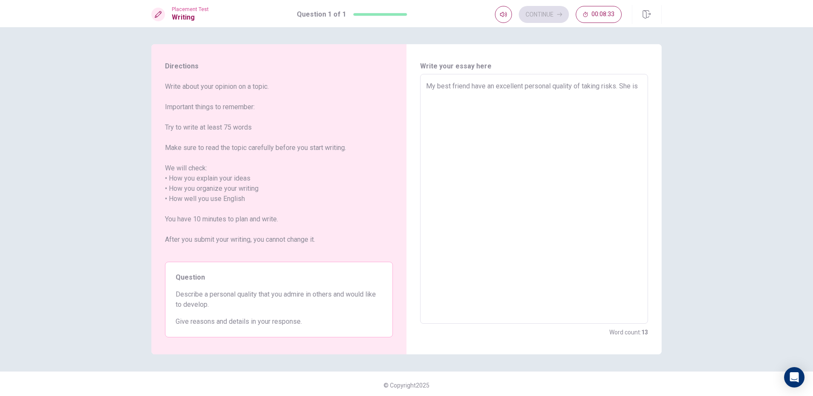
type textarea "x"
type textarea "My best friend have an excellent personal quality of taking risks. She is"
type textarea "x"
type textarea "My best friend have an excellent personal quality of taking risks. She is k"
type textarea "x"
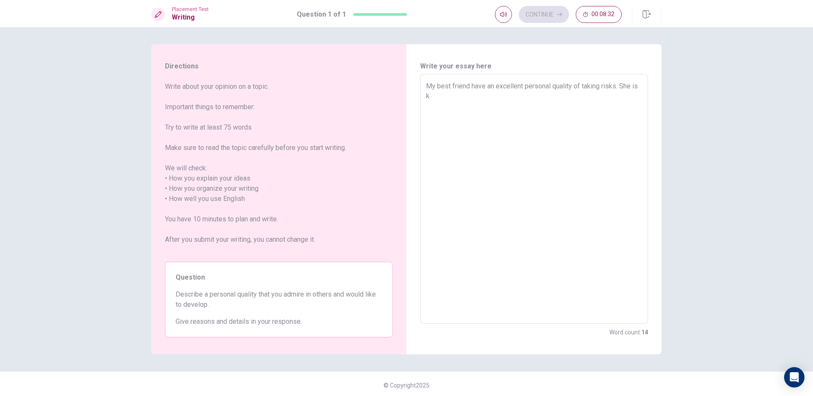
type textarea "My best friend have an excellent personal quality of taking risks. She is ke"
type textarea "x"
type textarea "My best friend have an excellent personal quality of taking risks. She is kee"
click at [518, 103] on textarea "My best friend have an excellent personal quality of taking risks. She is keen …" at bounding box center [534, 199] width 216 height 236
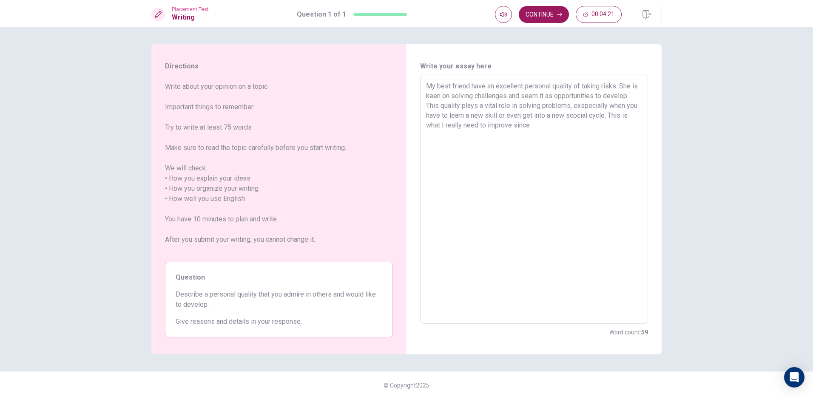
click at [551, 130] on textarea "My best friend have an excellent personal quality of taking risks. She is keen …" at bounding box center [534, 199] width 216 height 236
click at [517, 134] on textarea "My best friend have an excellent personal quality of taking risks. She is keen …" at bounding box center [534, 199] width 216 height 236
click at [605, 134] on textarea "My best friend have an excellent personal quality of taking risks. She is keen …" at bounding box center [534, 199] width 216 height 236
click at [589, 136] on textarea "My best friend have an excellent personal quality of taking risks. She is keen …" at bounding box center [534, 199] width 216 height 236
click at [612, 136] on textarea "My best friend have an excellent personal quality of taking risks. She is keen …" at bounding box center [534, 199] width 216 height 236
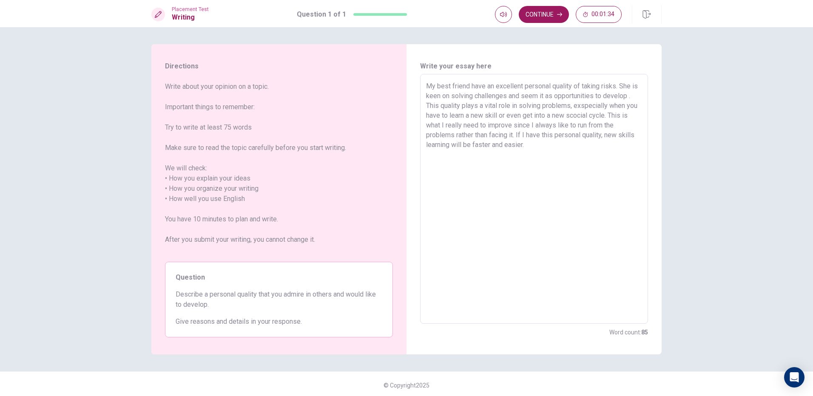
click at [634, 94] on textarea "My best friend have an excellent personal quality of taking risks. She is keen …" at bounding box center [534, 199] width 216 height 236
click at [589, 150] on textarea "My best friend have an excellent personal quality of taking risks. She is keen …" at bounding box center [534, 199] width 216 height 236
click at [494, 116] on textarea "My best friend have an excellent personal quality of taking risks. She is keen …" at bounding box center [534, 199] width 216 height 236
click at [445, 128] on textarea "My best friend have an excellent personal quality of taking risks. She is keen …" at bounding box center [534, 199] width 216 height 236
click at [459, 122] on textarea "My best friend have an excellent personal quality of taking risks. She is keen …" at bounding box center [534, 199] width 216 height 236
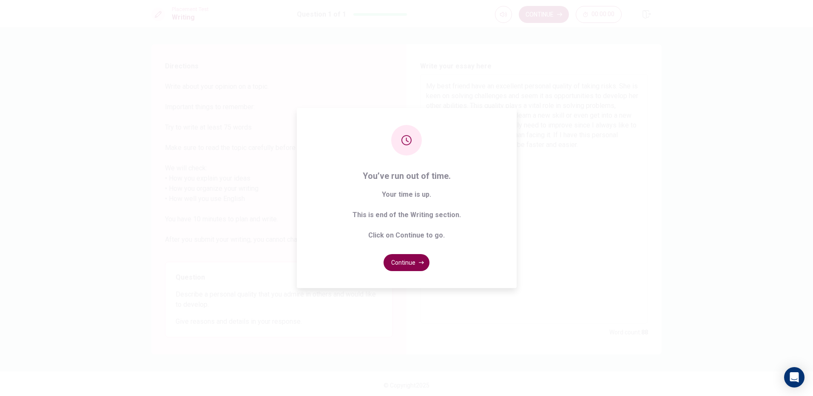
click at [406, 264] on button "Continue" at bounding box center [407, 262] width 46 height 17
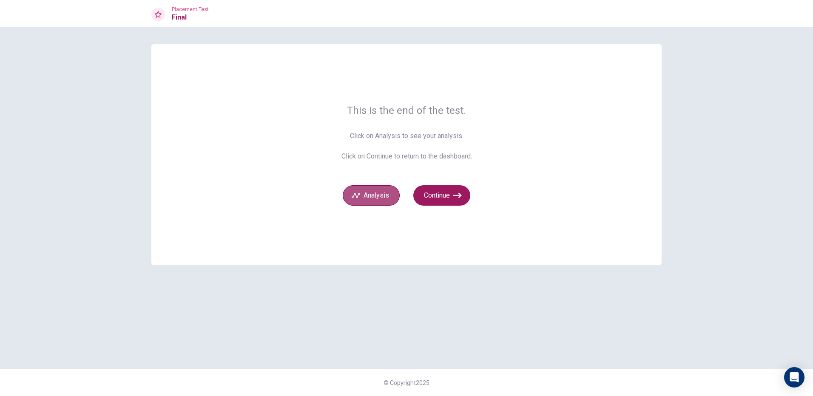
click at [393, 201] on button "Analysis" at bounding box center [371, 195] width 57 height 20
